Goal: Information Seeking & Learning: Learn about a topic

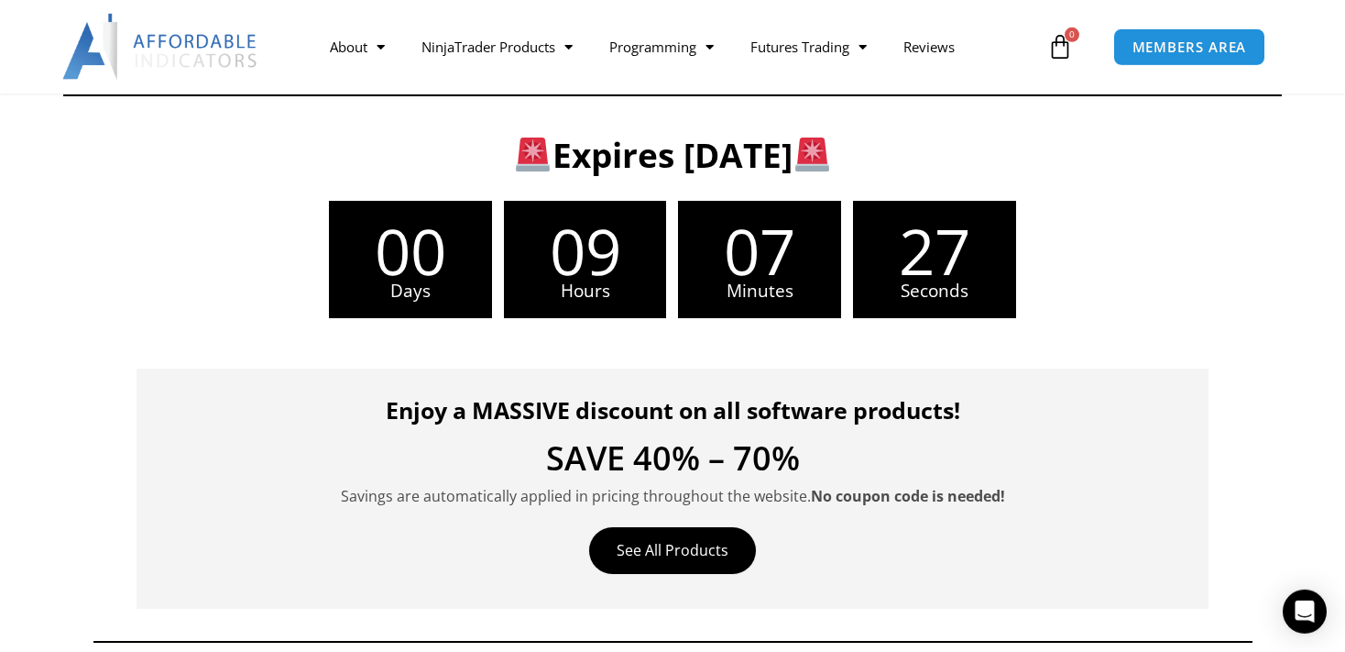
scroll to position [387, 0]
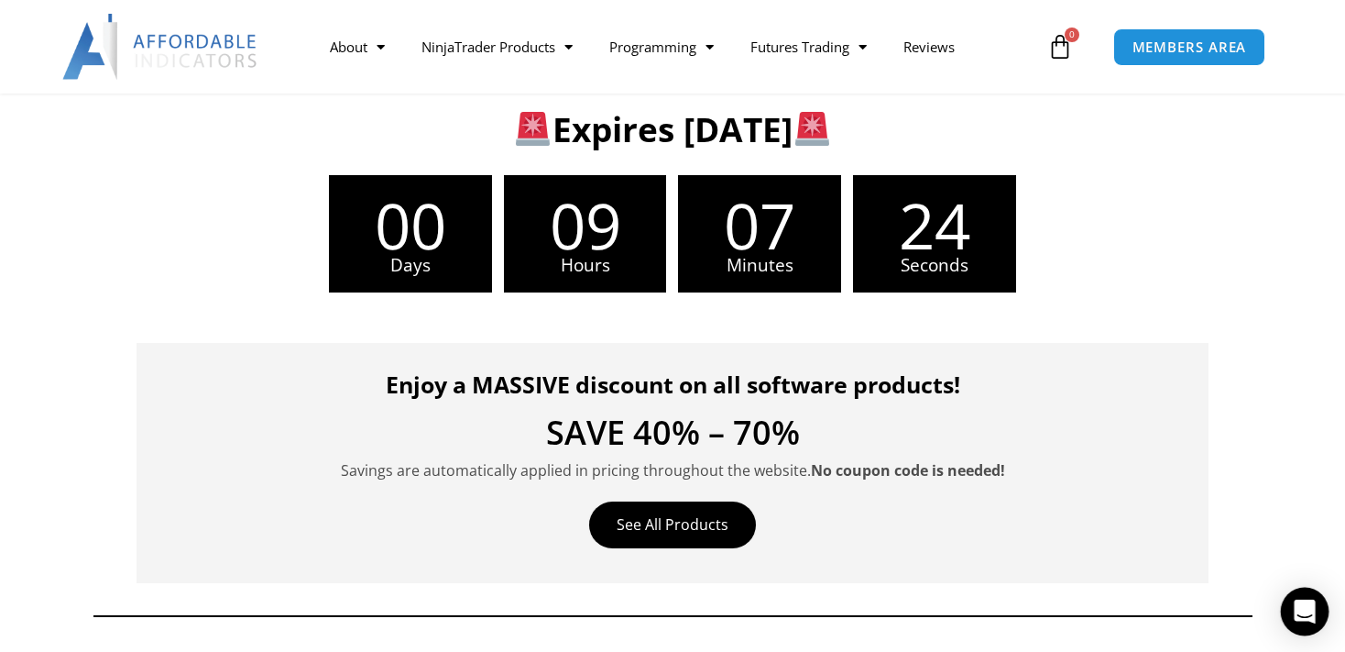
click at [1303, 616] on icon "Open Intercom Messenger" at bounding box center [1305, 611] width 24 height 24
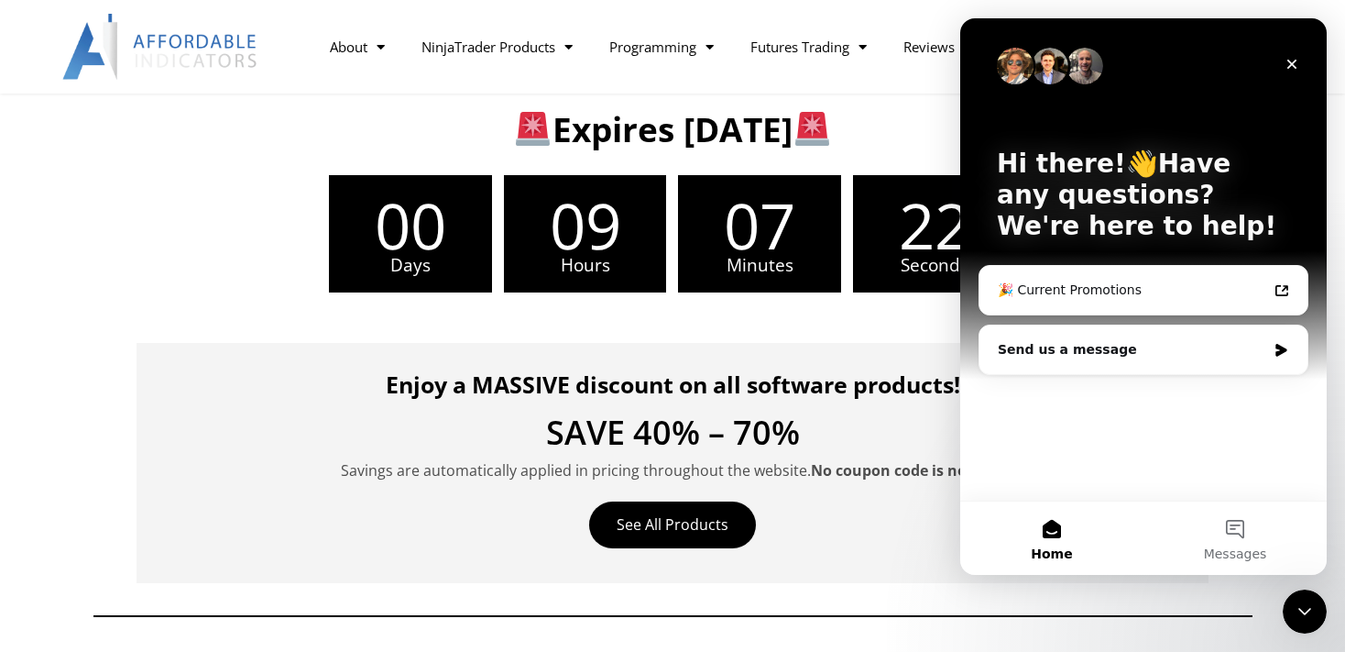
scroll to position [0, 0]
click at [1244, 542] on button "Messages" at bounding box center [1235, 537] width 183 height 73
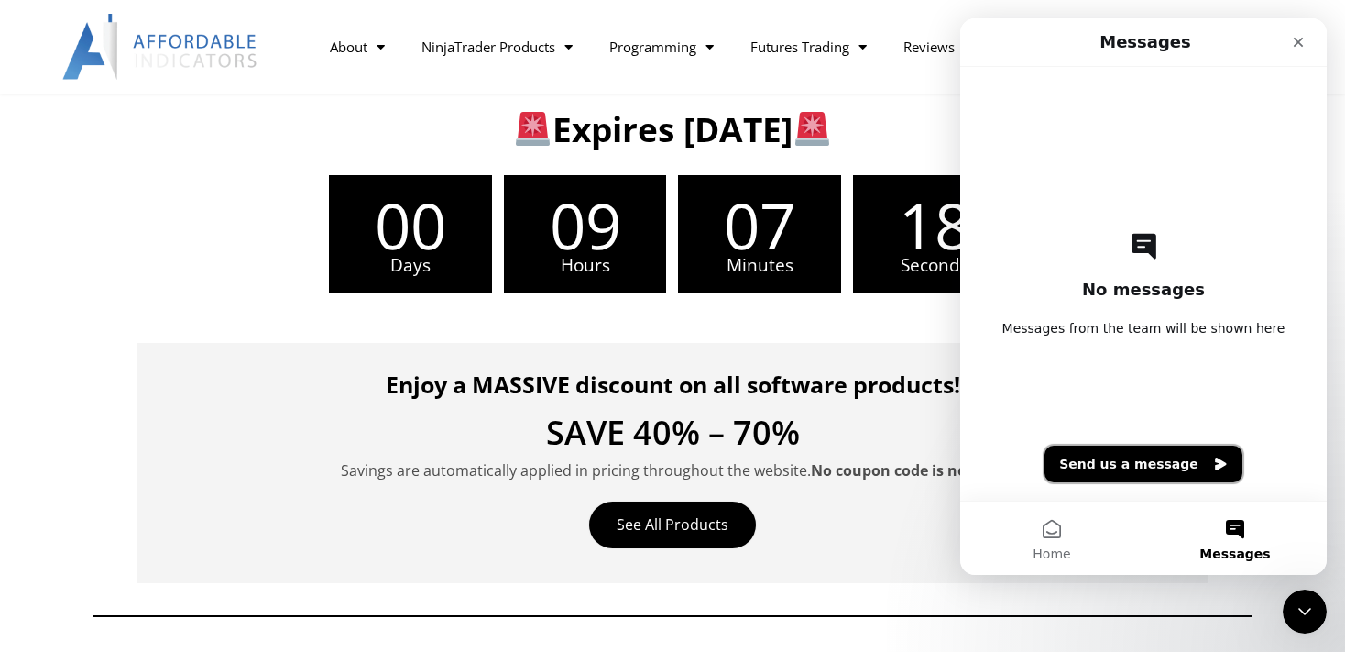
click at [1147, 455] on button "Send us a message" at bounding box center [1144, 463] width 198 height 37
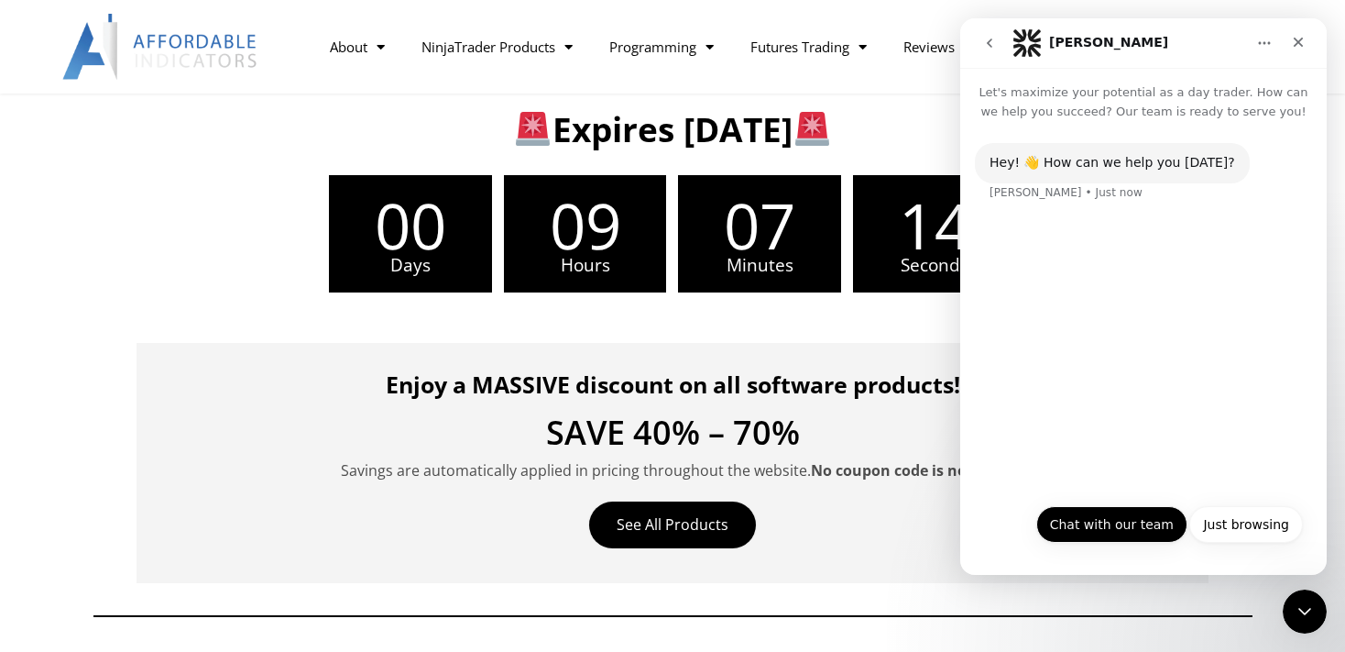
click at [1145, 535] on button "Chat with our team" at bounding box center [1111, 524] width 151 height 37
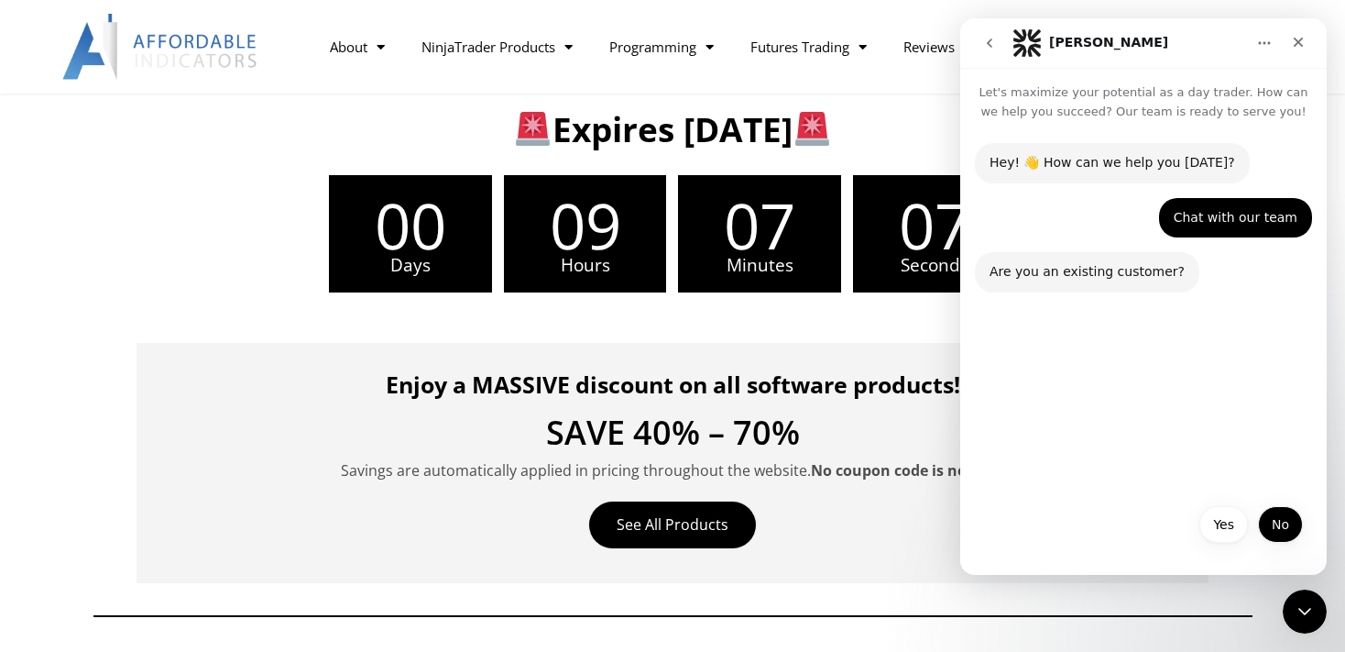
click at [1277, 524] on button "No" at bounding box center [1280, 524] width 45 height 37
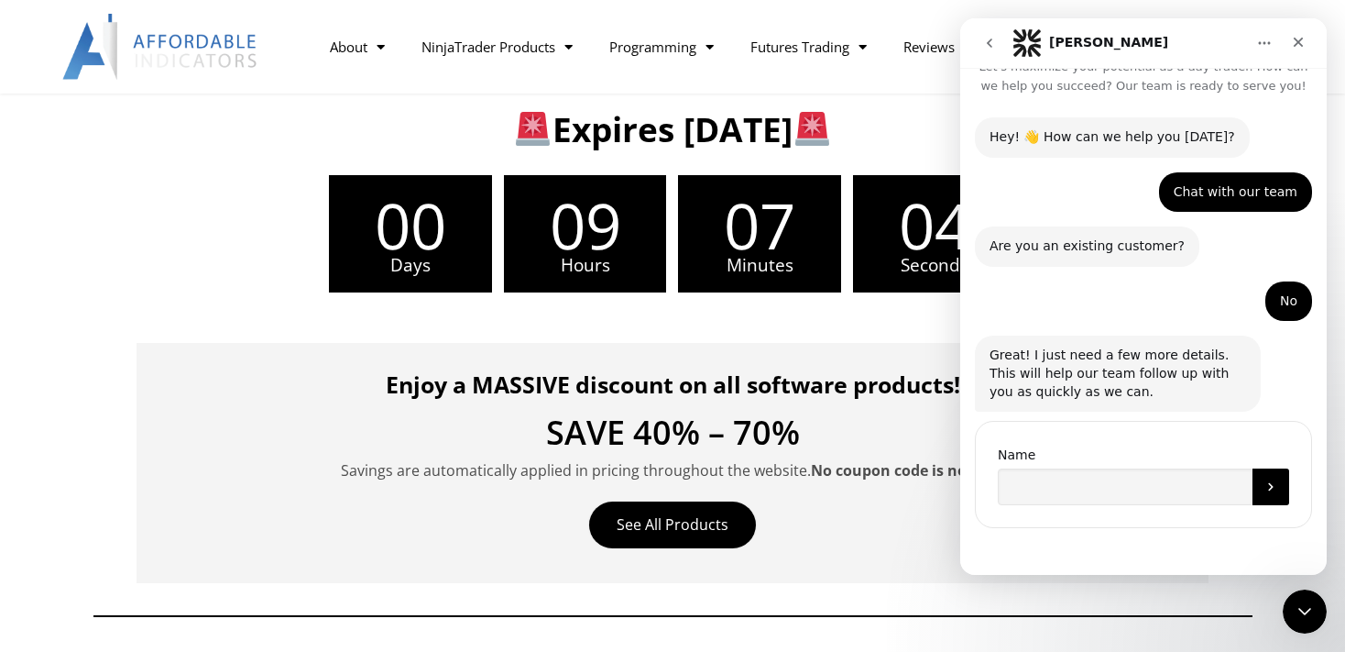
scroll to position [27, 0]
click at [1156, 484] on input "Name" at bounding box center [1125, 485] width 255 height 37
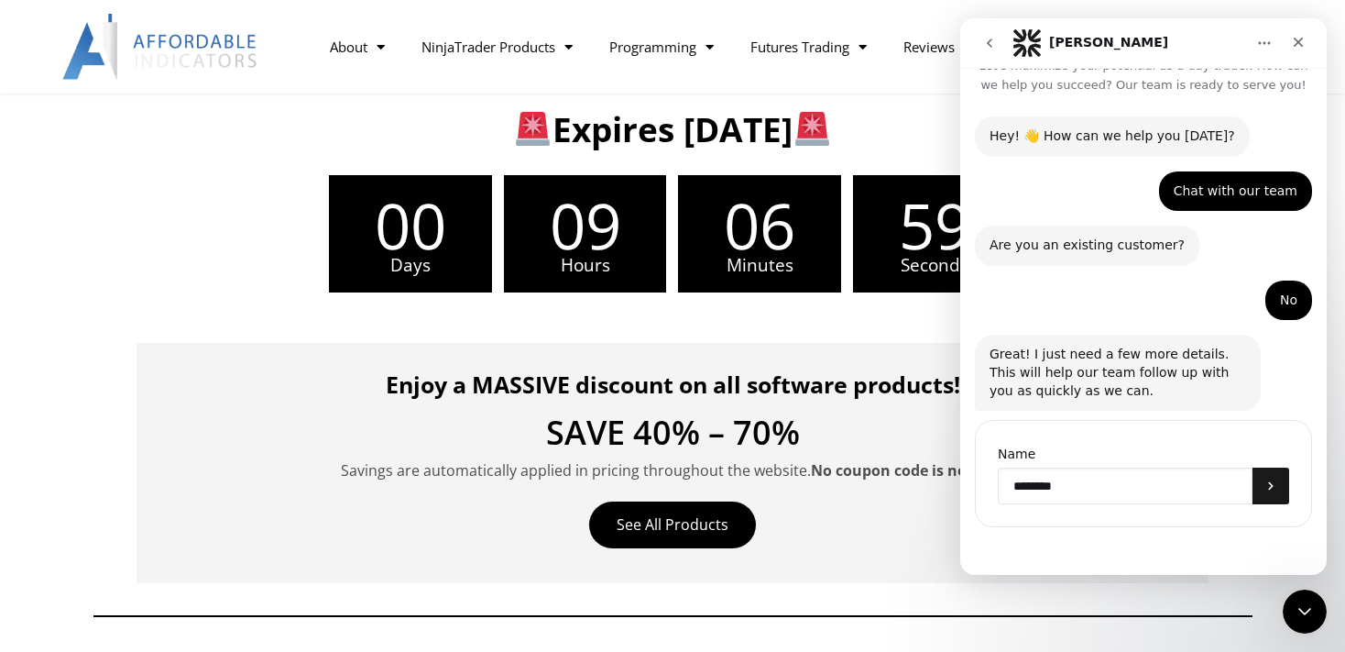
type input "********"
click at [1265, 474] on button "Submit" at bounding box center [1271, 485] width 37 height 37
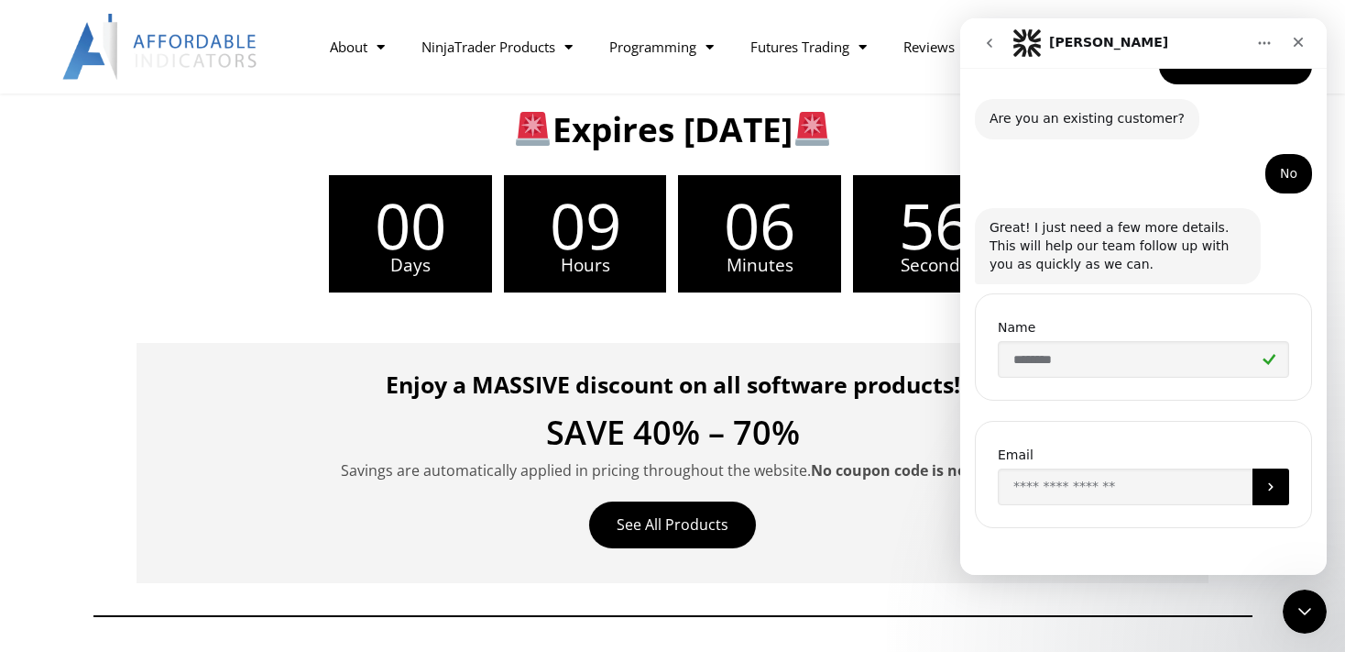
scroll to position [154, 0]
click at [1178, 489] on input "Enter your email" at bounding box center [1125, 485] width 255 height 37
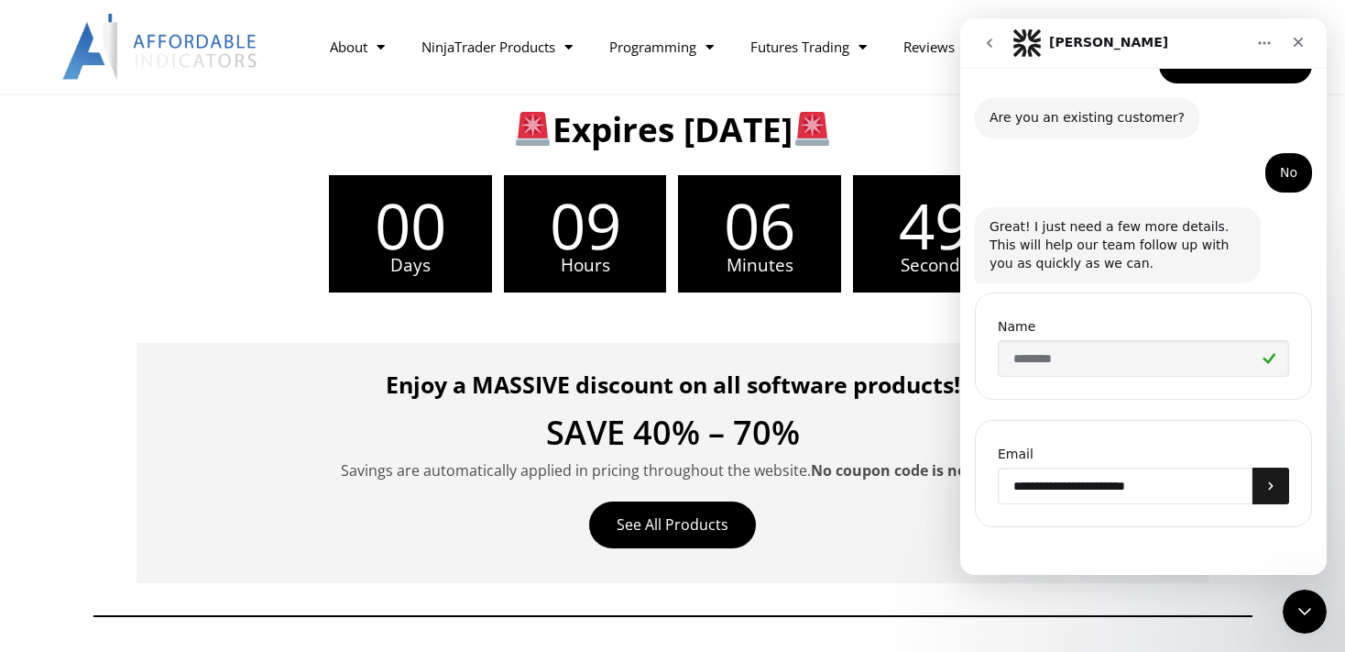
type input "**********"
click at [1264, 490] on icon "Submit" at bounding box center [1271, 485] width 15 height 15
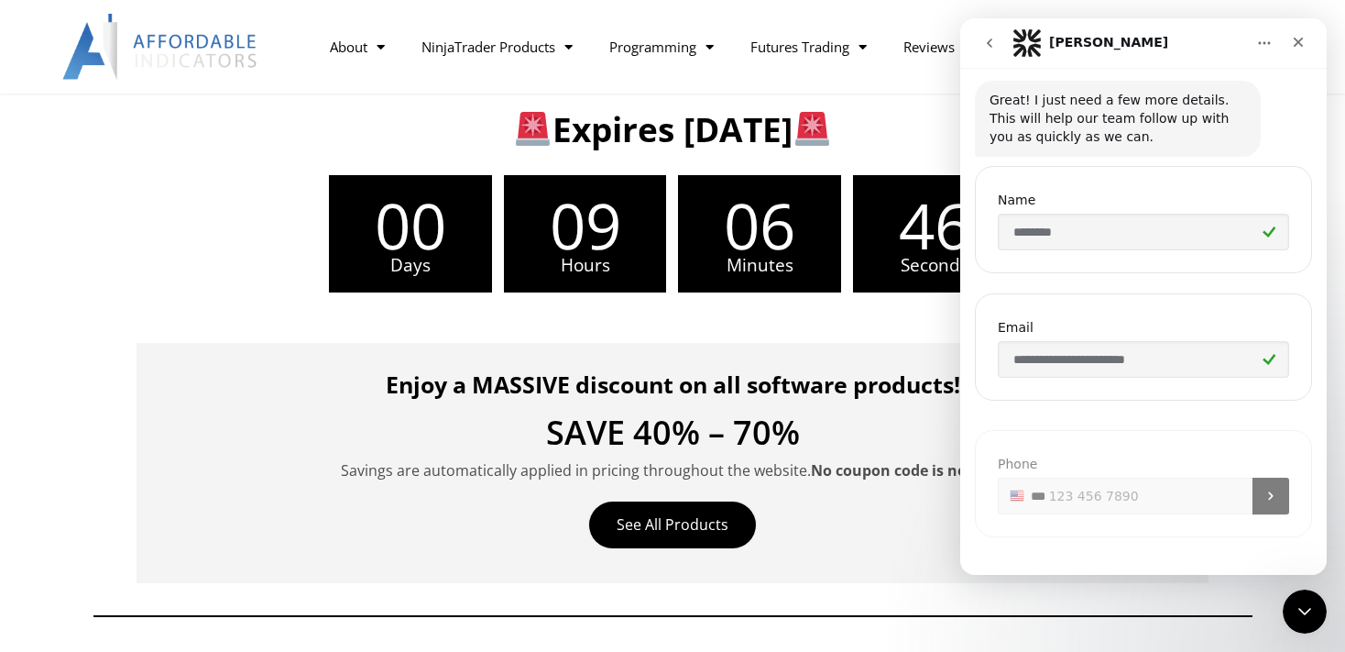
scroll to position [281, 0]
type input "**********"
click at [1266, 489] on icon "Submit" at bounding box center [1271, 485] width 15 height 15
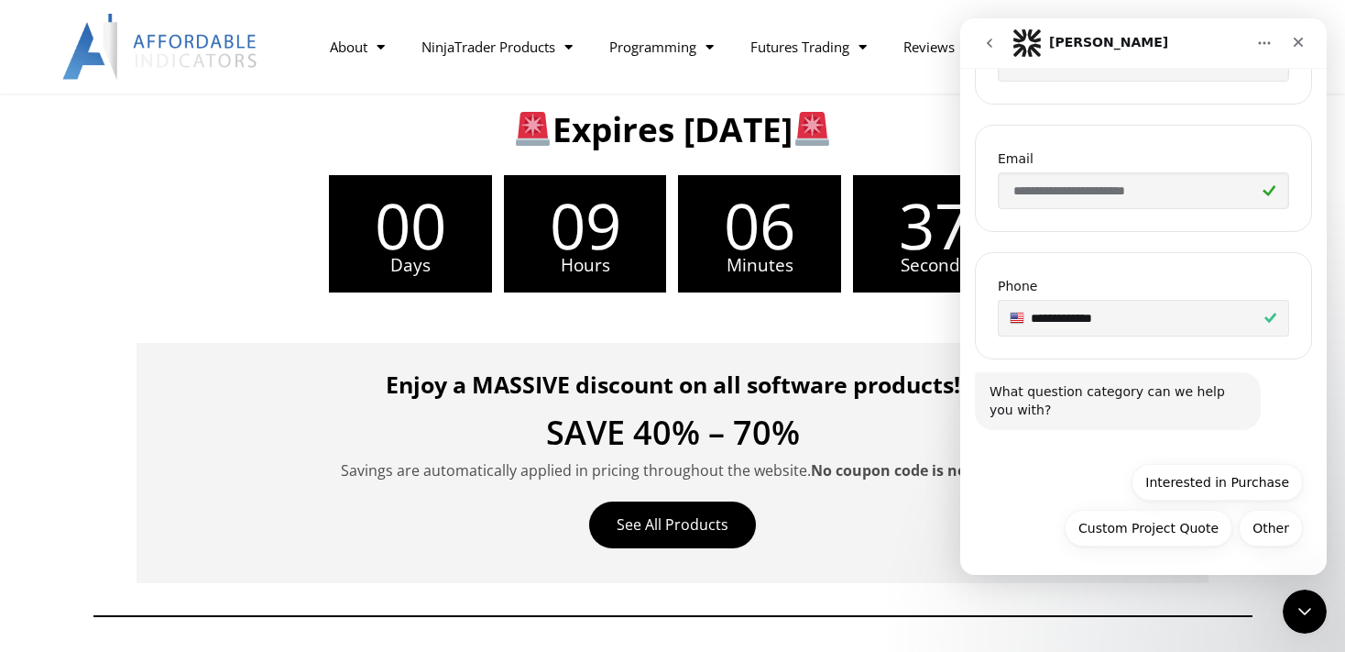
scroll to position [450, 0]
click at [1200, 473] on button "Interested in Purchase" at bounding box center [1217, 481] width 171 height 37
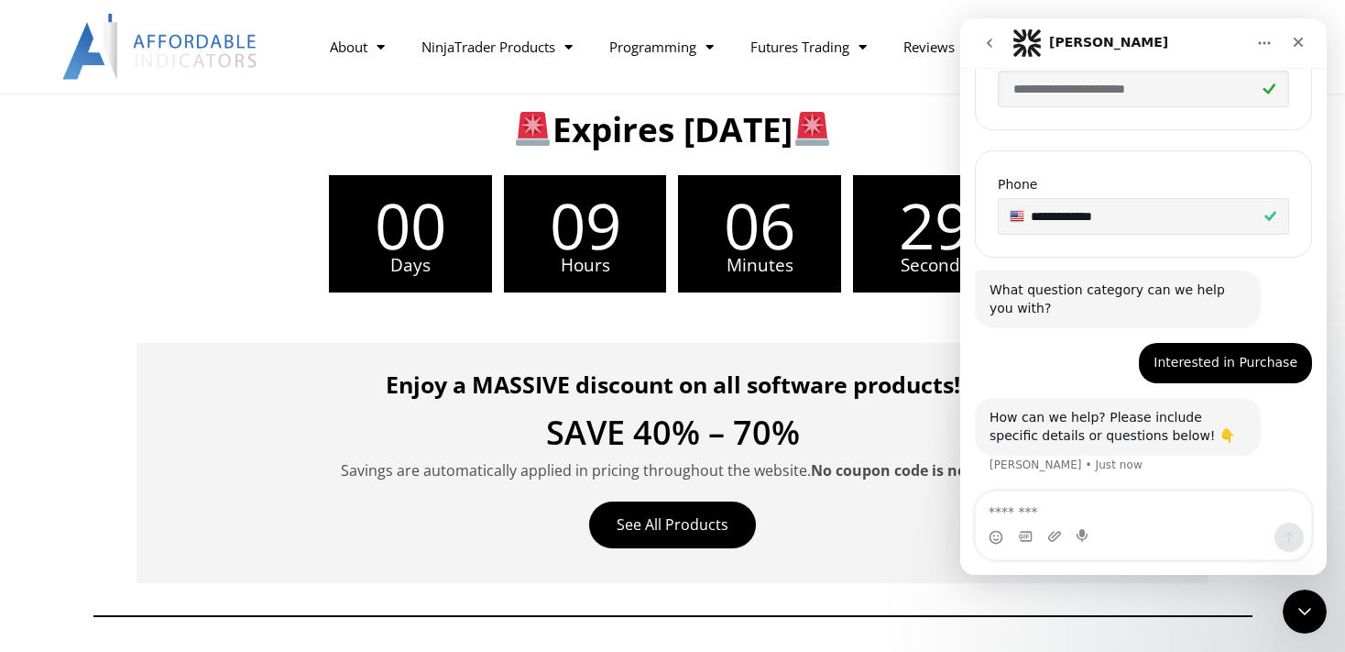
scroll to position [552, 0]
click at [1110, 515] on textarea "Message…" at bounding box center [1143, 506] width 335 height 31
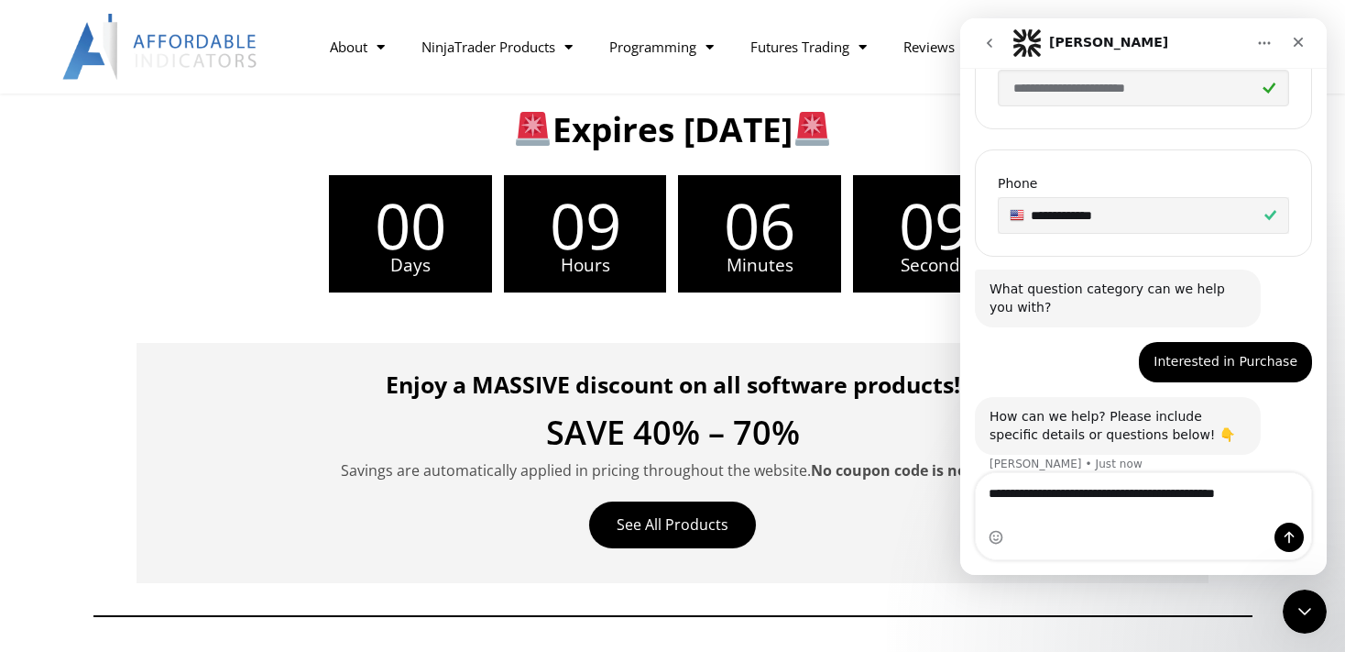
type textarea "**********"
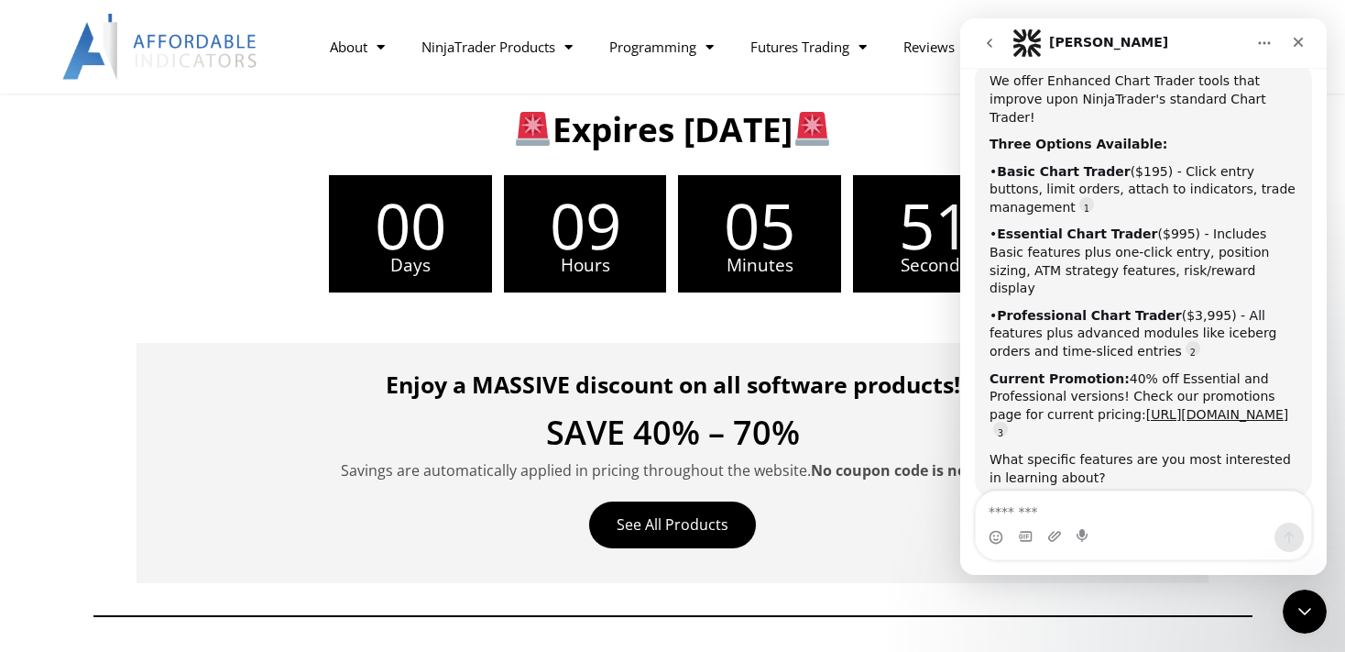
scroll to position [1039, 0]
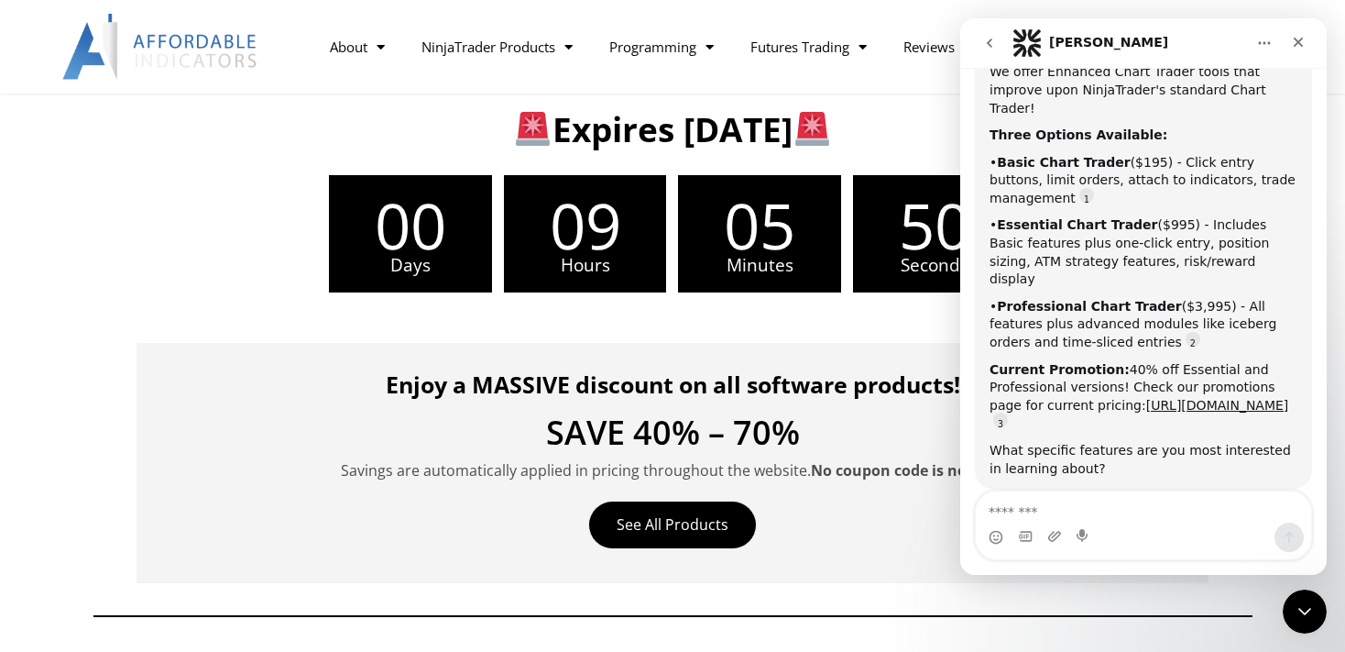
click at [1104, 508] on textarea "Message…" at bounding box center [1143, 506] width 335 height 31
type textarea "**********"
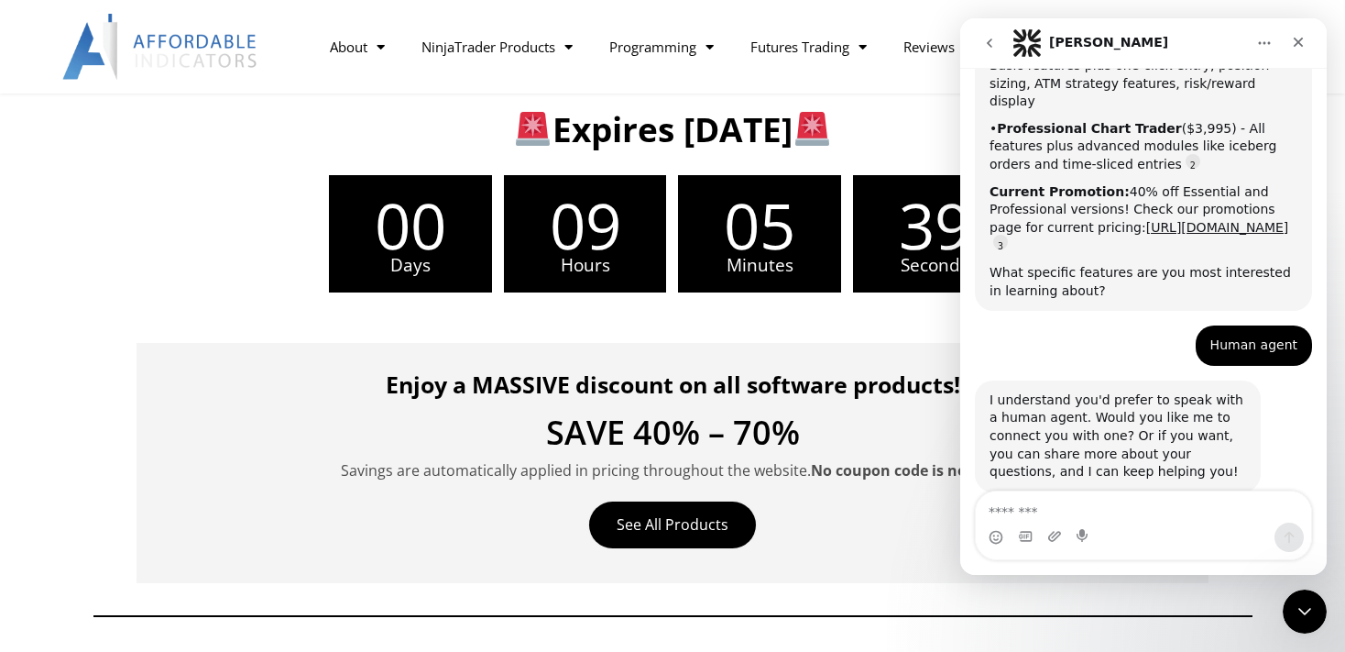
scroll to position [1221, 0]
type textarea "**********"
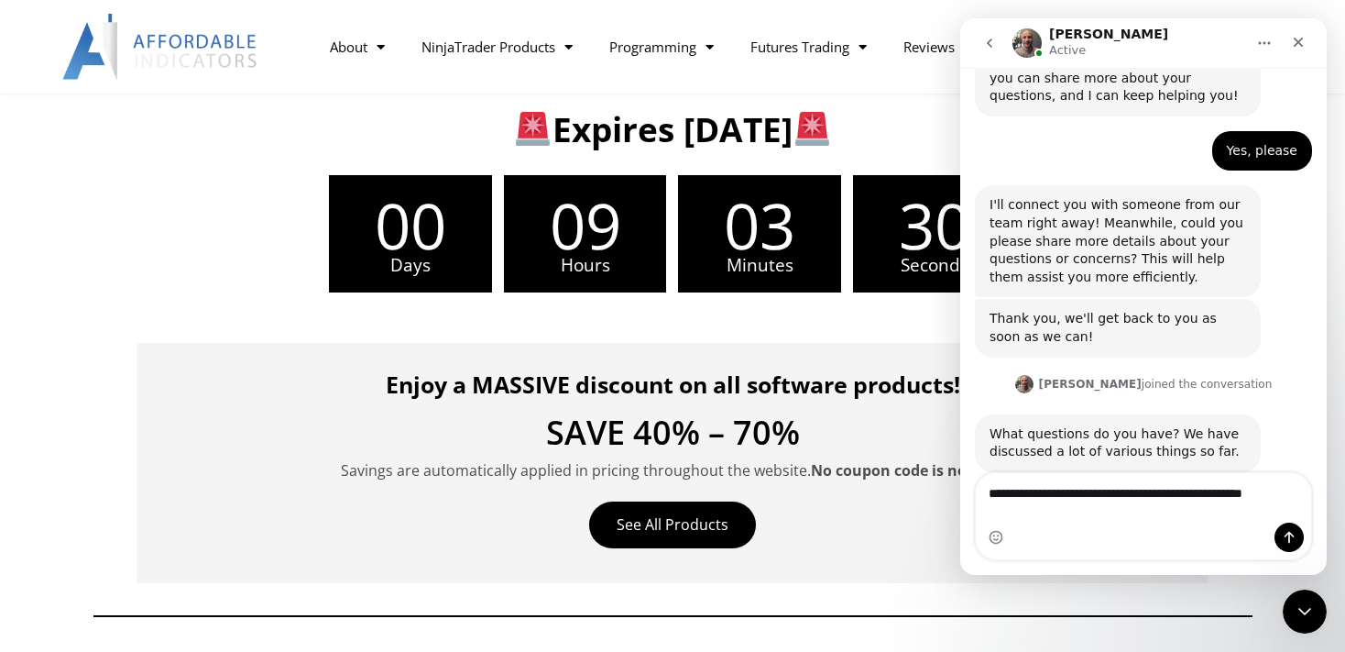
scroll to position [1576, 0]
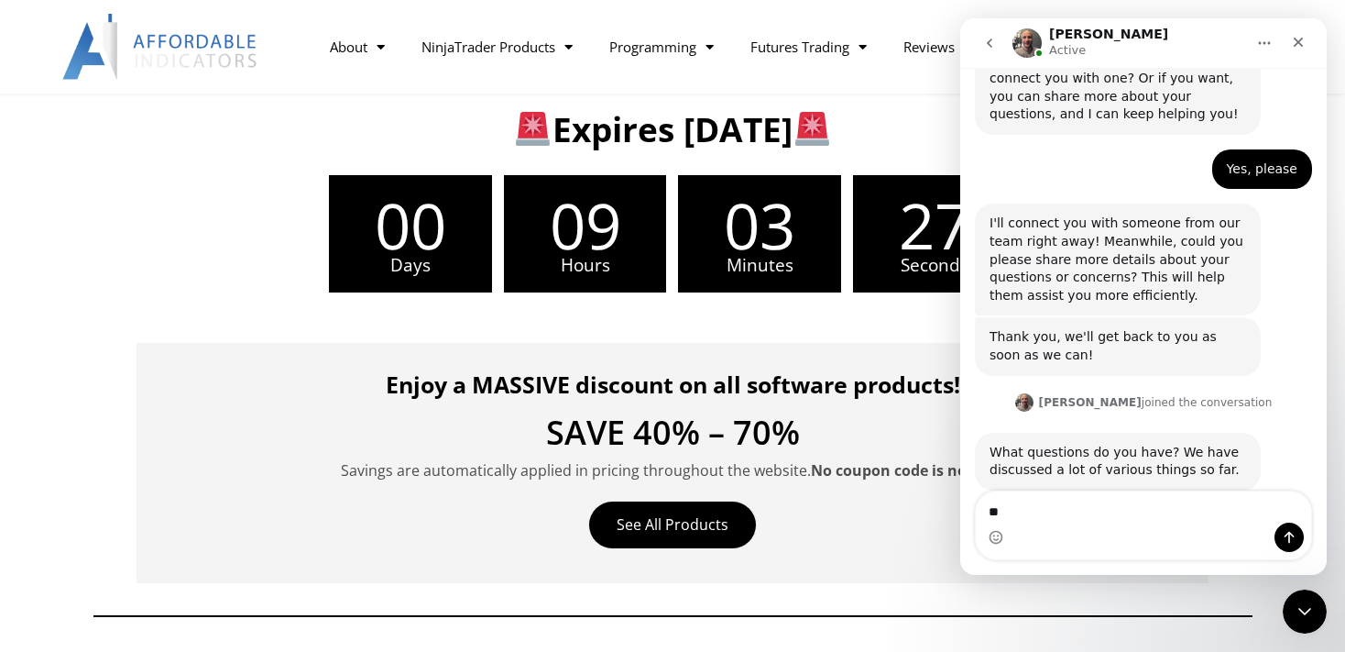
type textarea "*"
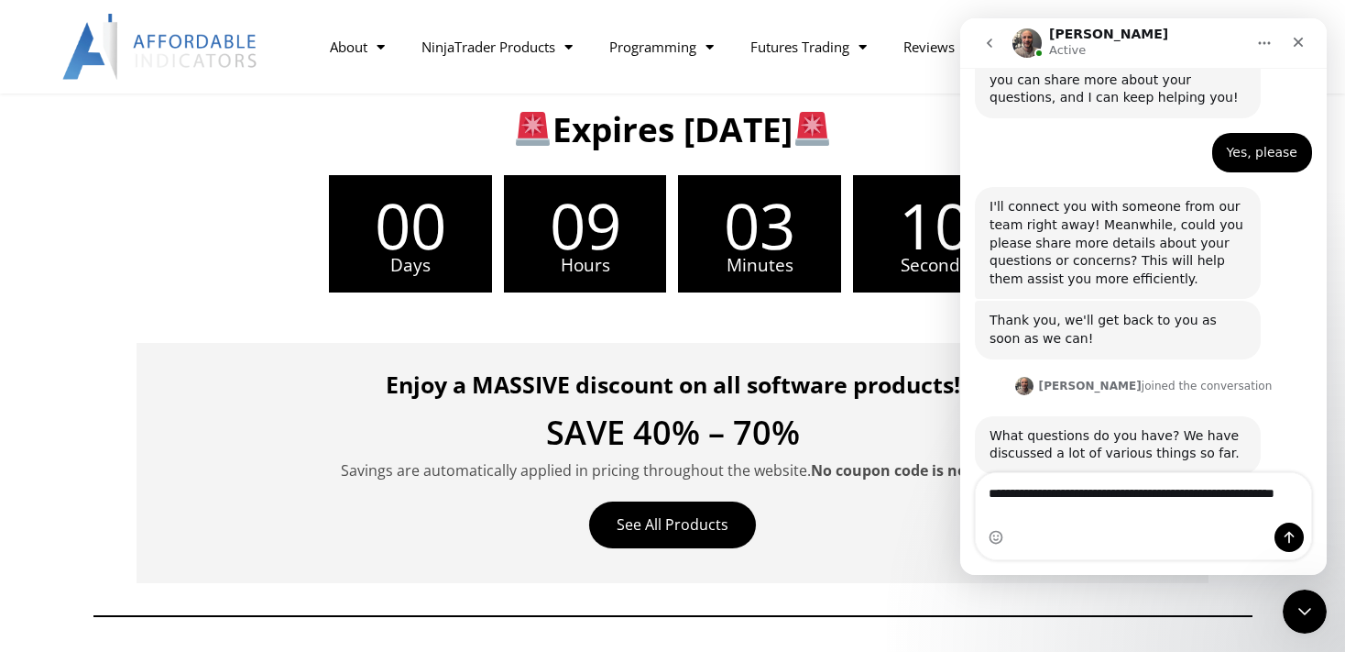
scroll to position [1594, 0]
type textarea "**********"
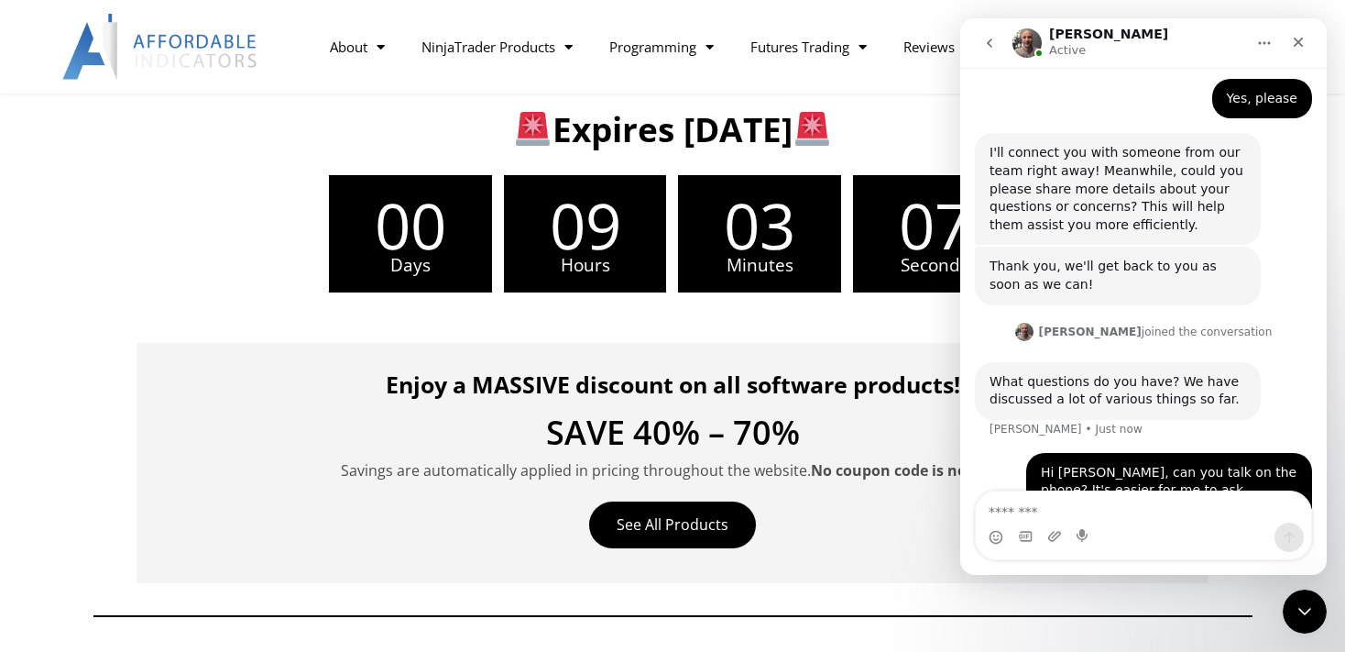
scroll to position [1648, 0]
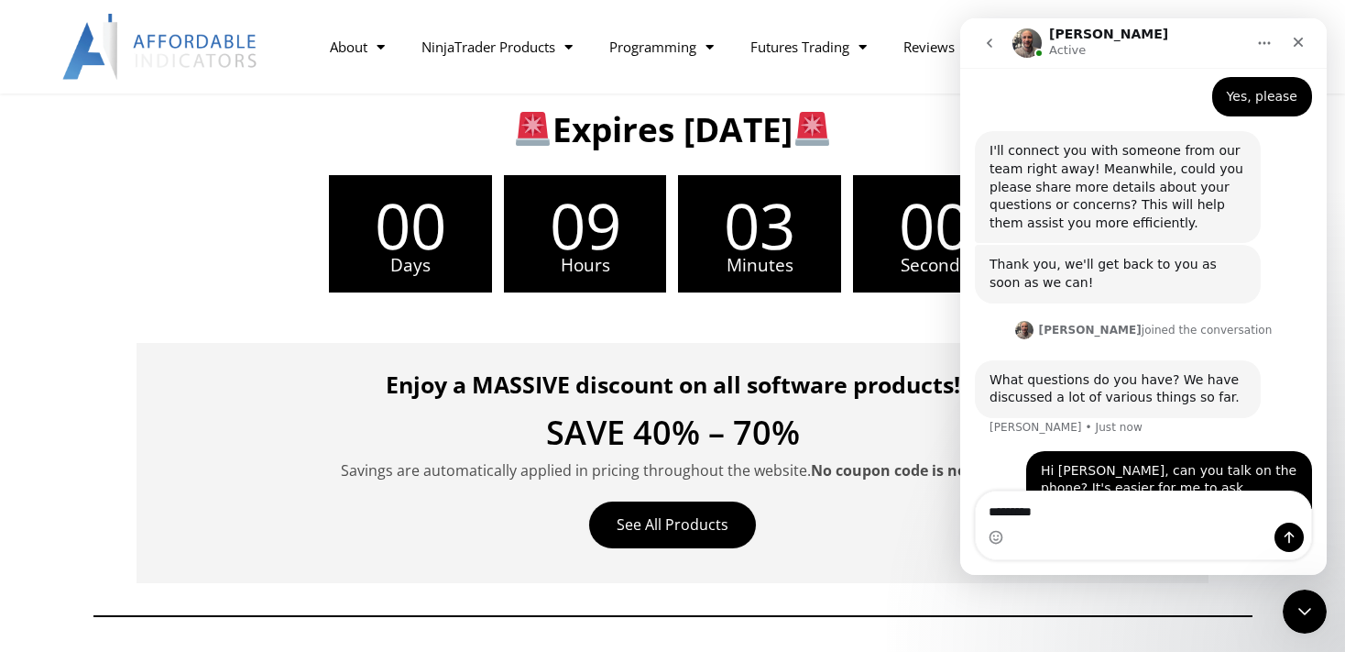
type textarea "**********"
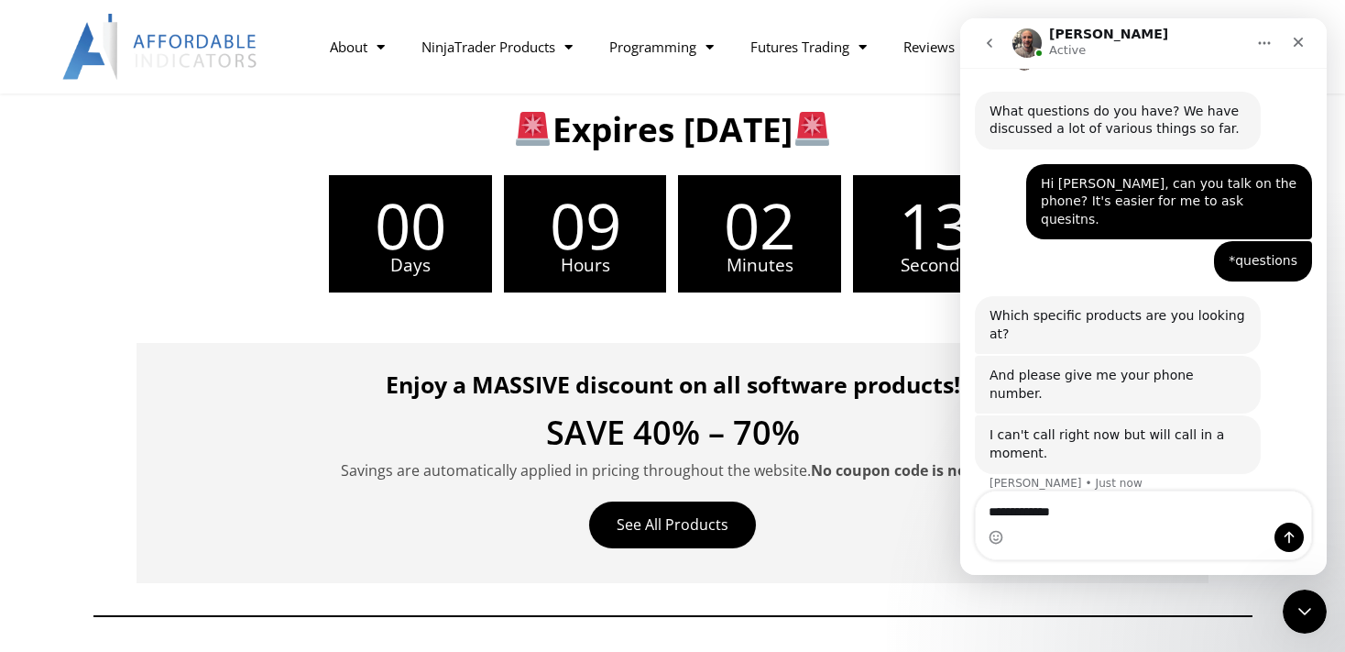
scroll to position [1846, 0]
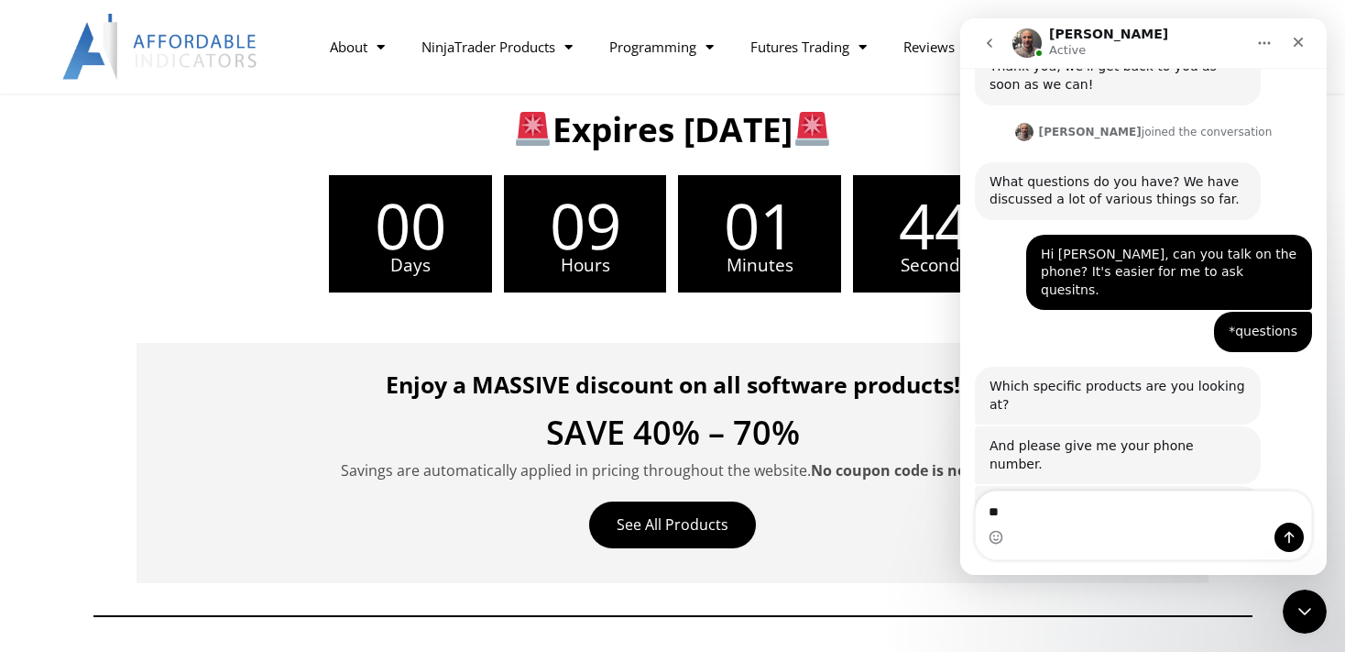
type textarea "*"
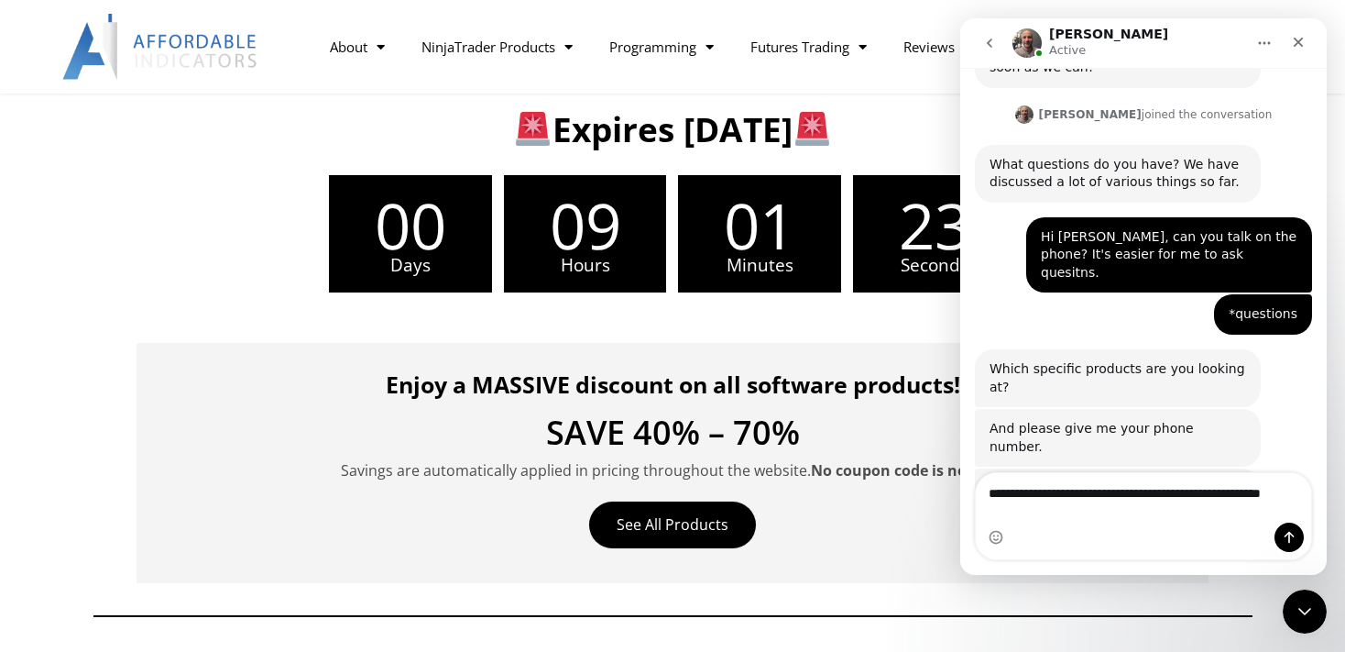
scroll to position [1865, 0]
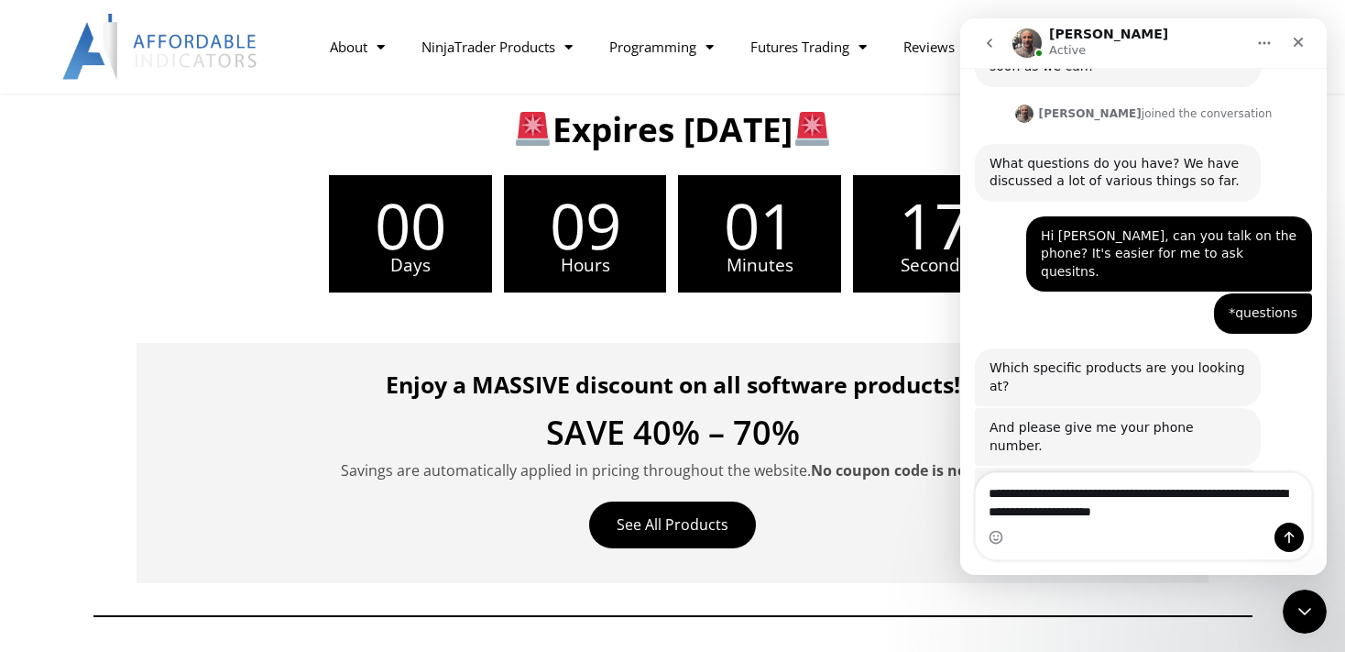
type textarea "**********"
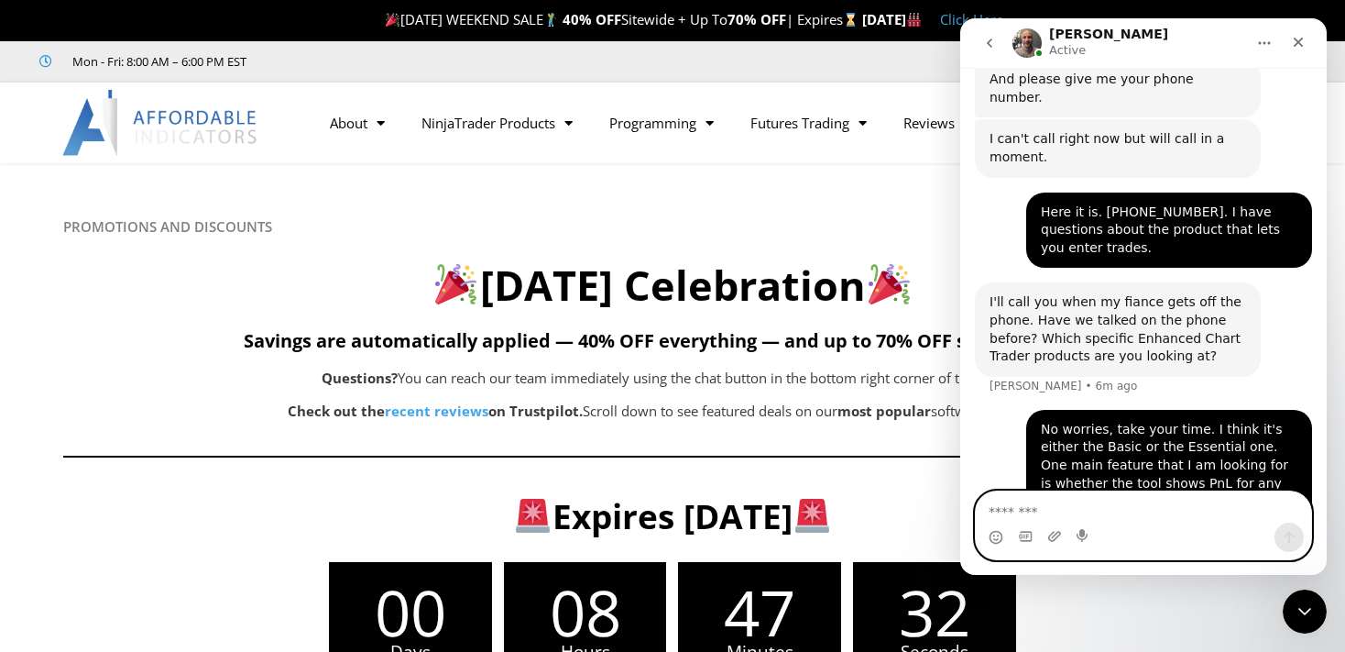
scroll to position [2214, 0]
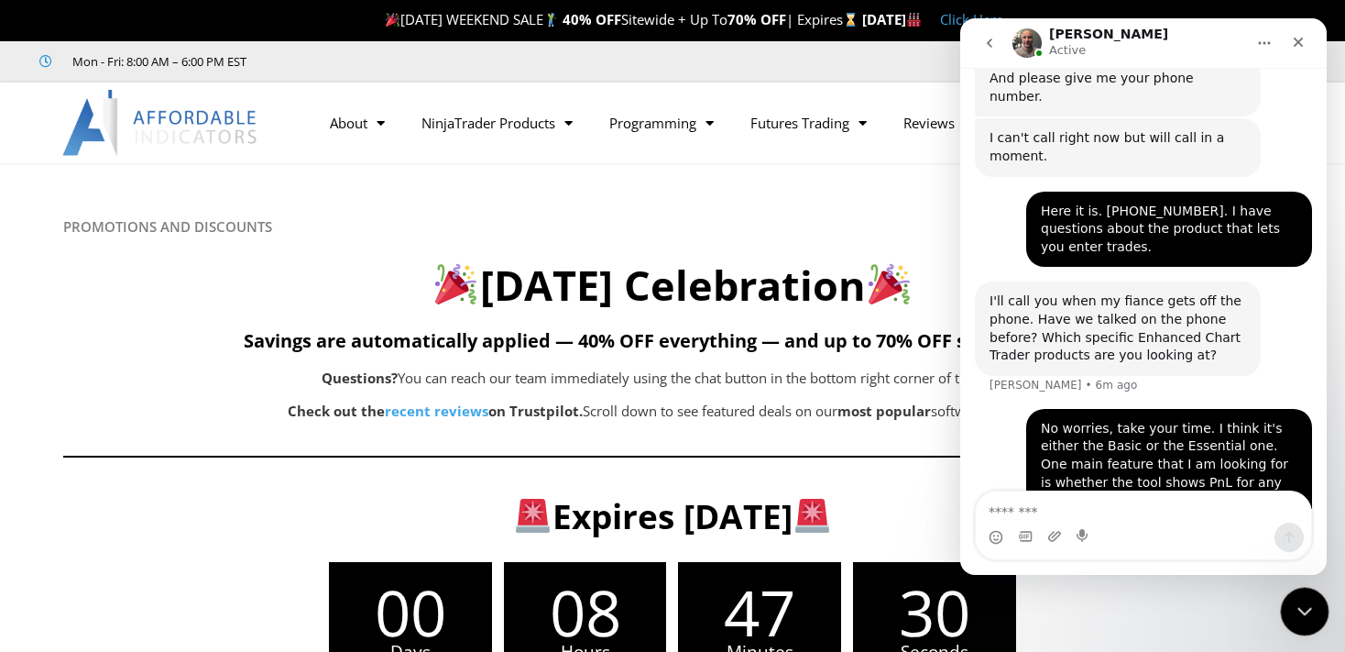
click at [1305, 608] on icon "Close Intercom Messenger" at bounding box center [1302, 608] width 13 height 7
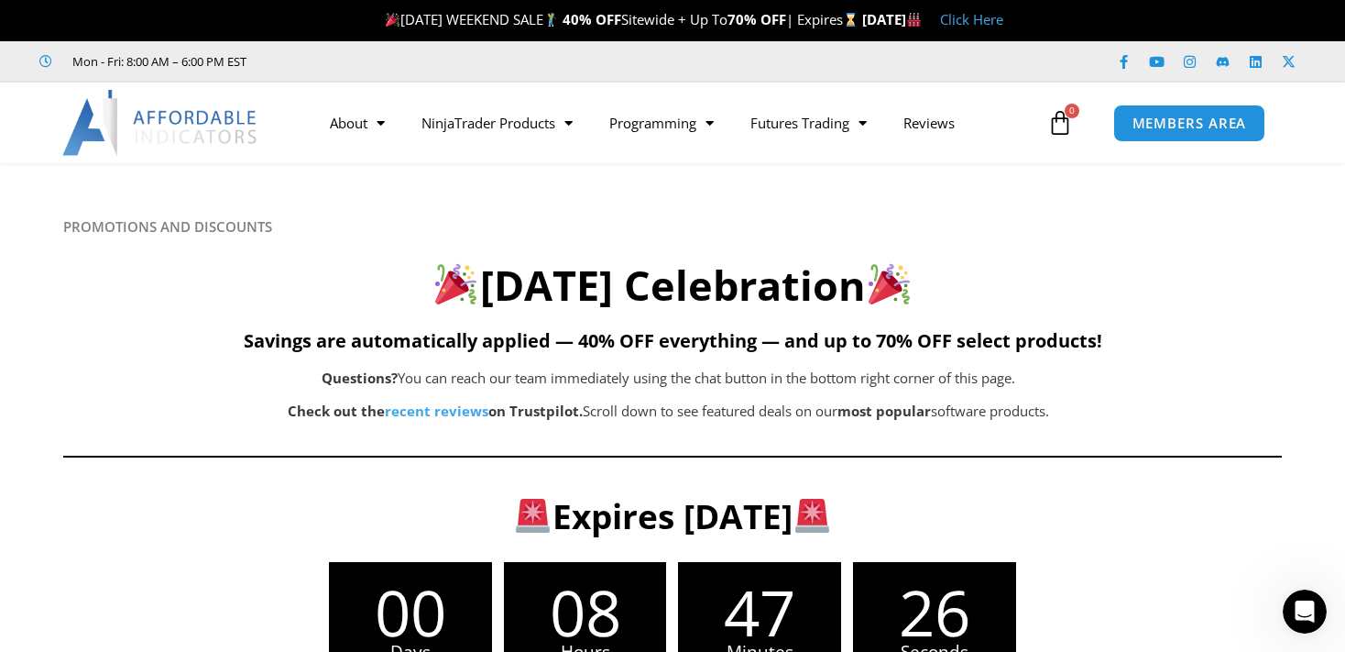
scroll to position [2213, 0]
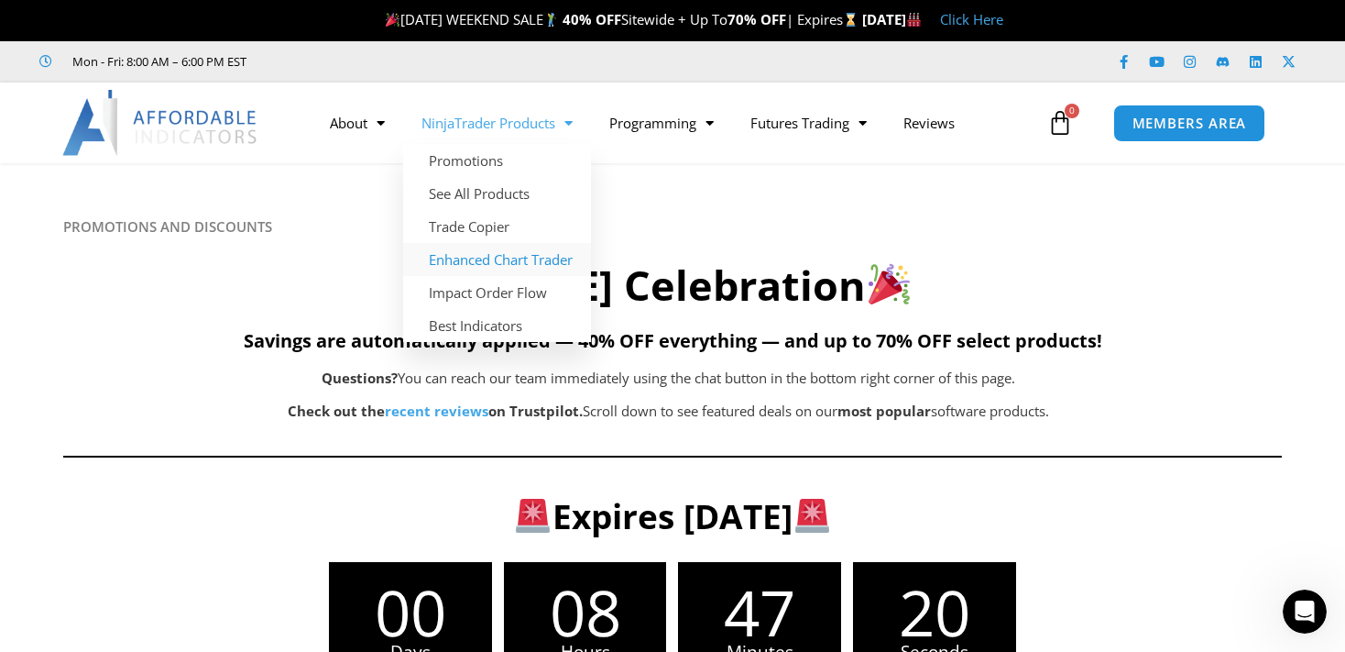
click at [509, 262] on link "Enhanced Chart Trader" at bounding box center [497, 259] width 188 height 33
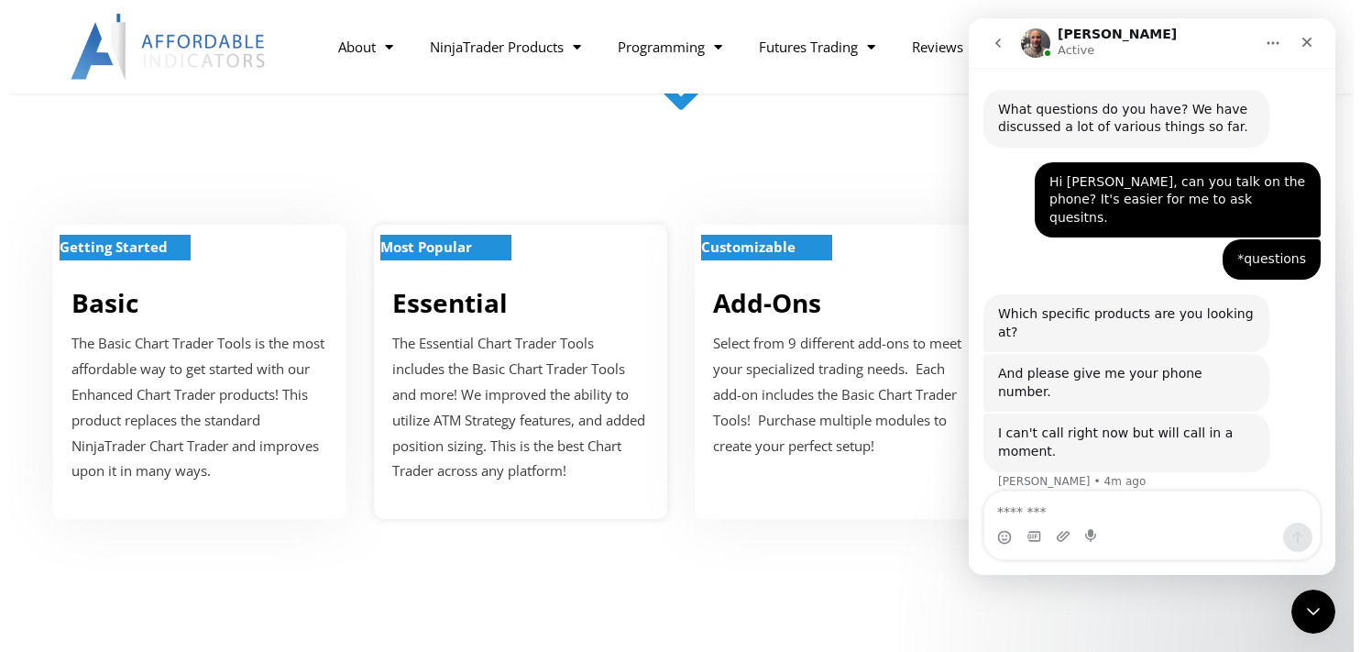
scroll to position [773, 0]
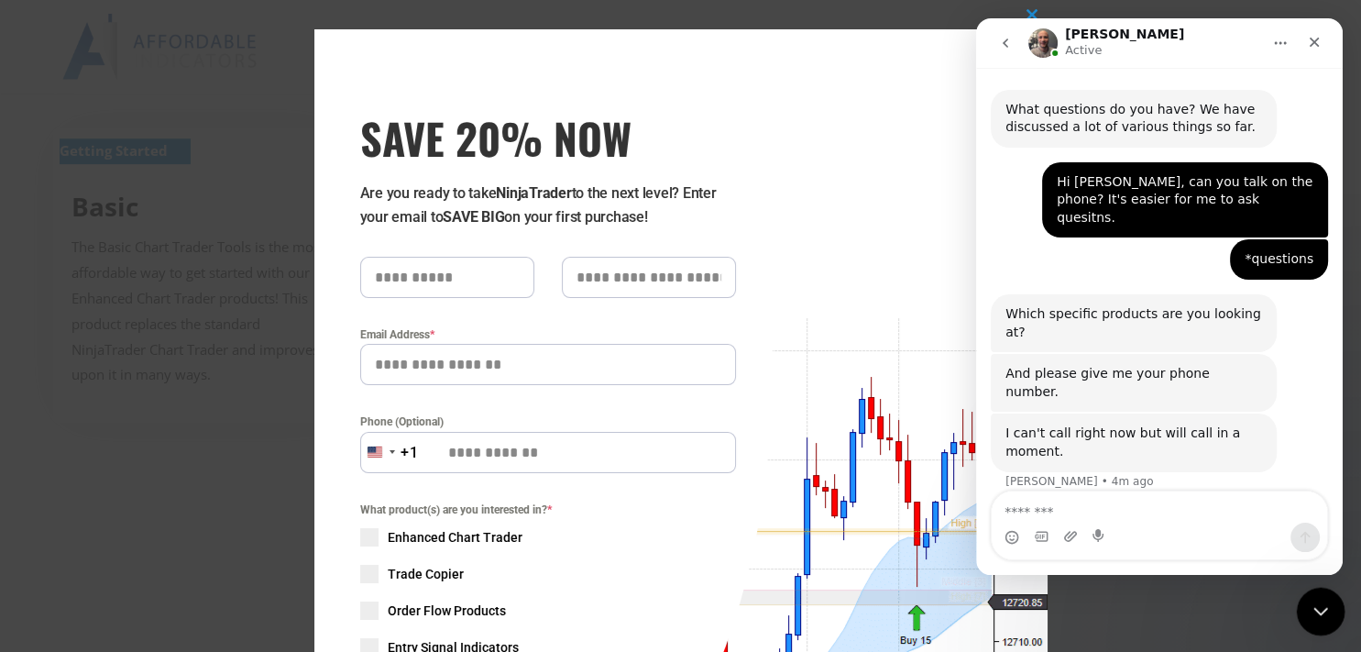
click at [1309, 604] on icon "Close Intercom Messenger" at bounding box center [1318, 608] width 22 height 22
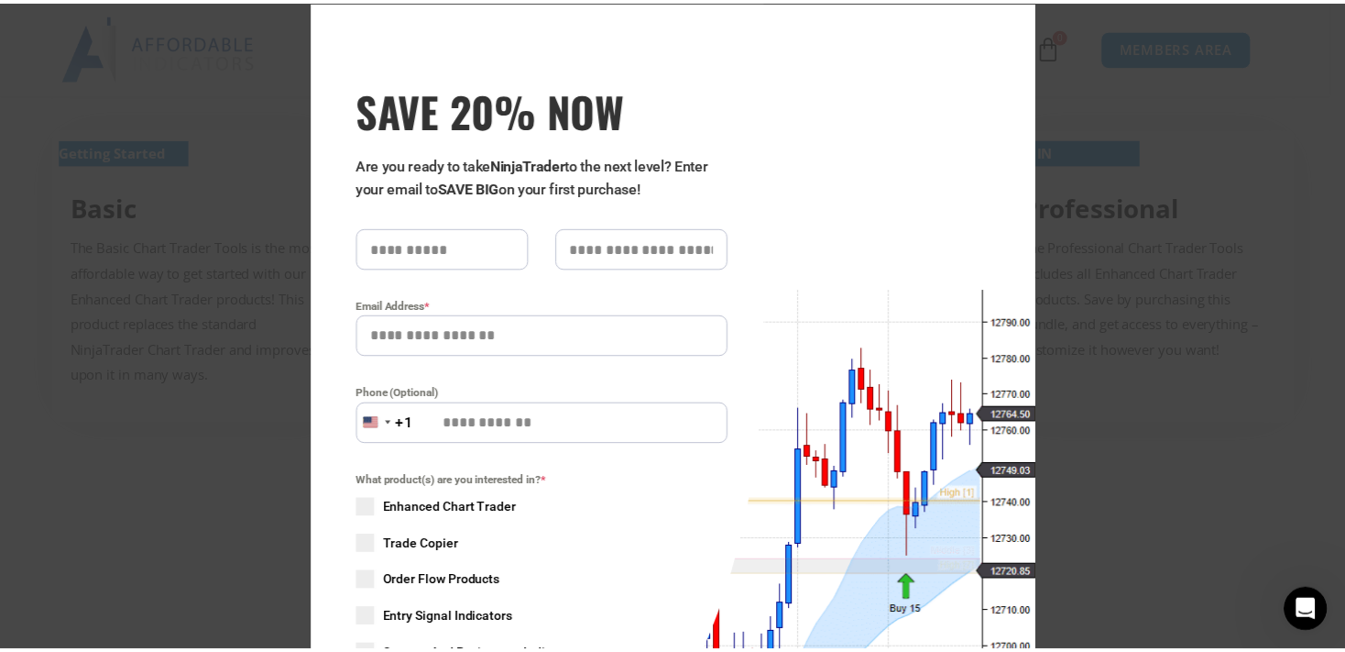
scroll to position [0, 0]
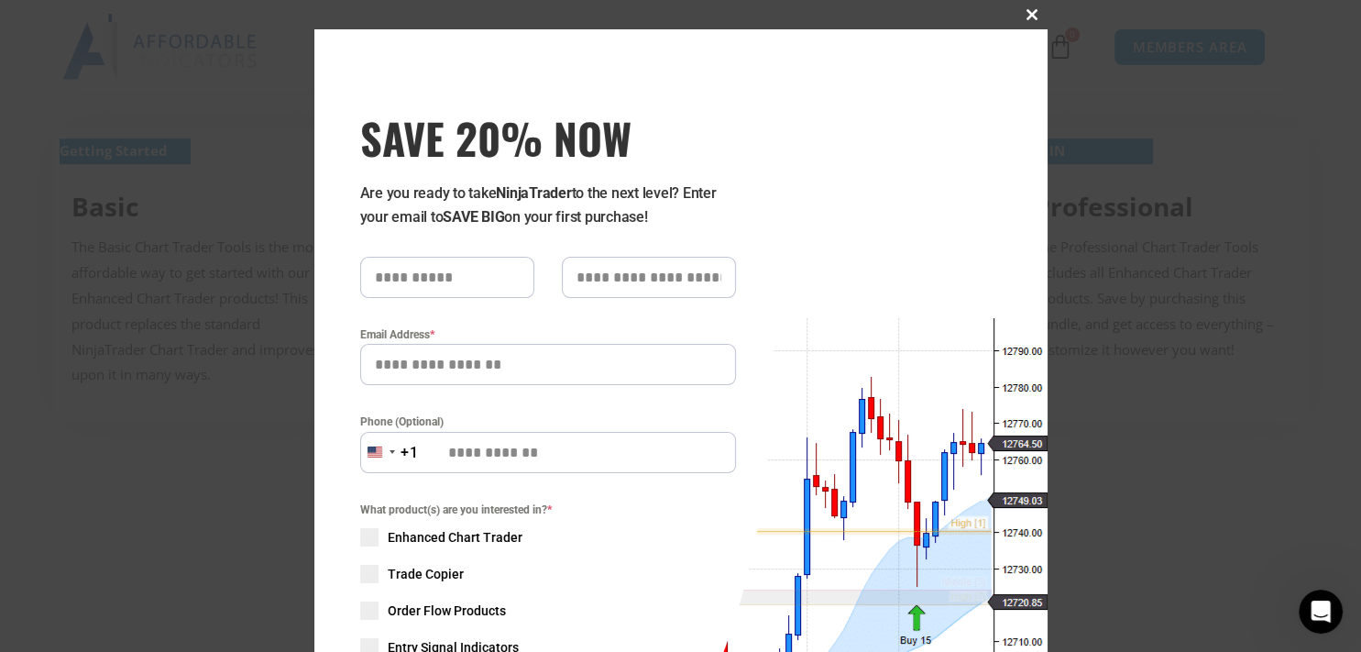
click at [1023, 16] on span at bounding box center [1032, 14] width 29 height 11
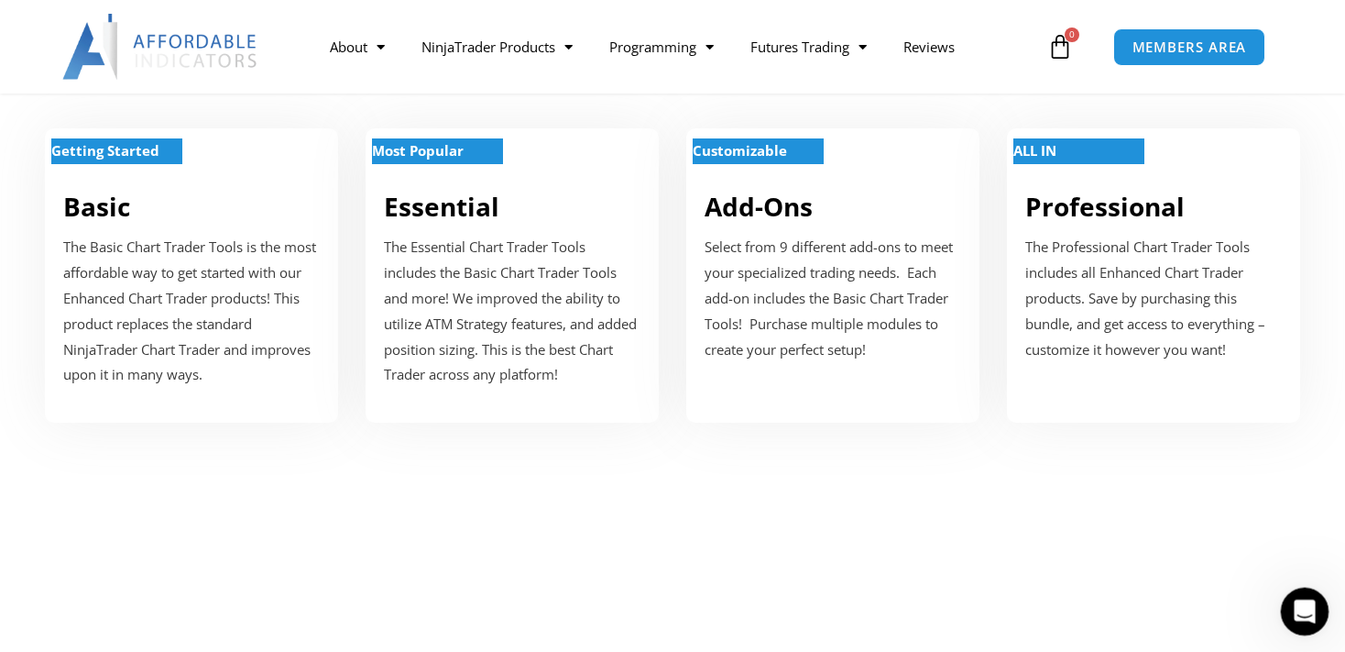
click at [1299, 608] on icon "Open Intercom Messenger" at bounding box center [1302, 609] width 30 height 30
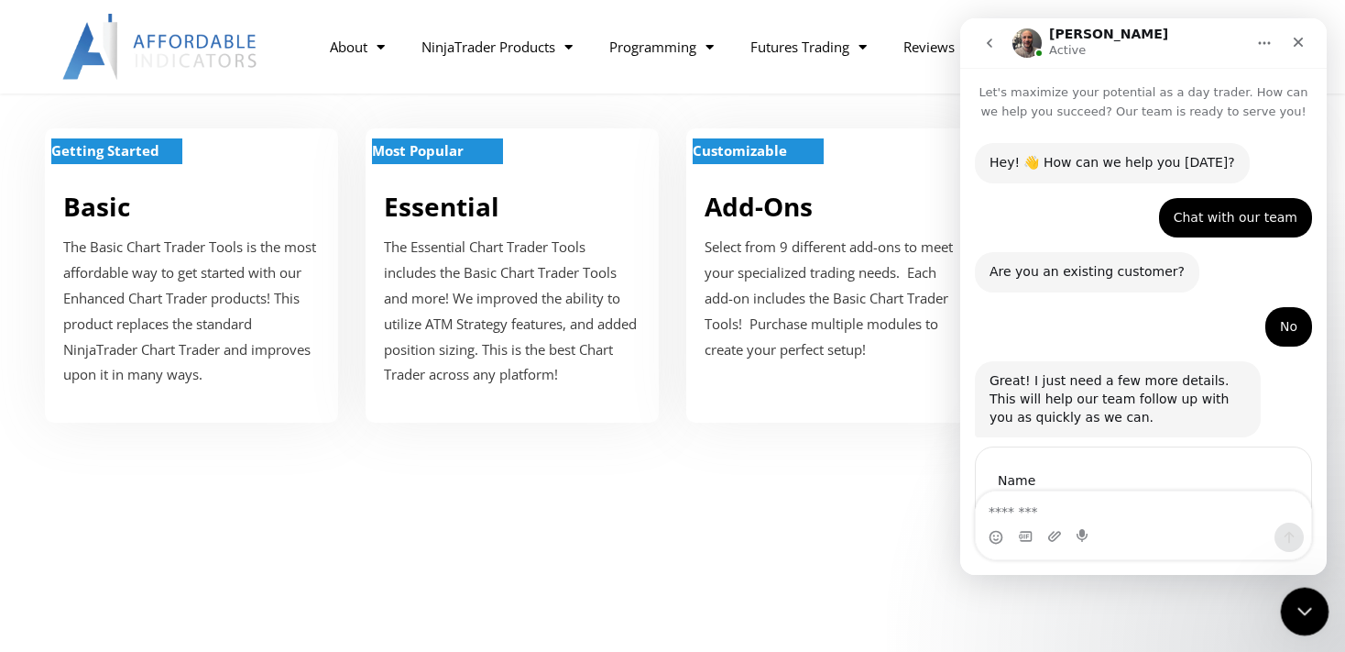
scroll to position [1919, 0]
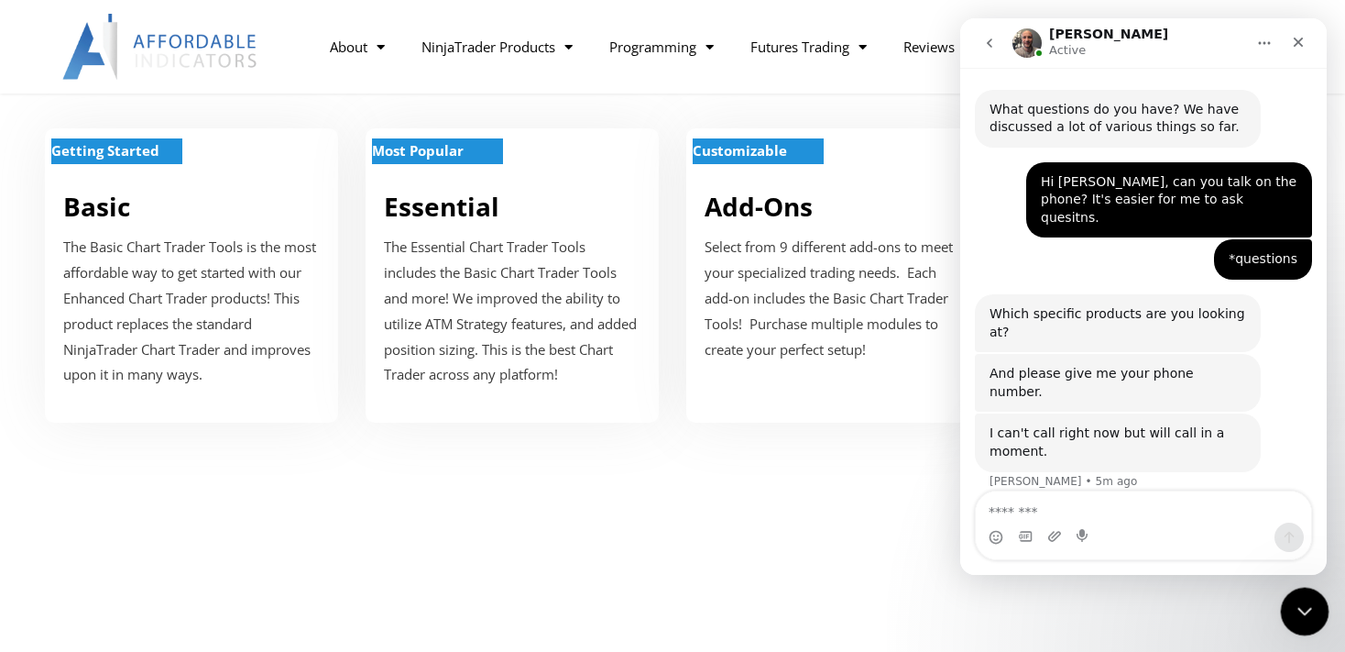
click at [1299, 612] on icon "Close Intercom Messenger" at bounding box center [1302, 608] width 22 height 22
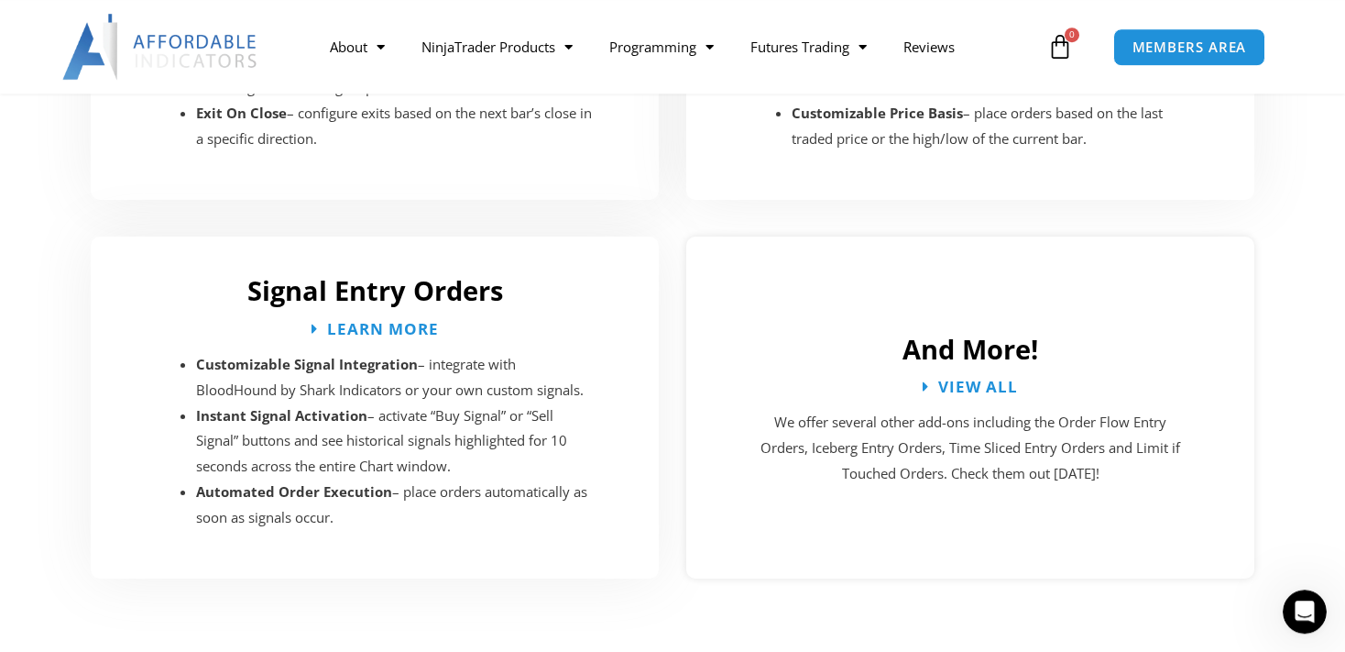
scroll to position [3387, 0]
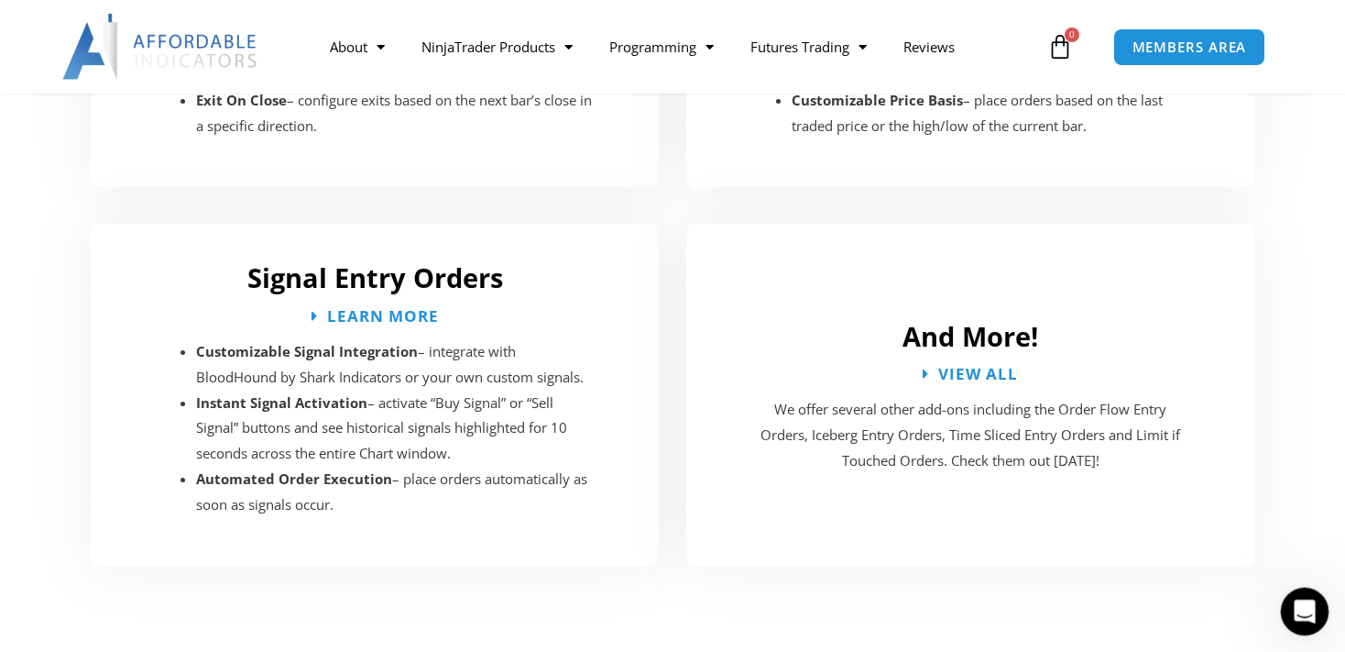
click at [1298, 608] on icon "Open Intercom Messenger" at bounding box center [1302, 609] width 30 height 30
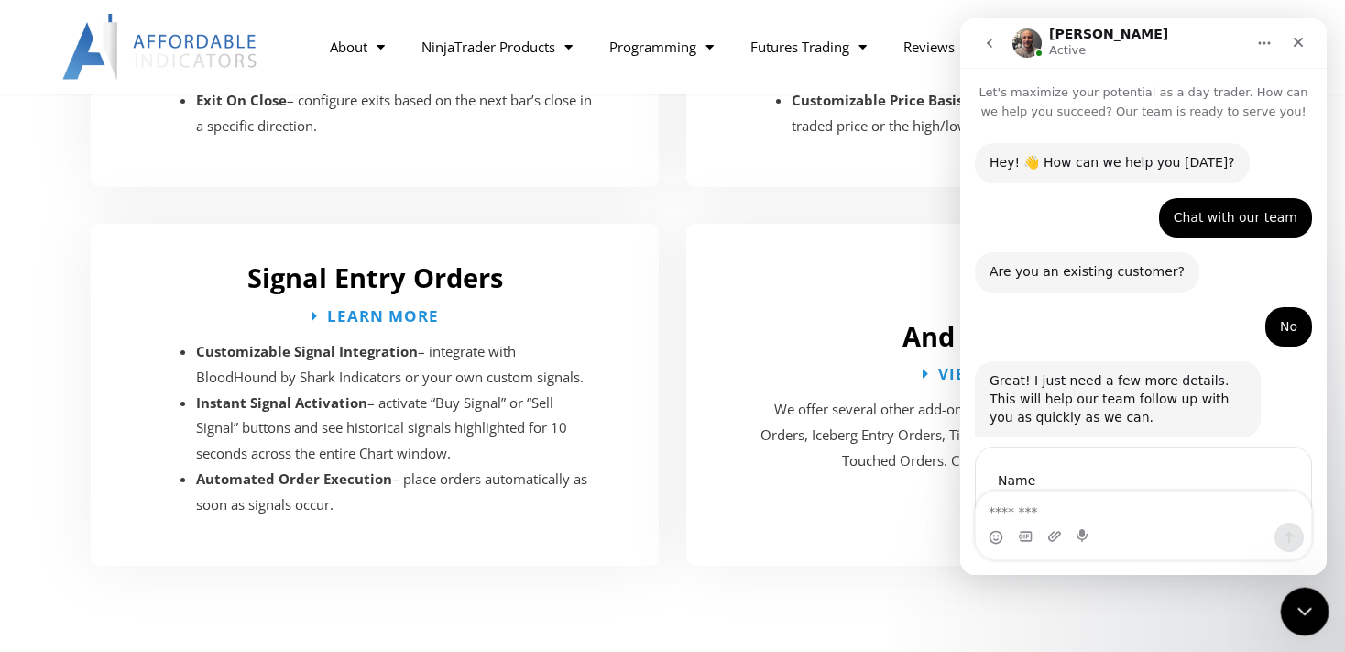
scroll to position [1919, 0]
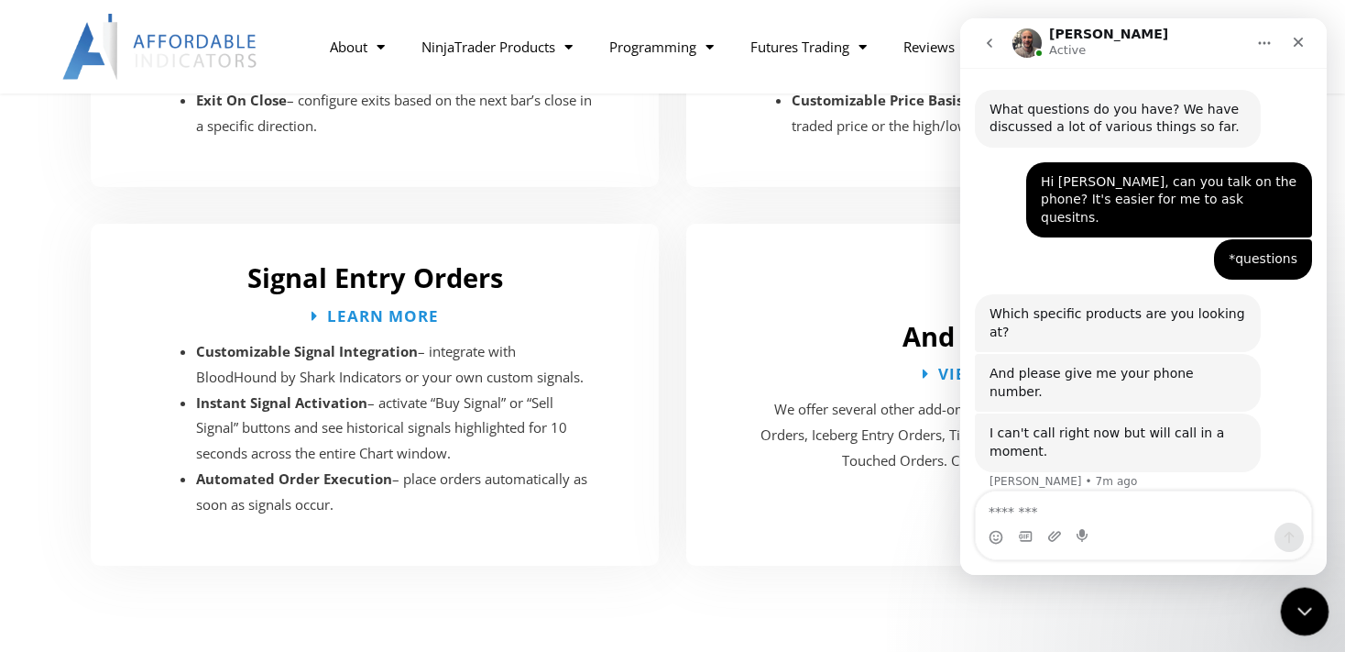
click at [1303, 610] on icon "Close Intercom Messenger" at bounding box center [1302, 608] width 13 height 7
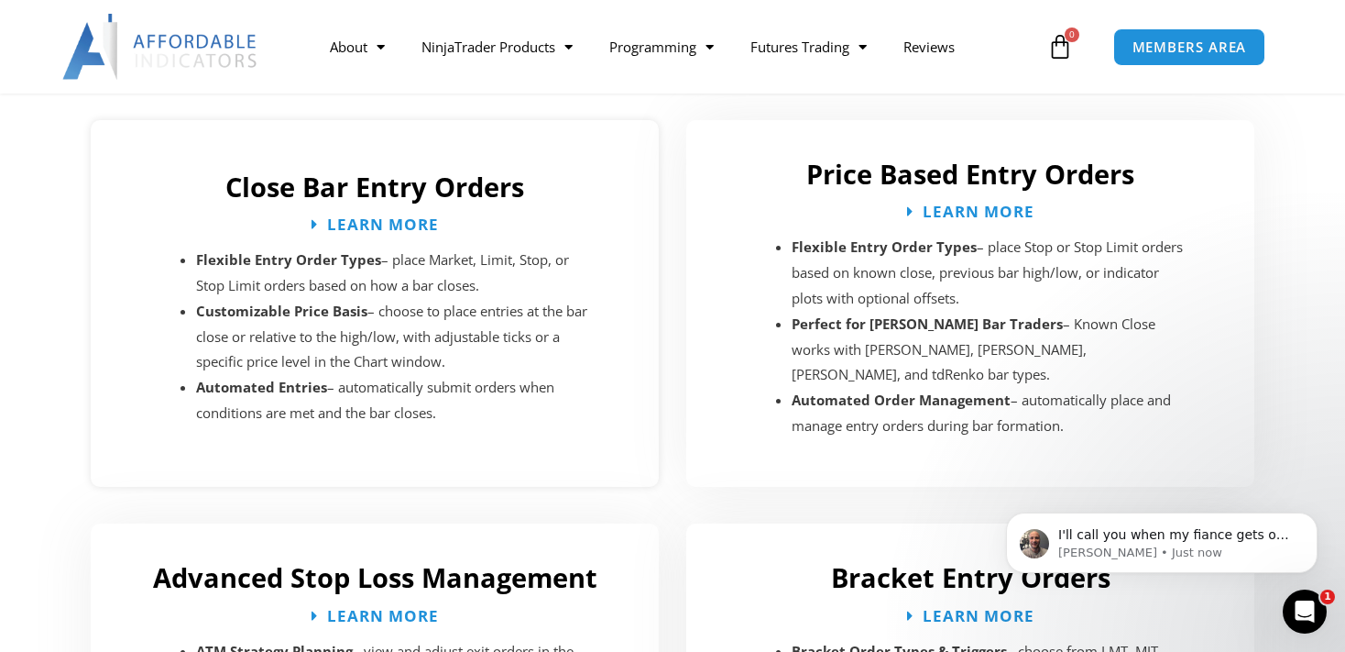
scroll to position [2806, 0]
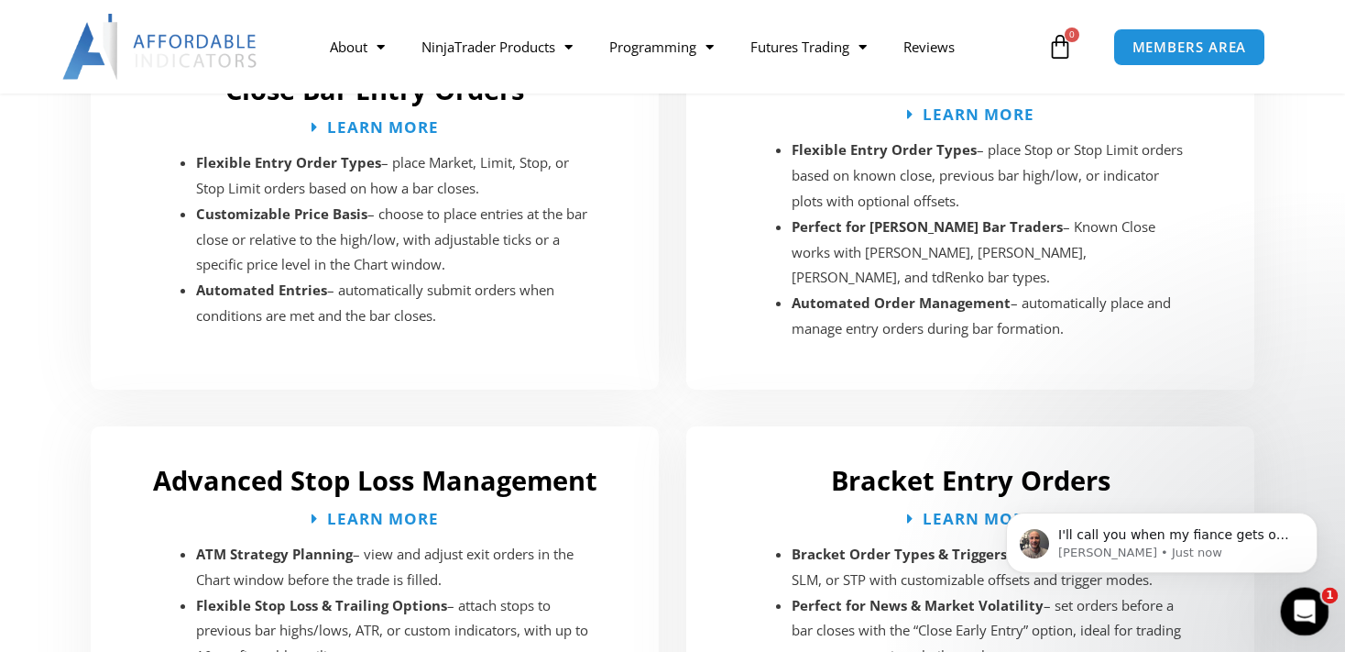
click at [1304, 607] on icon "Open Intercom Messenger" at bounding box center [1302, 608] width 13 height 15
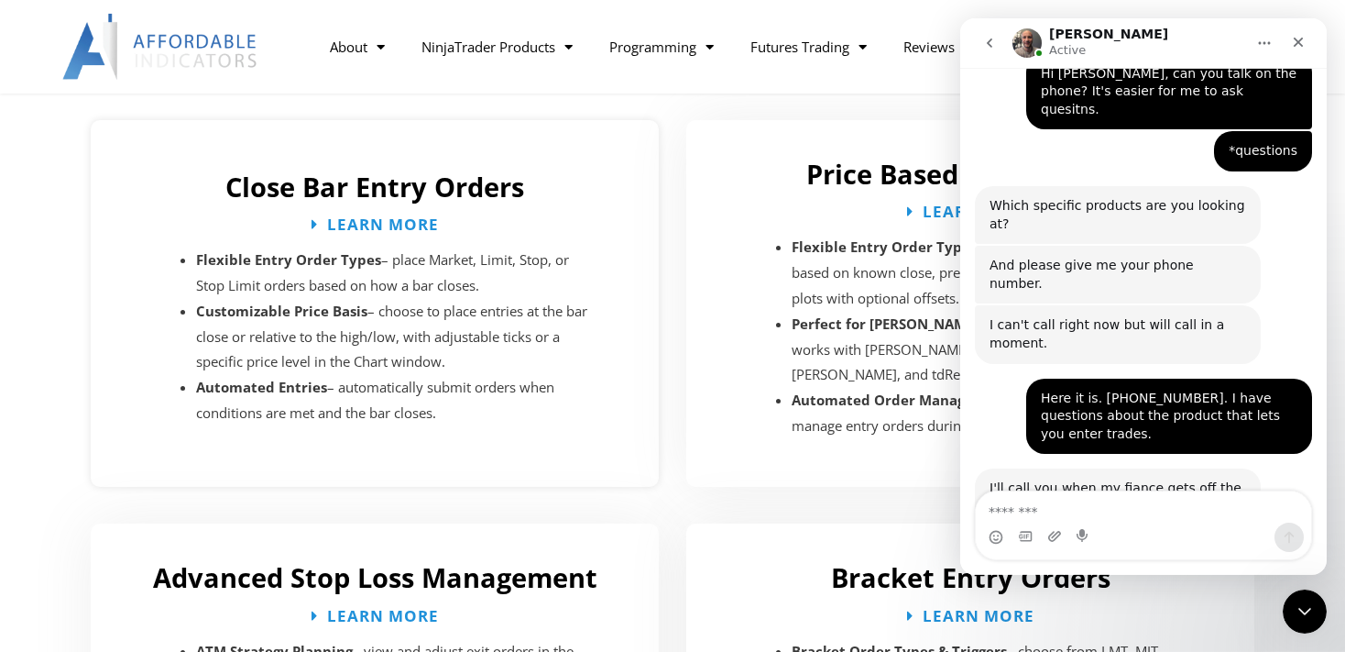
scroll to position [2709, 0]
click at [1116, 512] on textarea "Message…" at bounding box center [1143, 506] width 335 height 31
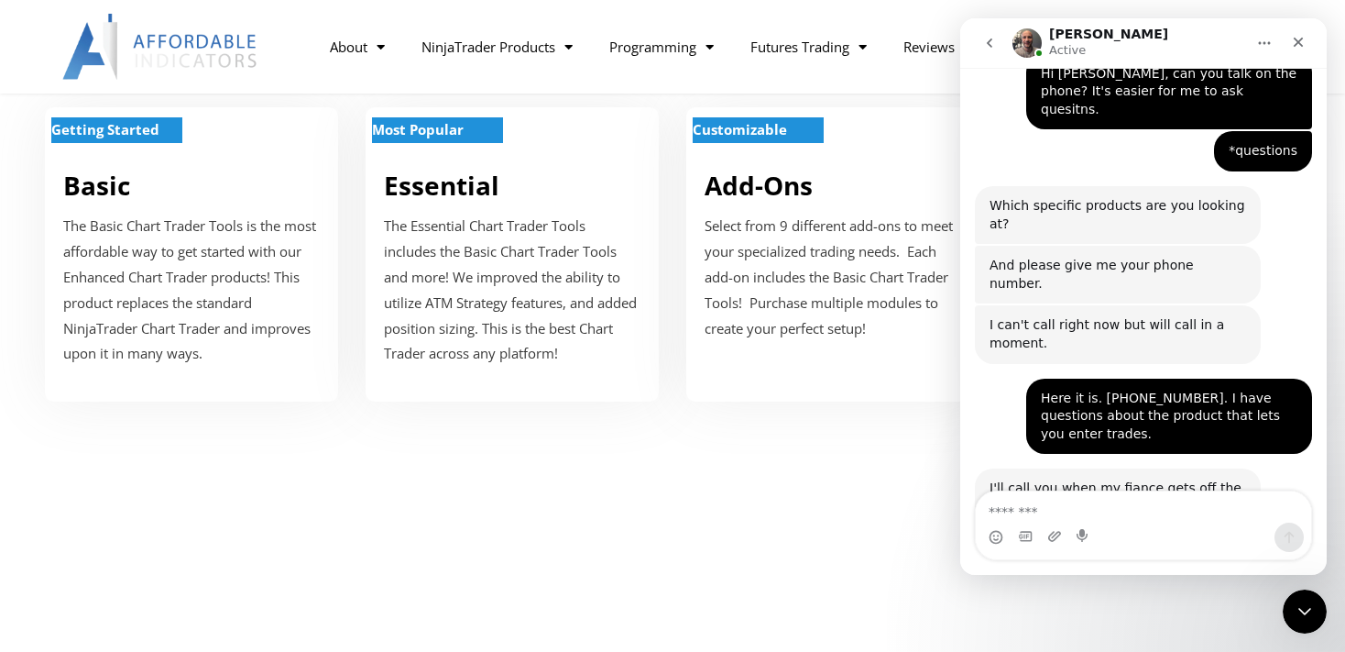
scroll to position [773, 0]
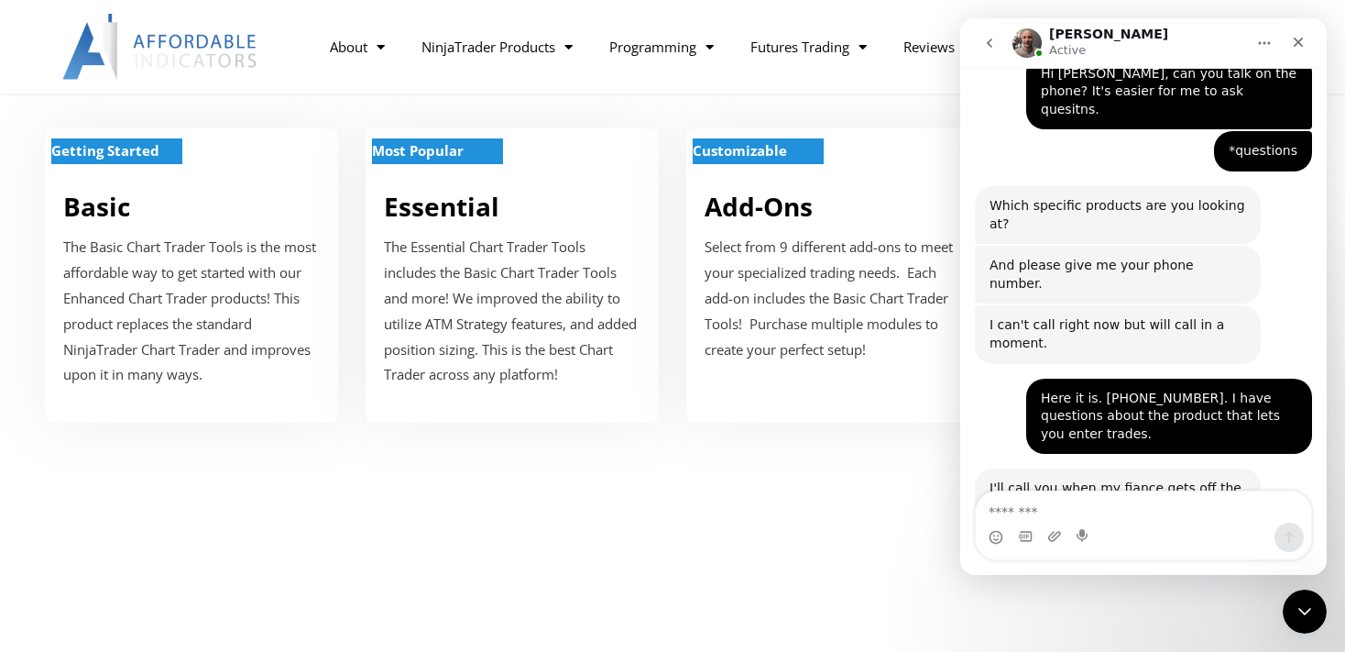
click at [1089, 507] on textarea "Message…" at bounding box center [1143, 506] width 335 height 31
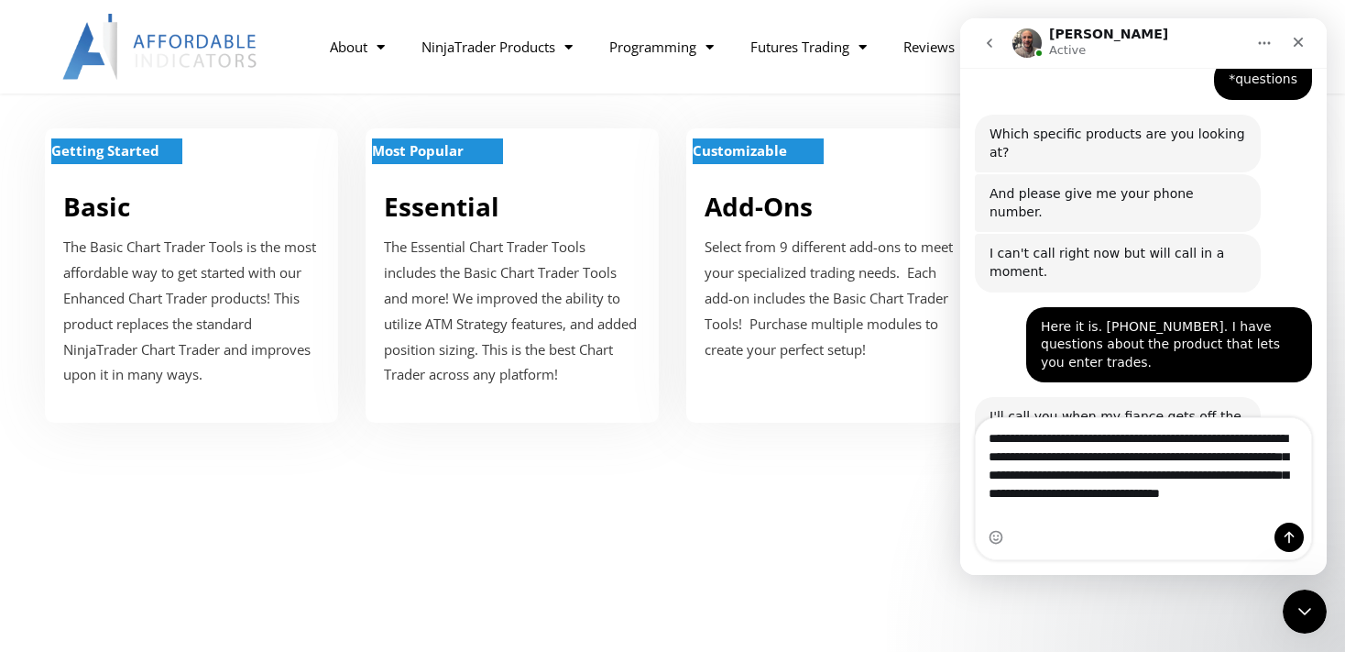
scroll to position [2100, 0]
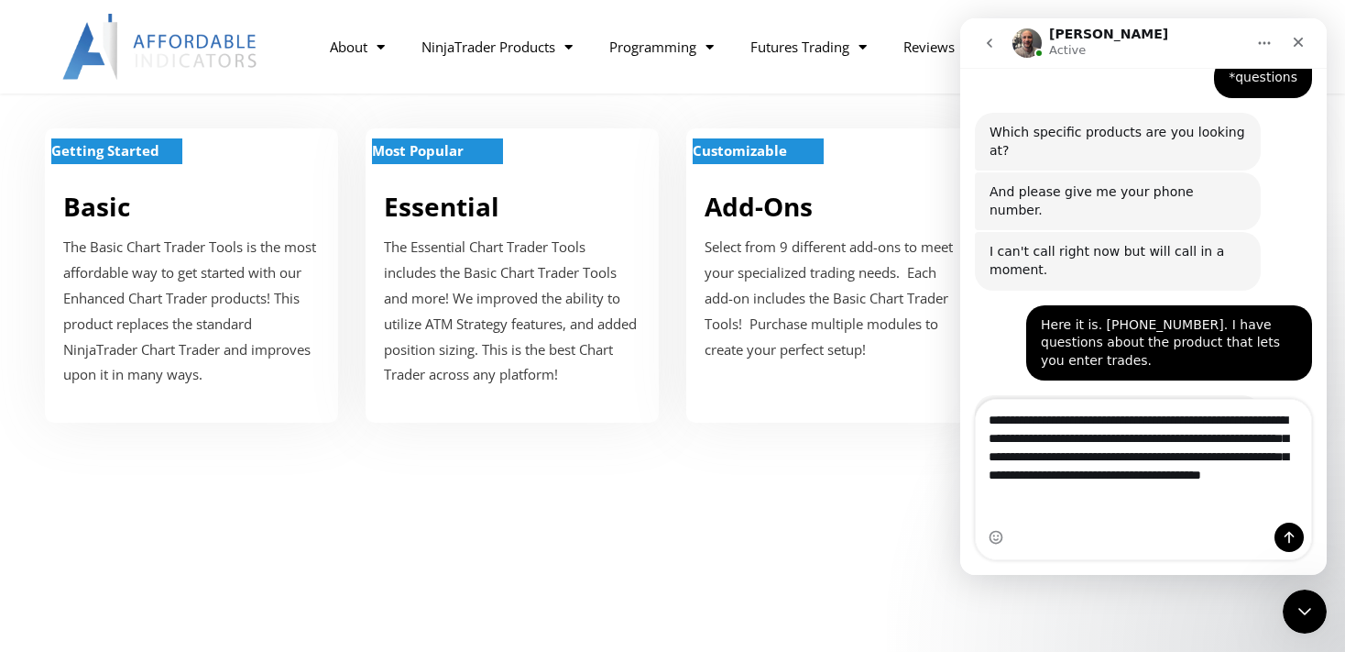
type textarea "**********"
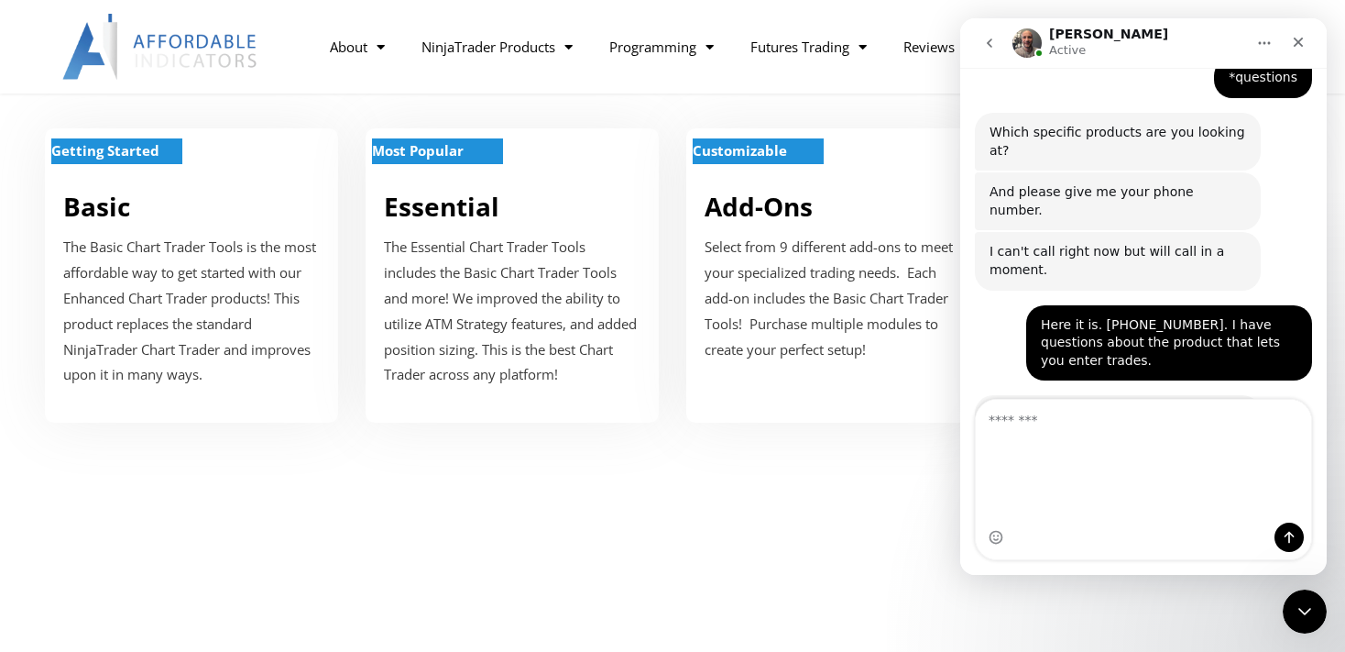
scroll to position [2172, 0]
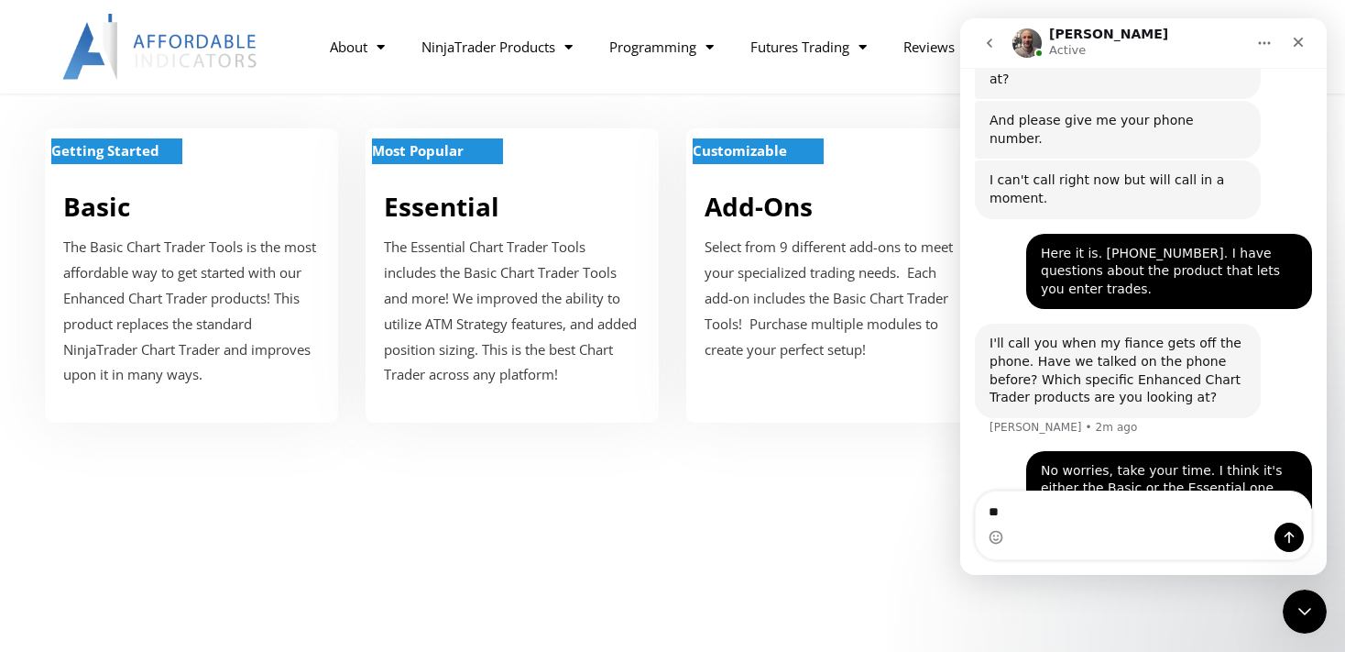
type textarea "*"
type textarea "**********"
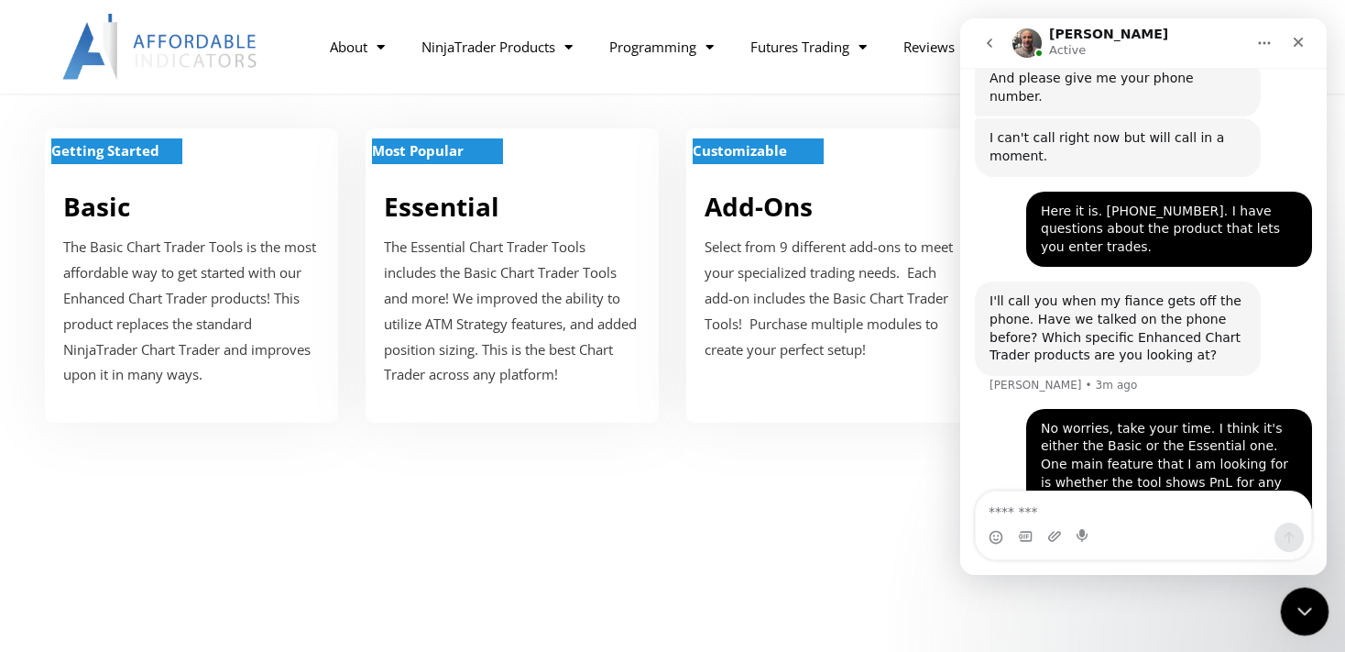
click at [1305, 610] on icon "Close Intercom Messenger" at bounding box center [1302, 608] width 22 height 22
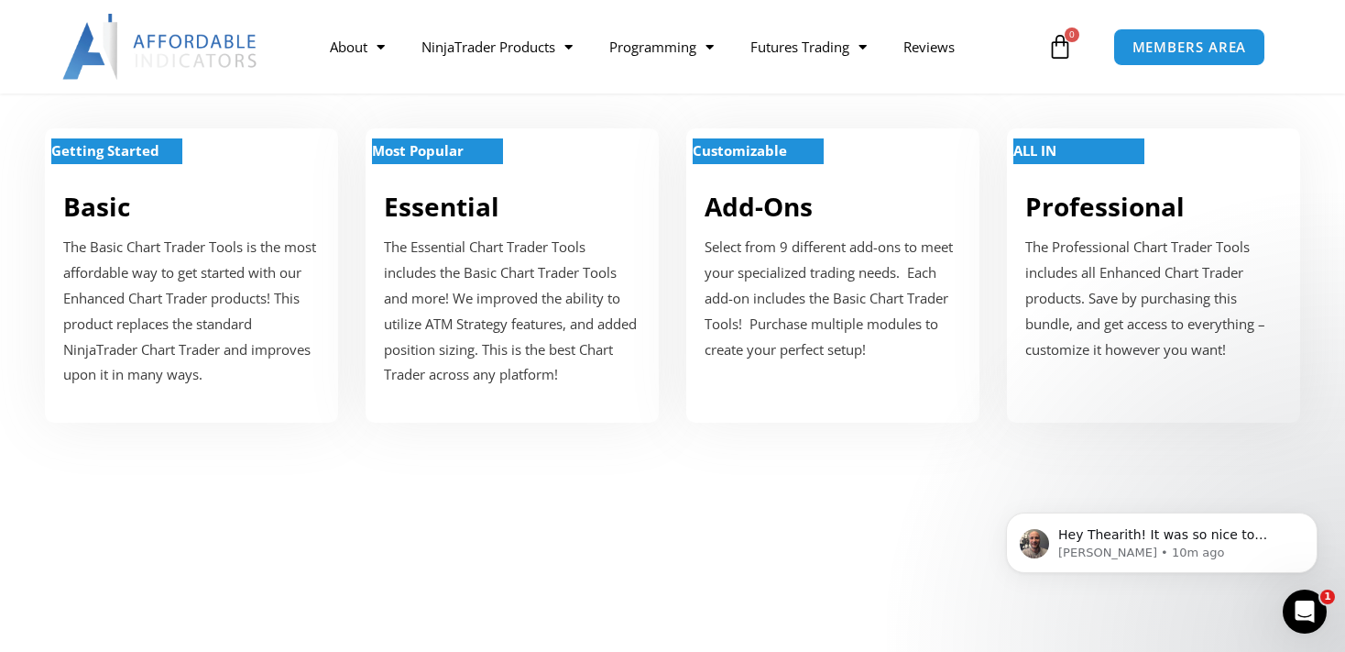
scroll to position [0, 0]
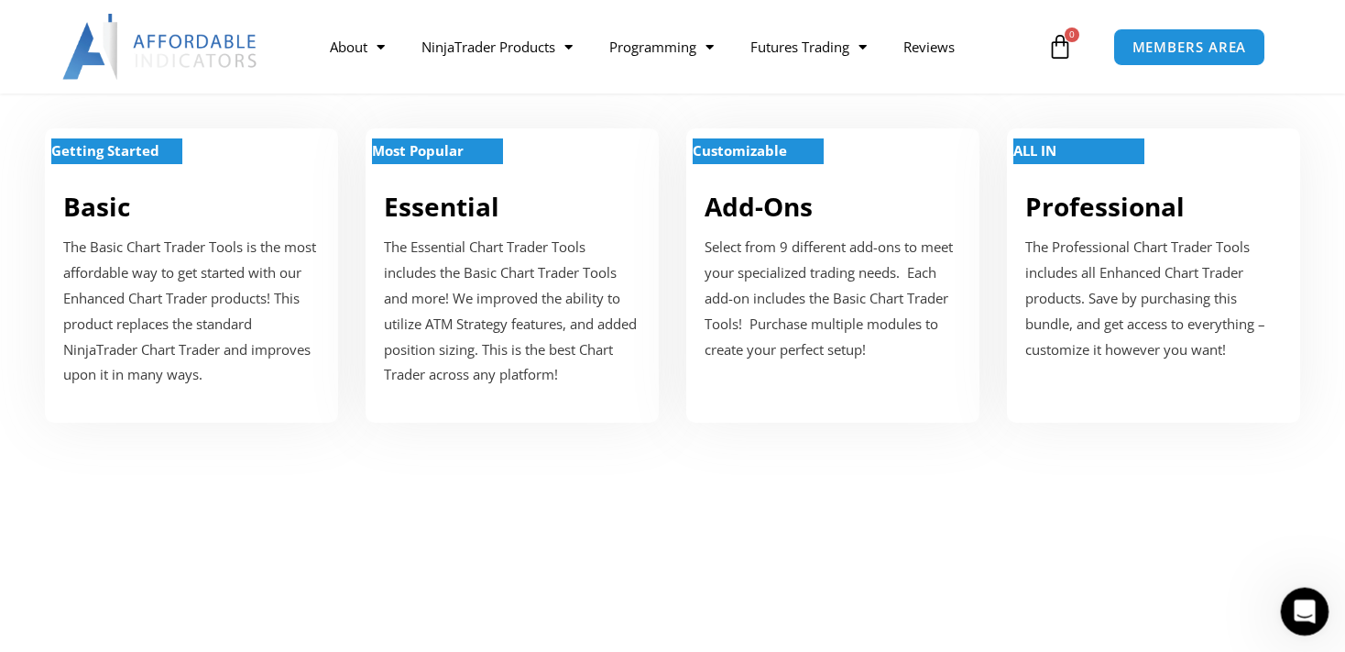
click at [1317, 613] on div "Open Intercom Messenger" at bounding box center [1302, 608] width 60 height 60
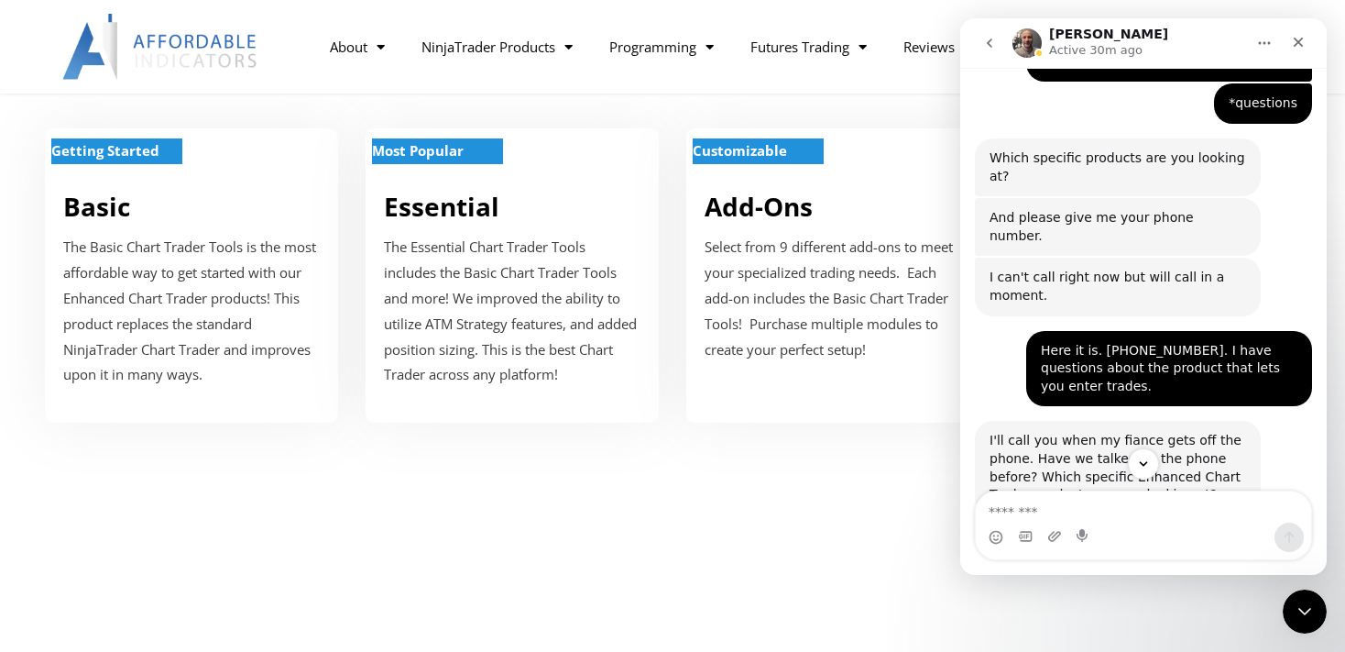
scroll to position [2430, 0]
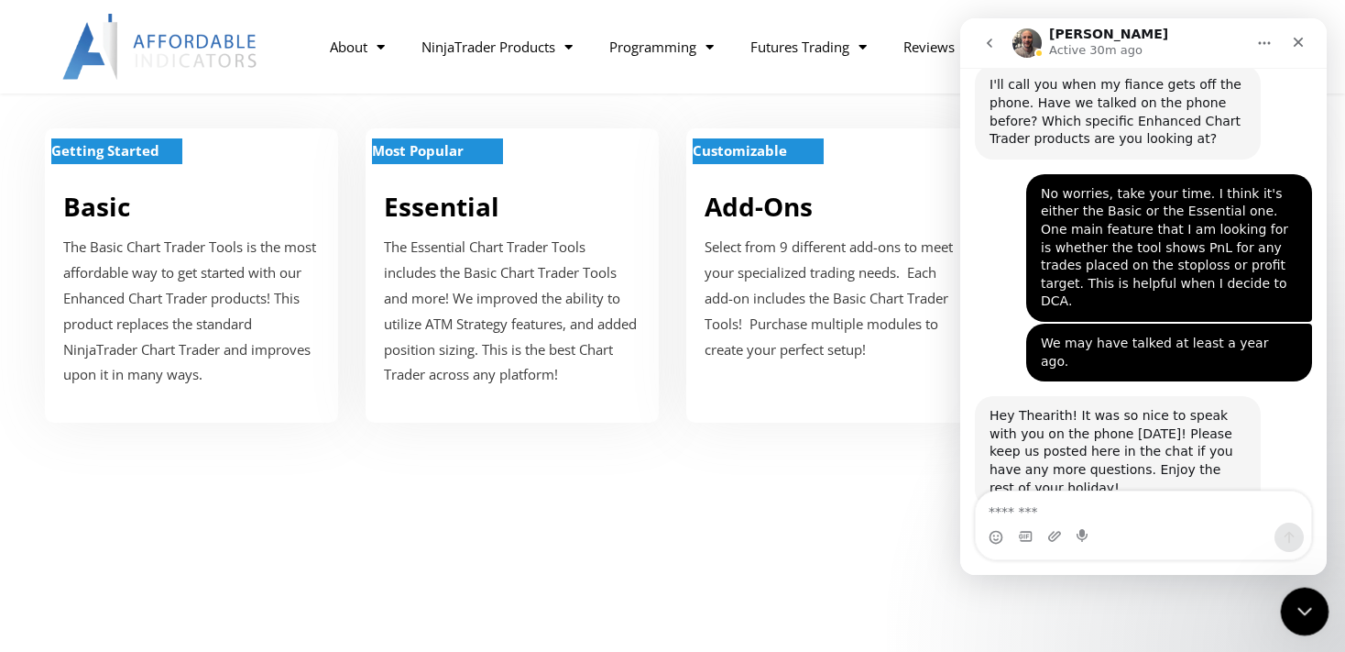
click at [1300, 612] on icon "Close Intercom Messenger" at bounding box center [1302, 608] width 22 height 22
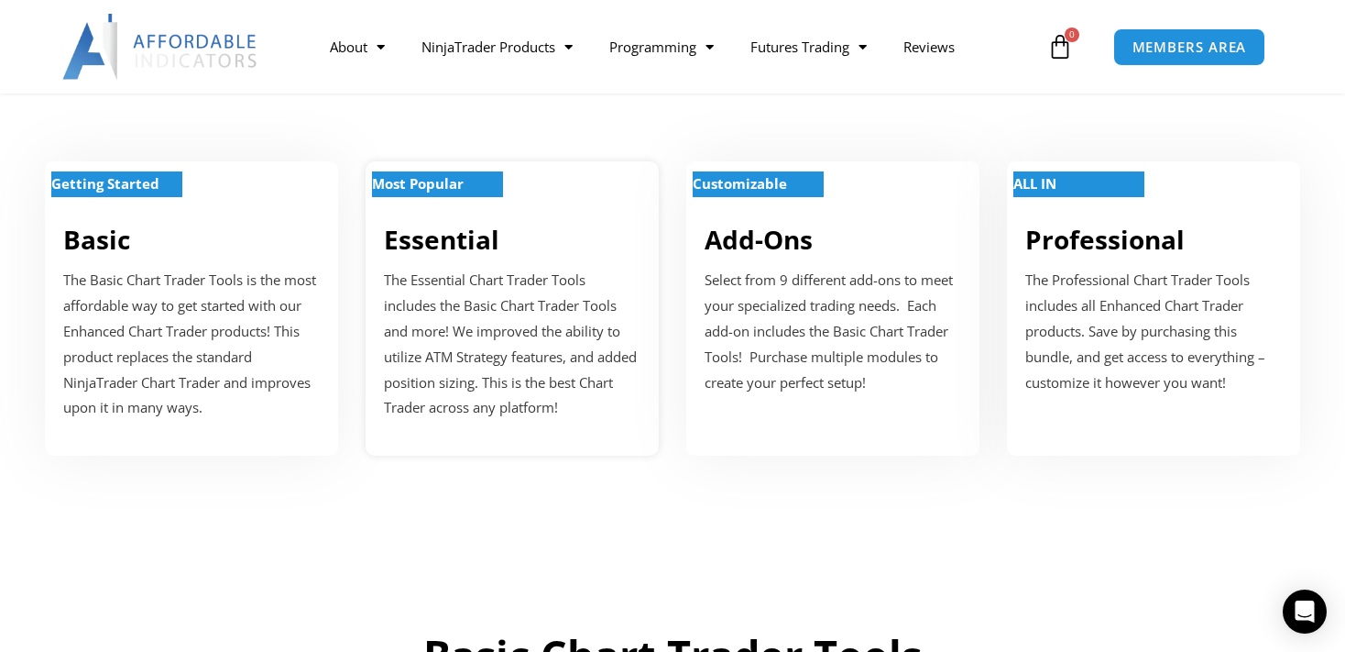
scroll to position [773, 0]
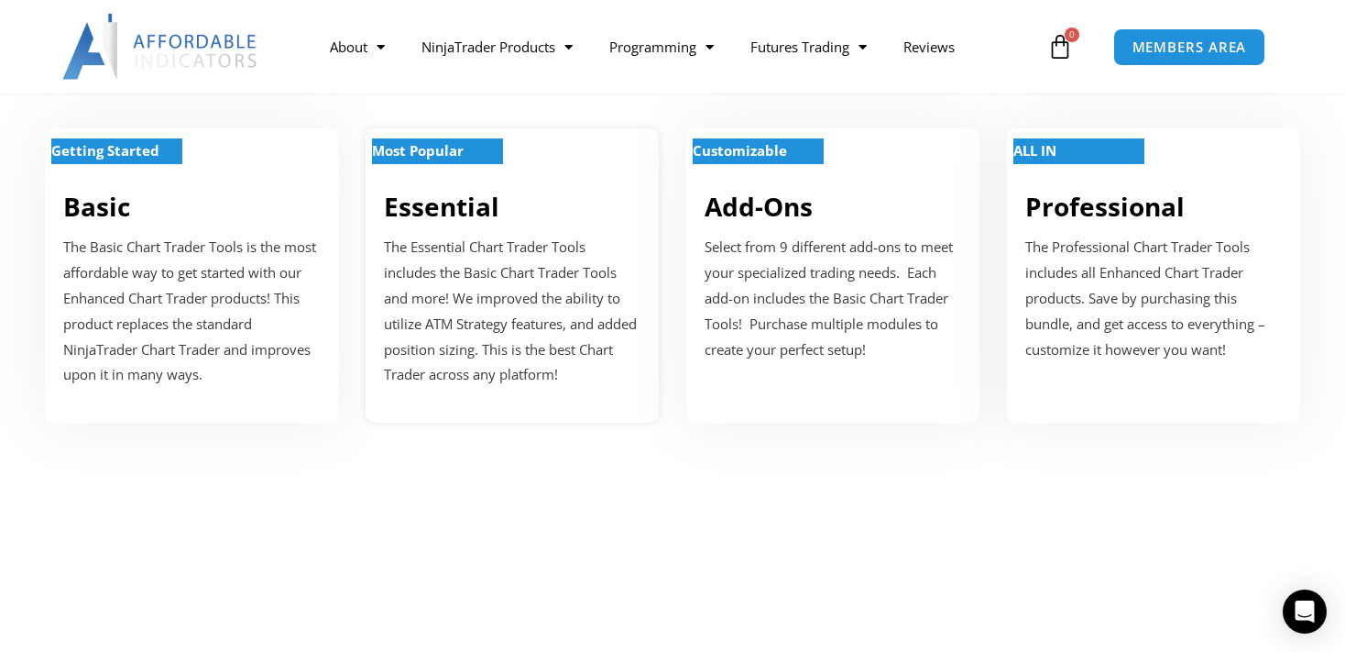
click at [401, 153] on strong "Most Popular" at bounding box center [418, 150] width 92 height 18
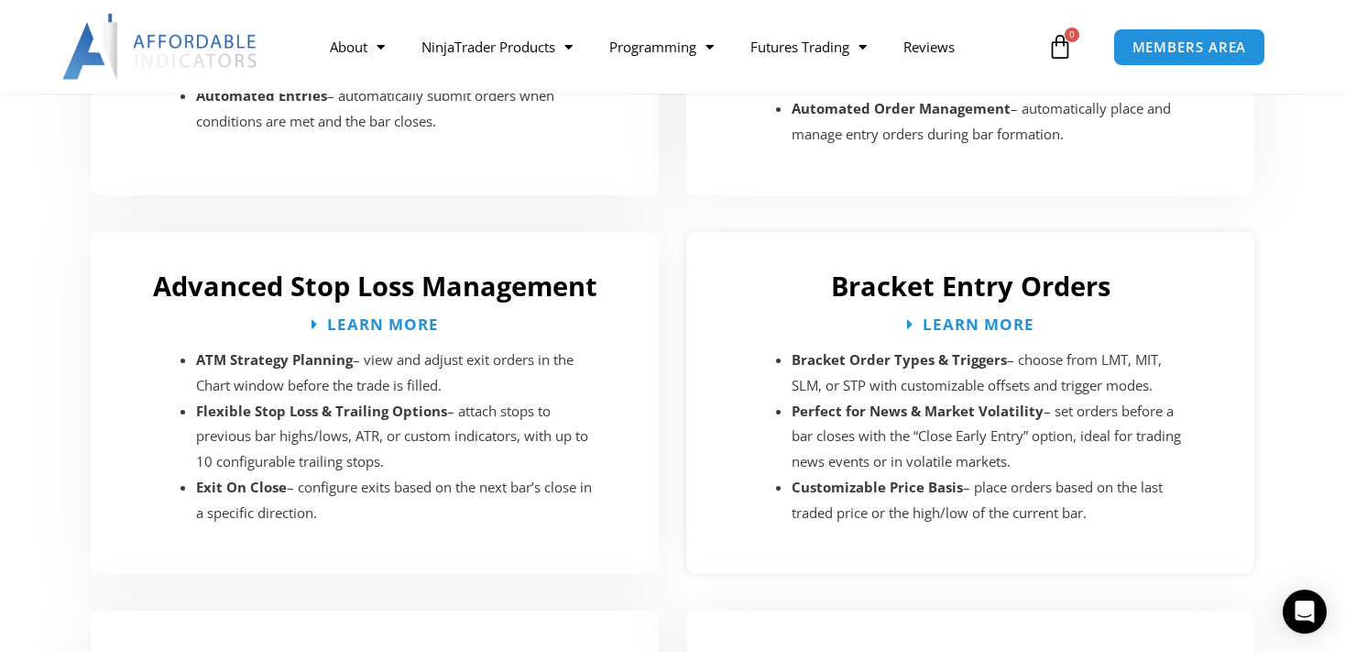
scroll to position [2977, 0]
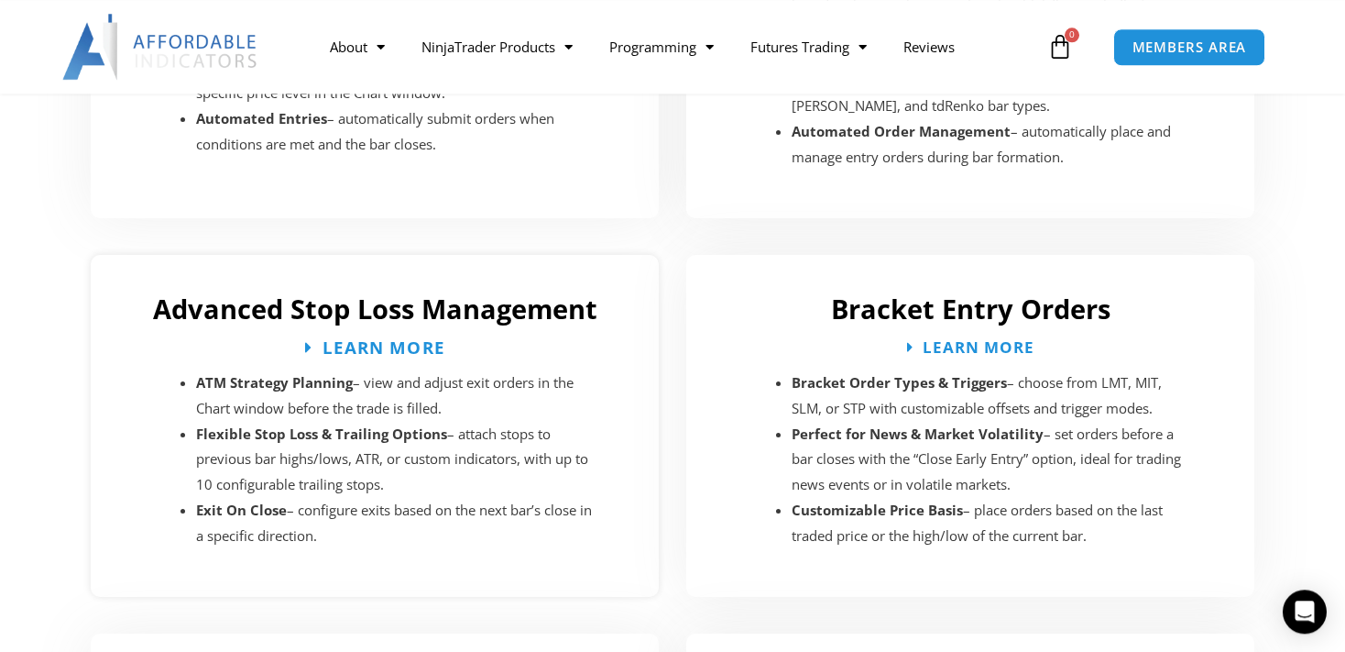
click at [413, 338] on span "Learn More" at bounding box center [383, 346] width 123 height 17
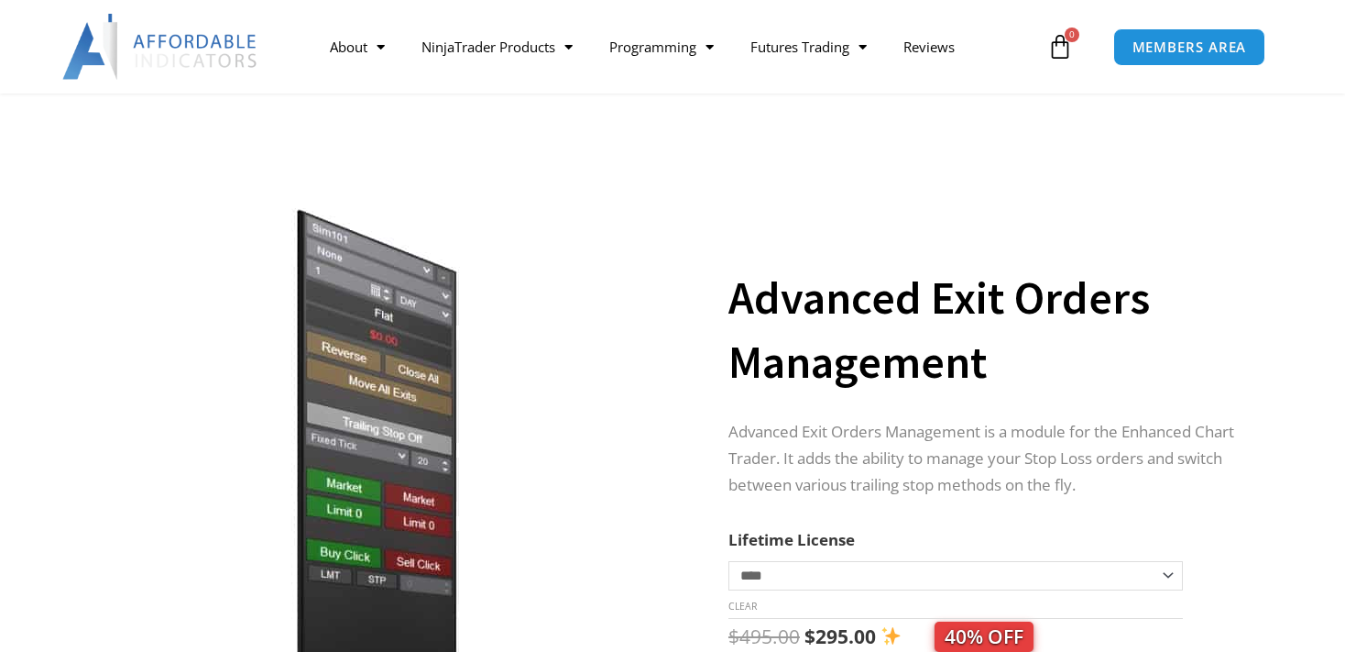
scroll to position [484, 0]
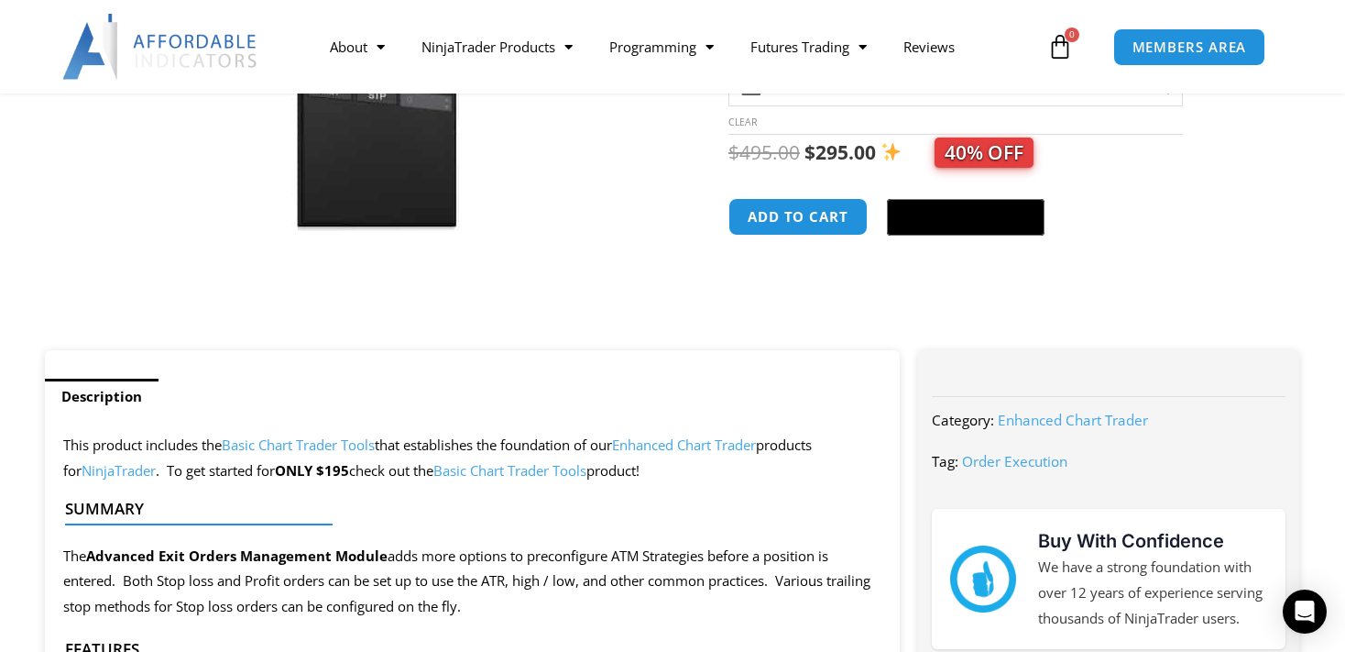
click at [684, 345] on div "Sale!" at bounding box center [366, 30] width 661 height 640
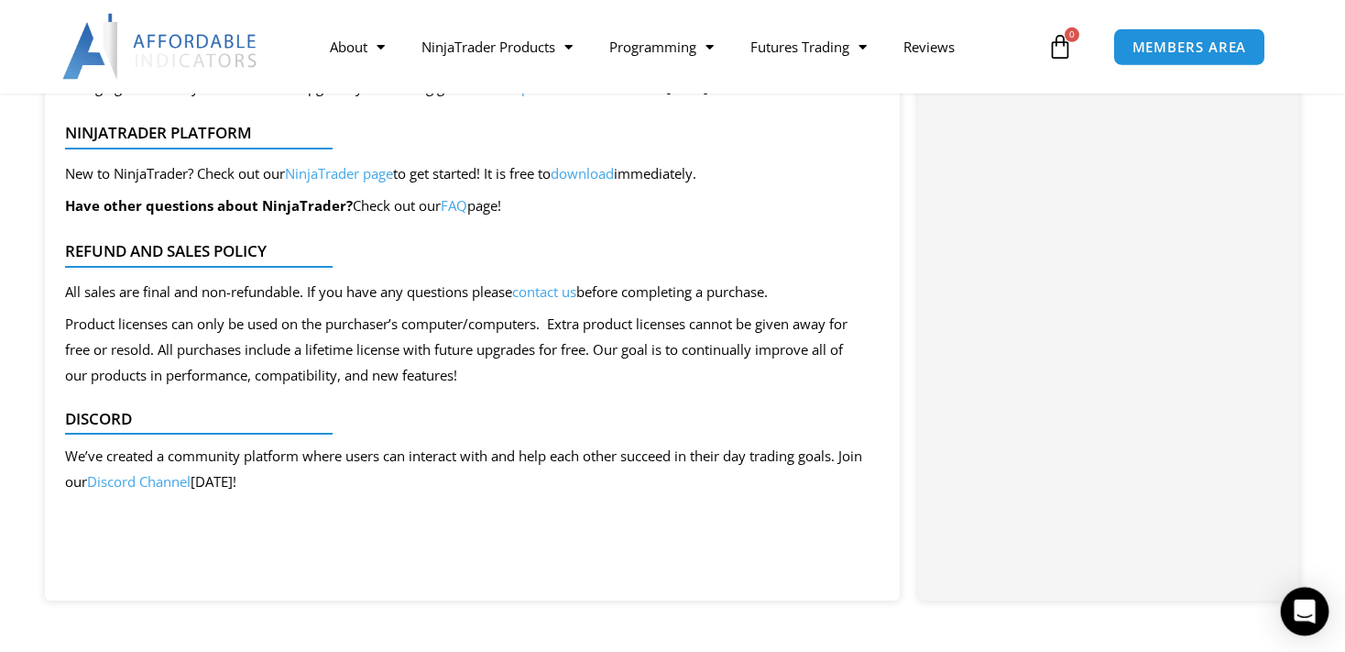
scroll to position [1838, 0]
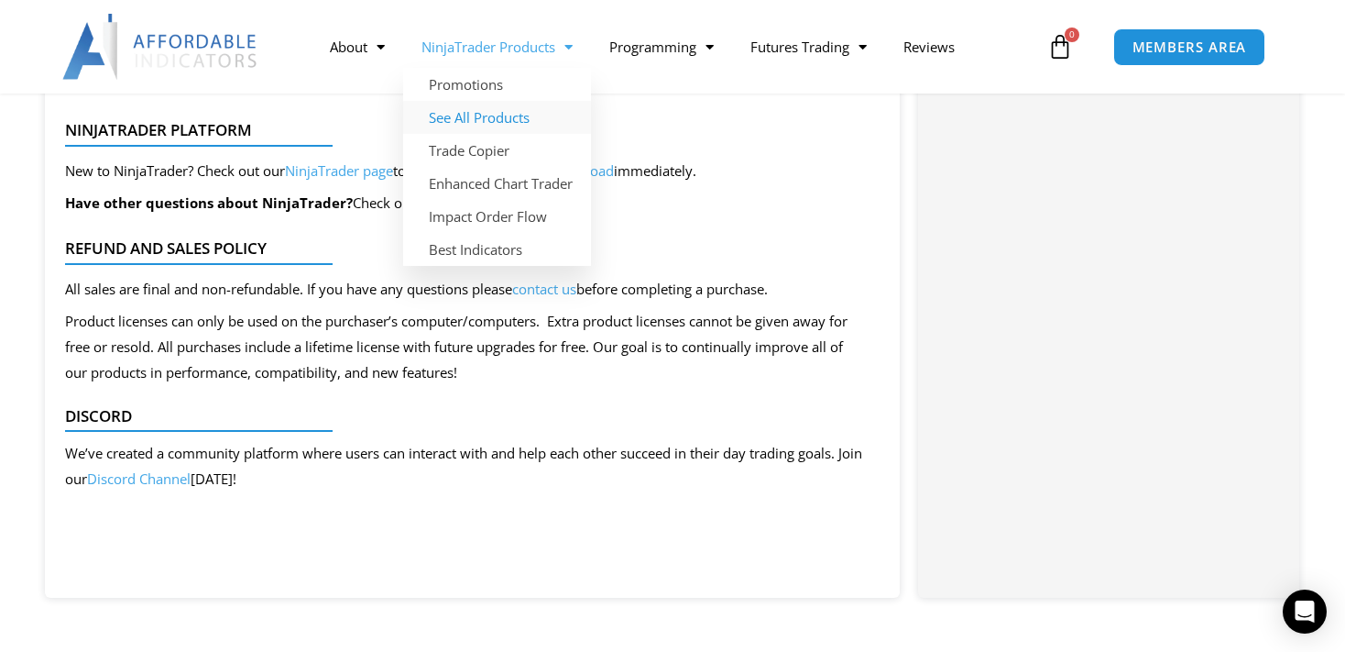
click at [497, 121] on link "See All Products" at bounding box center [497, 117] width 188 height 33
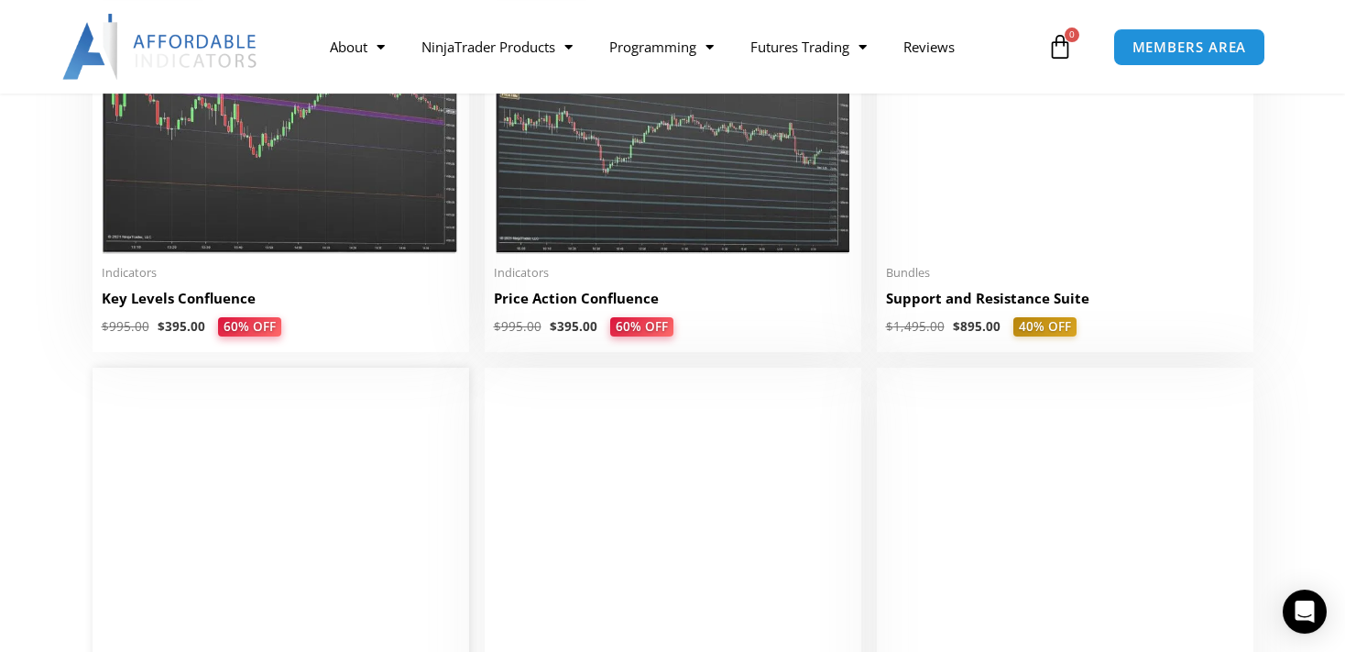
scroll to position [2612, 0]
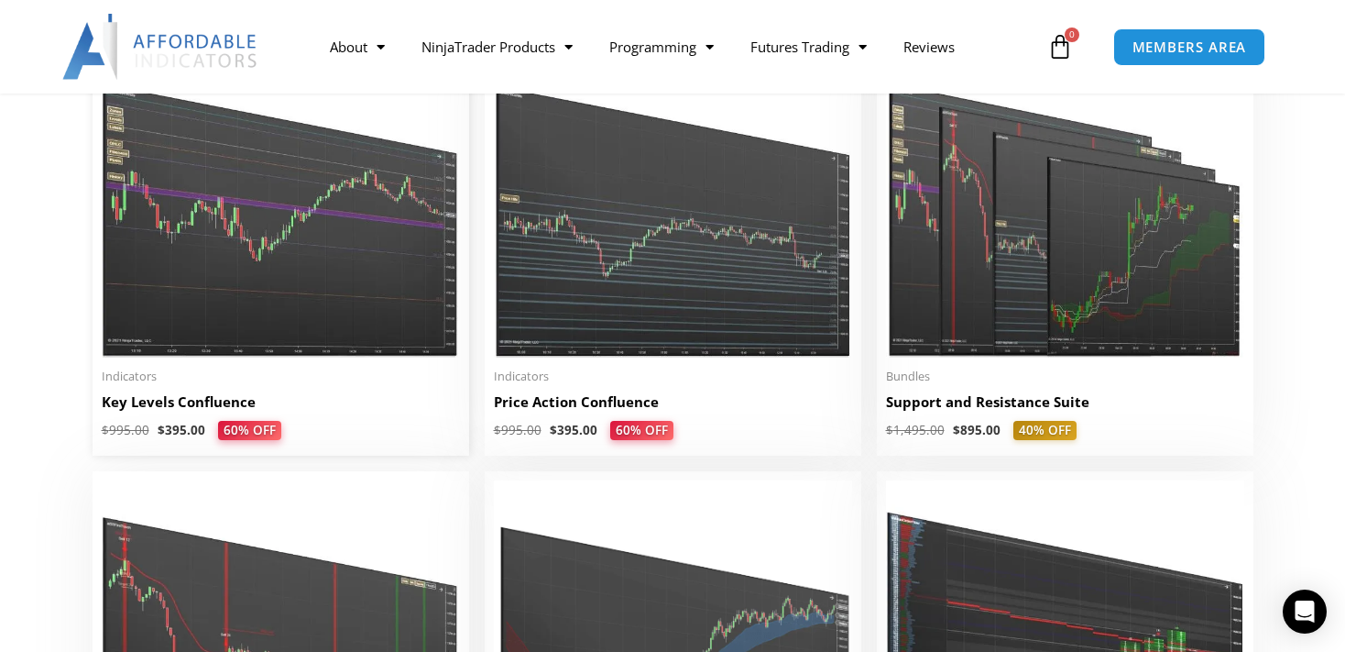
click at [203, 411] on h2 "Key Levels Confluence" at bounding box center [281, 401] width 358 height 19
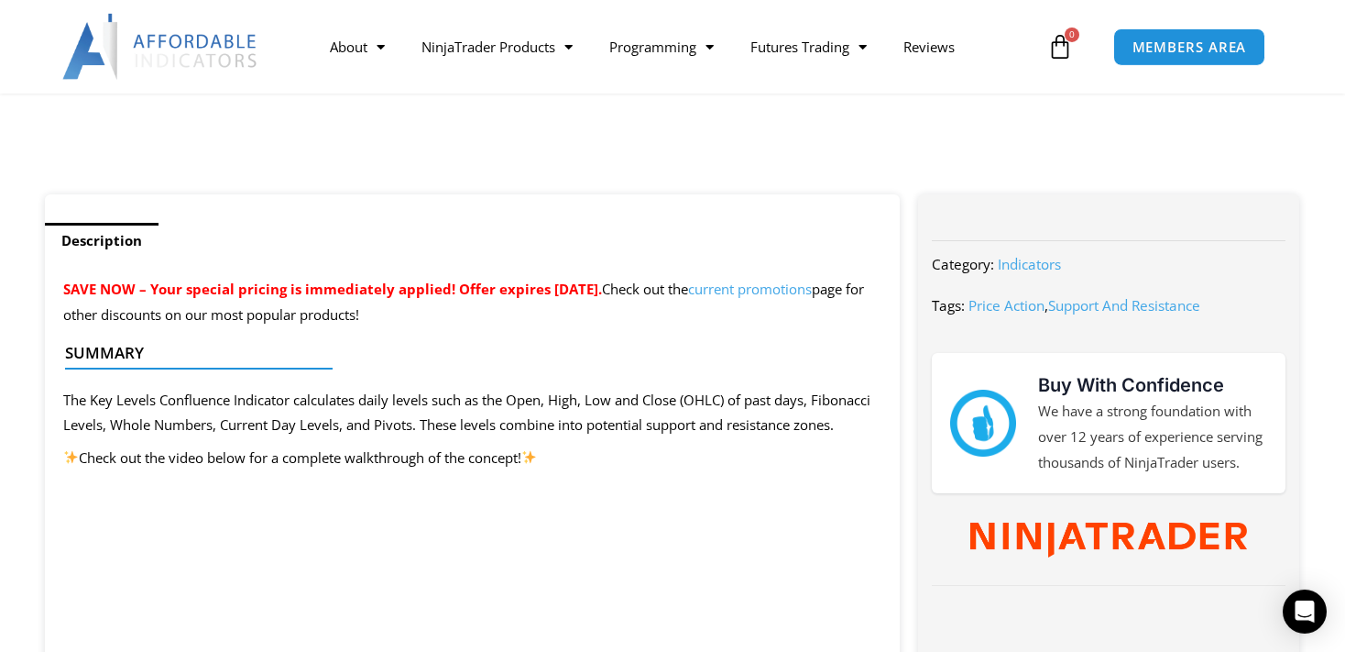
scroll to position [677, 0]
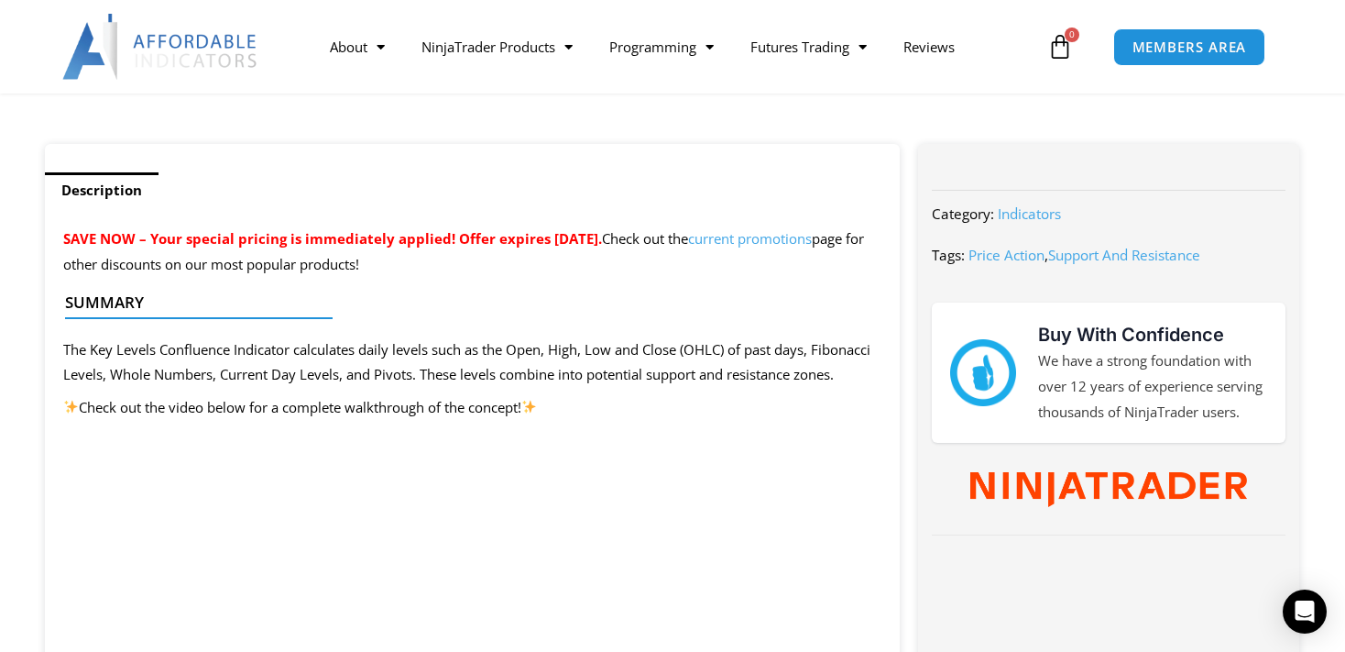
click at [473, 363] on p "The Key Levels Confluence Indicator calculates daily levels such as the Open, H…" at bounding box center [472, 362] width 818 height 51
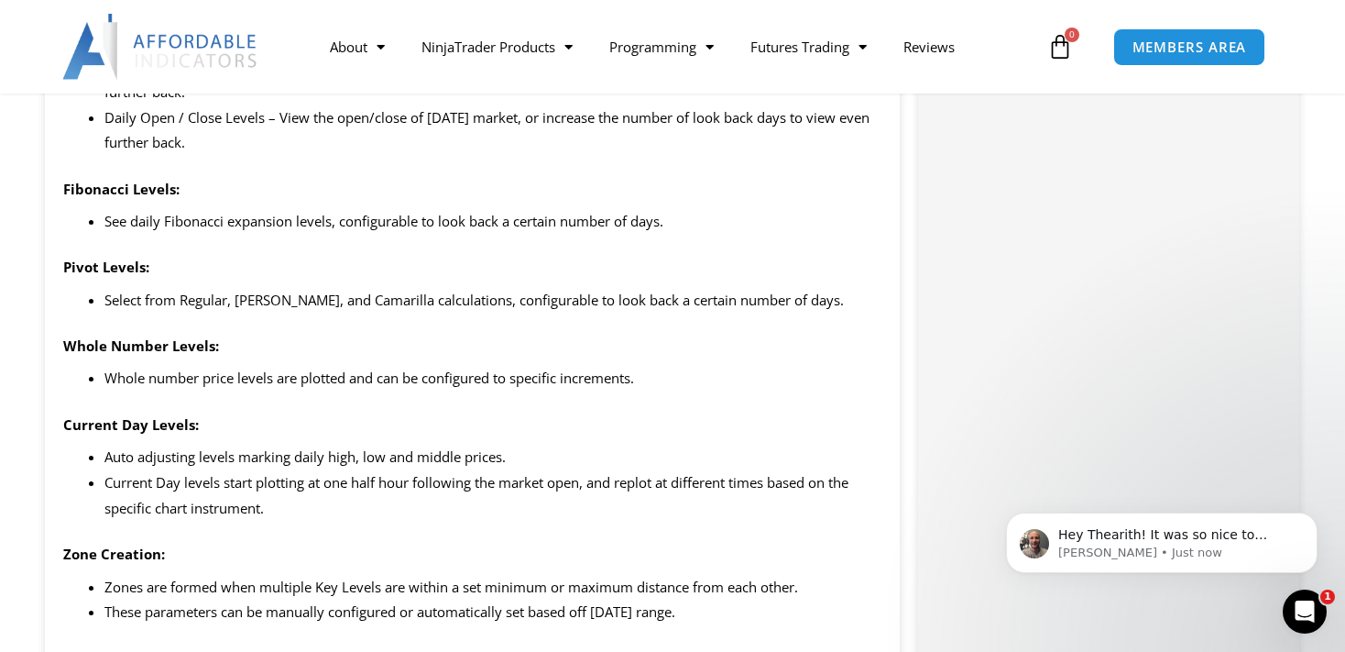
scroll to position [0, 0]
click at [1309, 618] on div "Open Intercom Messenger" at bounding box center [1302, 608] width 60 height 60
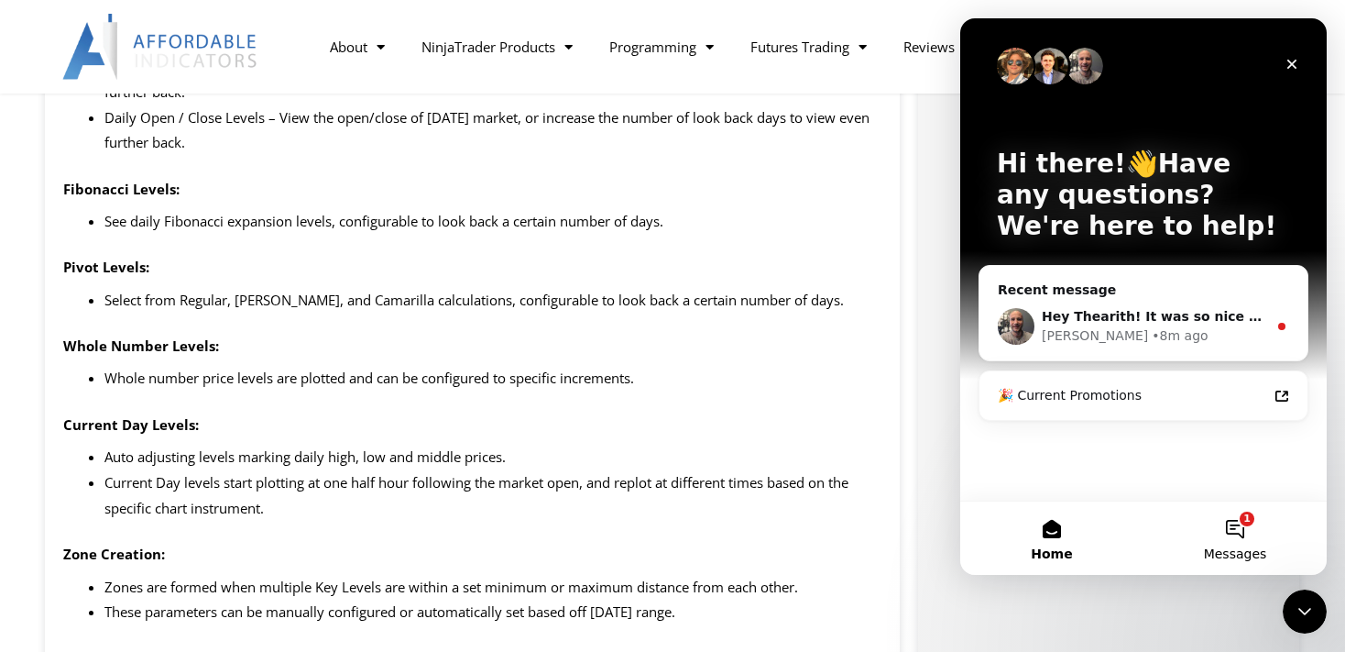
click at [1233, 531] on button "1 Messages" at bounding box center [1235, 537] width 183 height 73
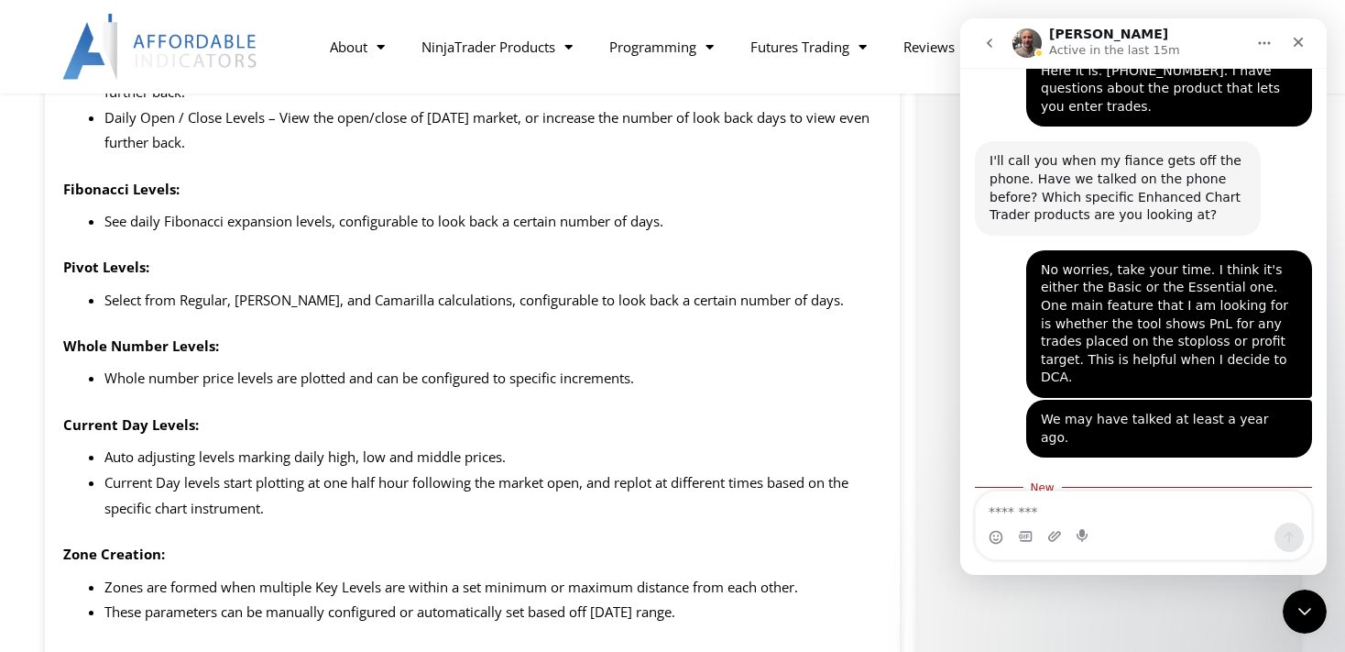
scroll to position [2352, 0]
click at [1145, 514] on textarea "Message…" at bounding box center [1143, 506] width 335 height 31
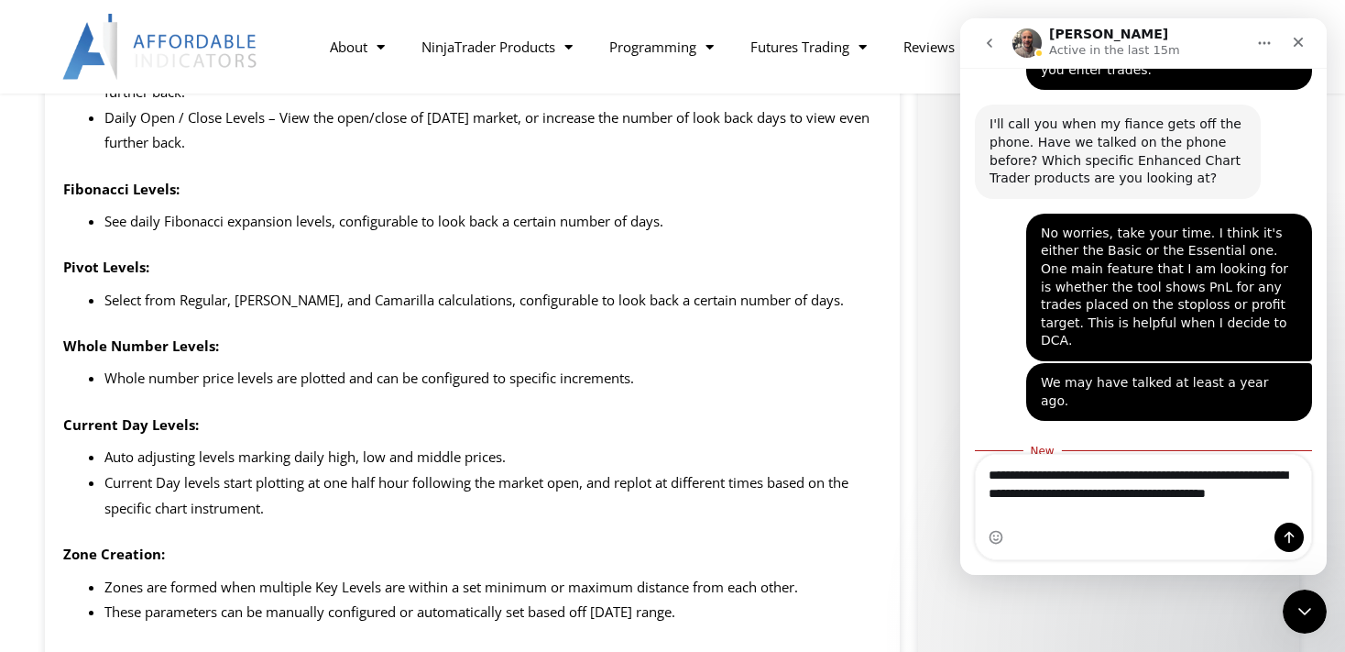
scroll to position [2389, 0]
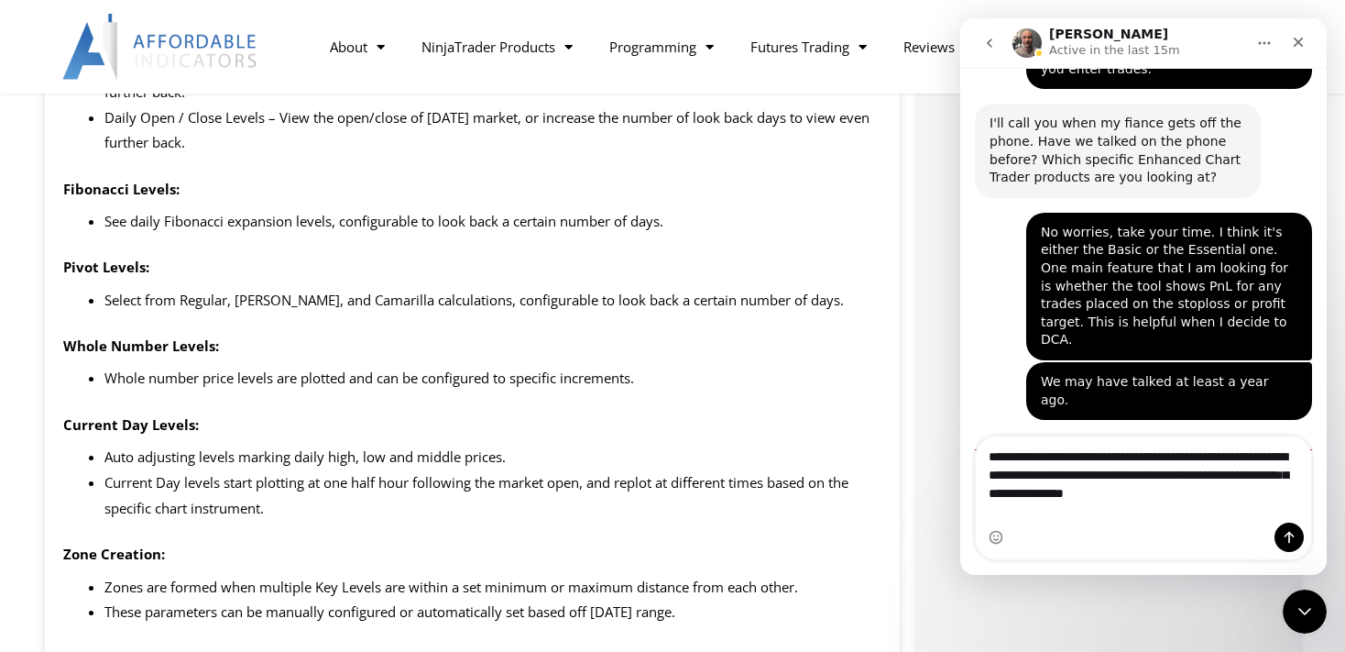
type textarea "**********"
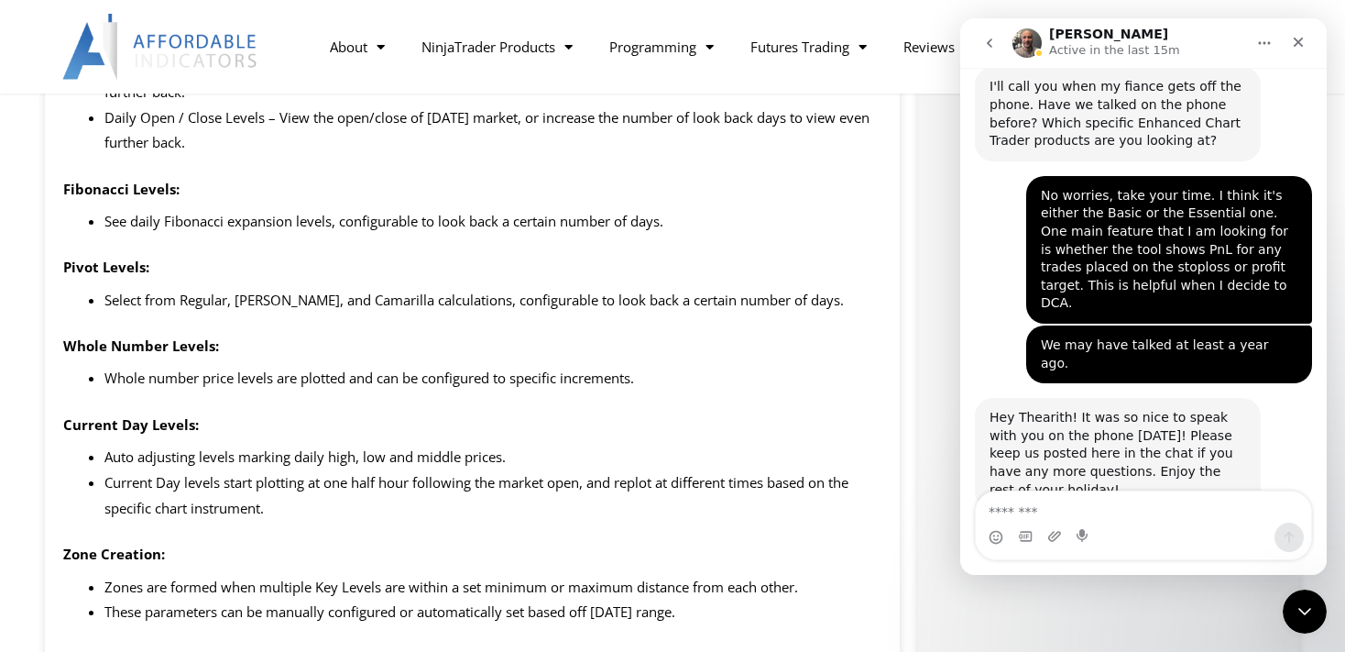
scroll to position [2430, 0]
click at [827, 86] on div "About Contact Us Premium Support Team Partners NinjaTrader NinjaTrader FAQ Ninj…" at bounding box center [672, 46] width 1345 height 93
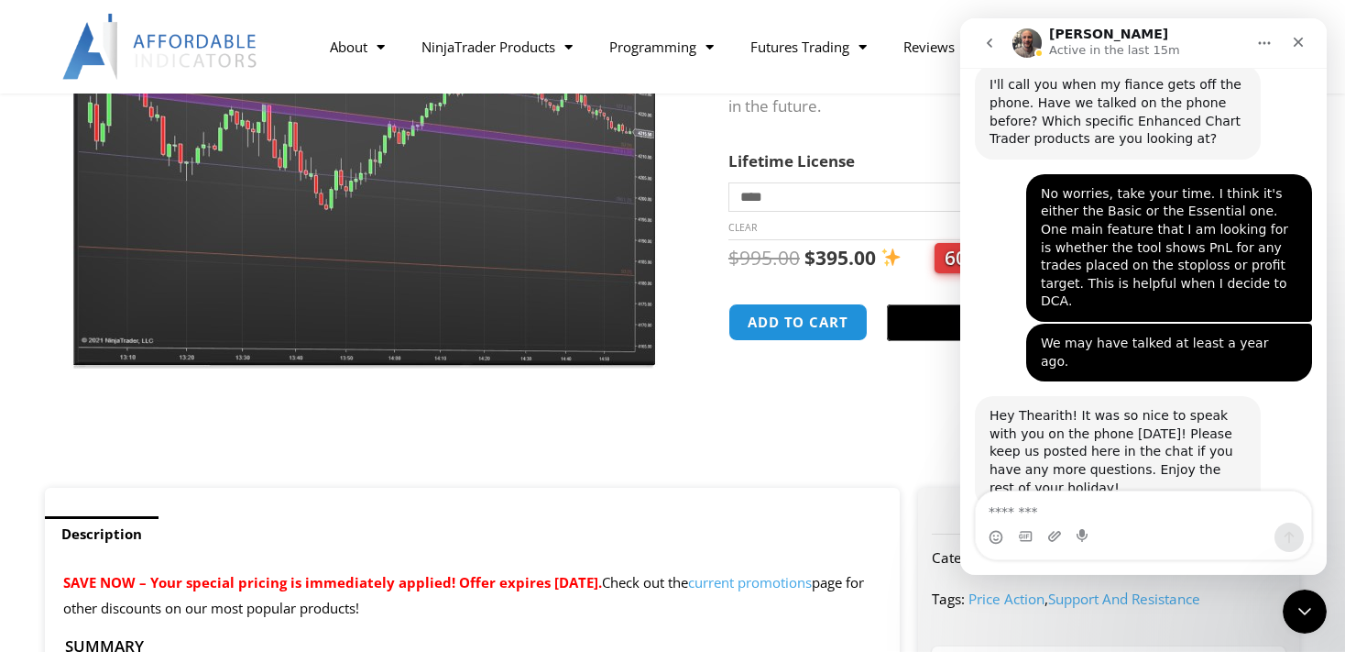
scroll to position [290, 0]
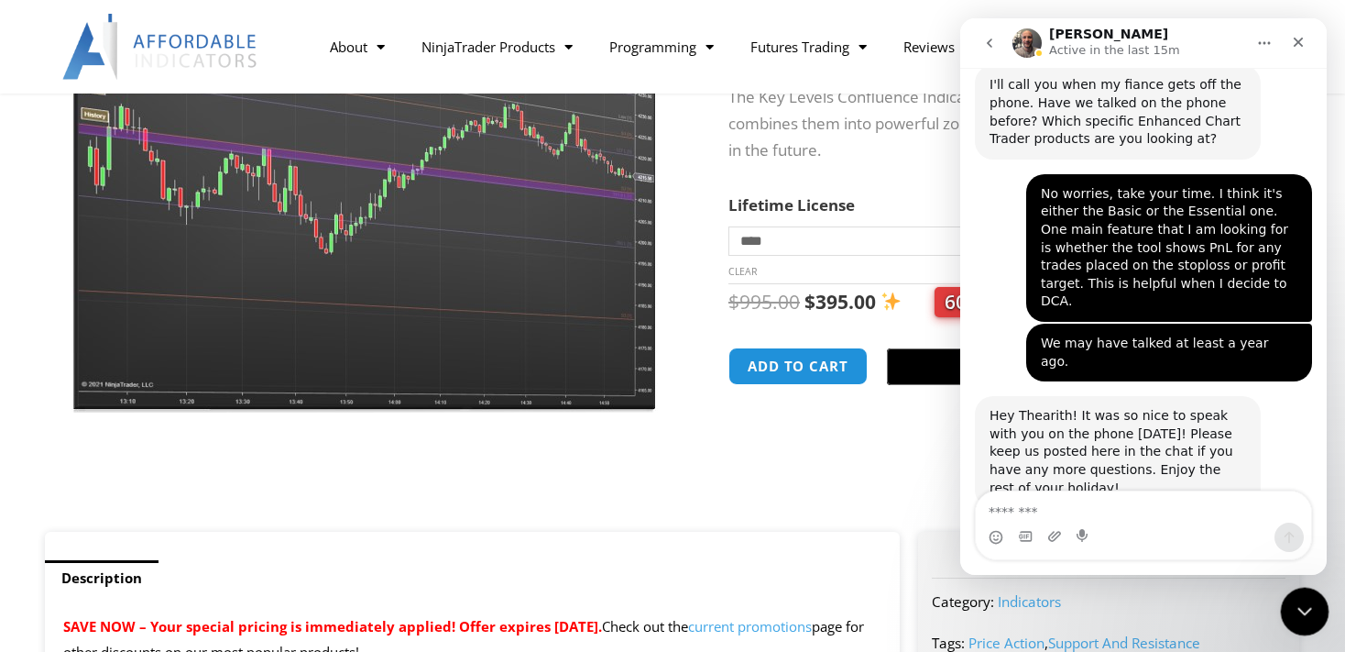
click at [1309, 608] on icon "Close Intercom Messenger" at bounding box center [1302, 608] width 22 height 22
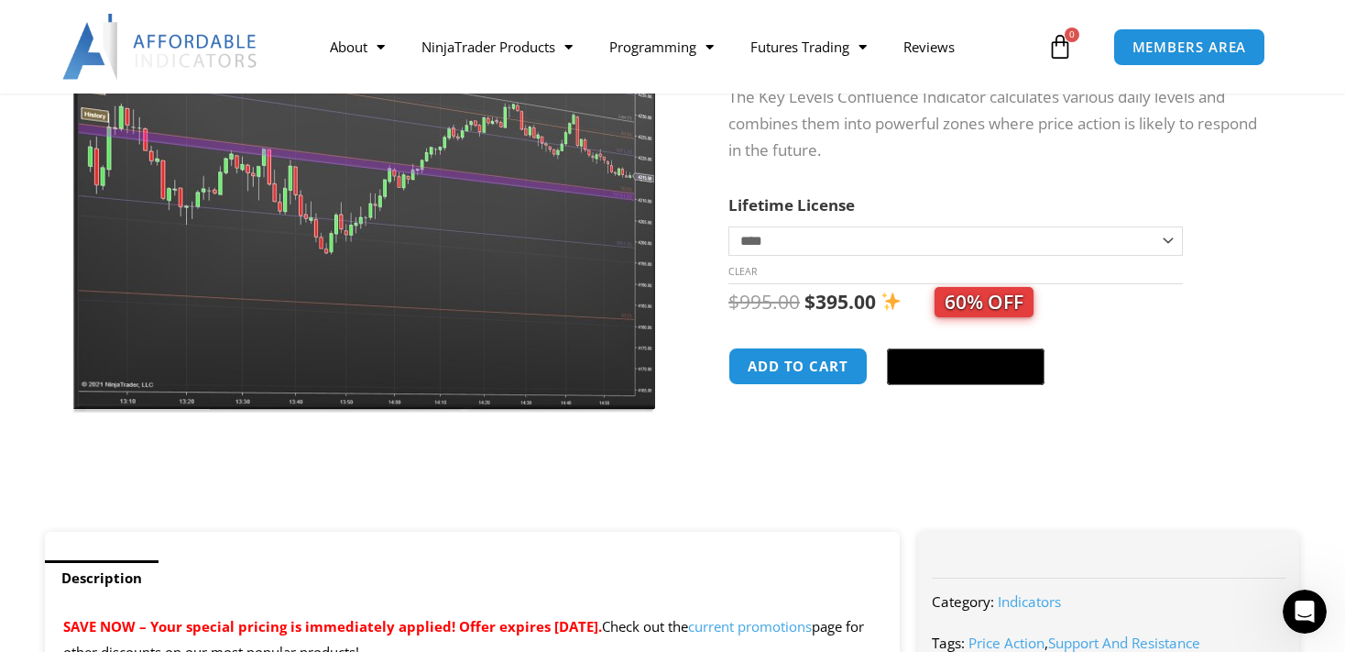
scroll to position [2430, 0]
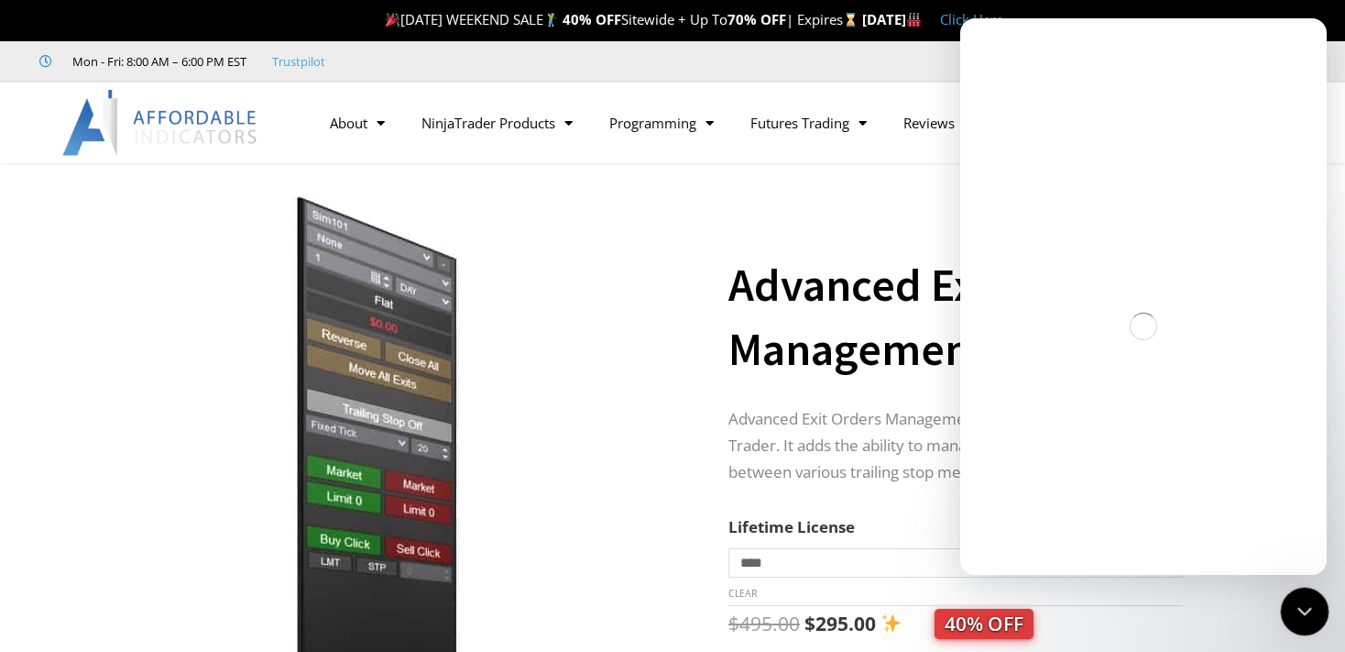
click at [1301, 611] on icon "Close Intercom Messenger" at bounding box center [1302, 608] width 13 height 7
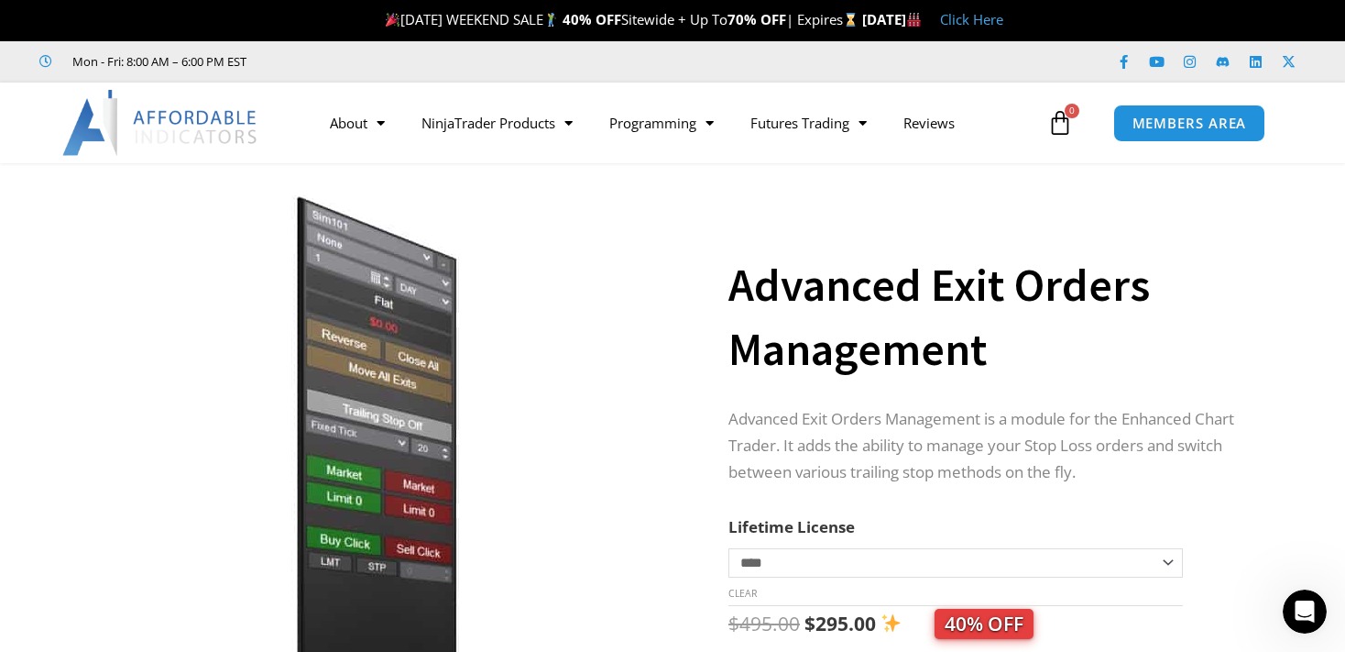
scroll to position [2430, 0]
